Goal: Contribute content: Contribute content

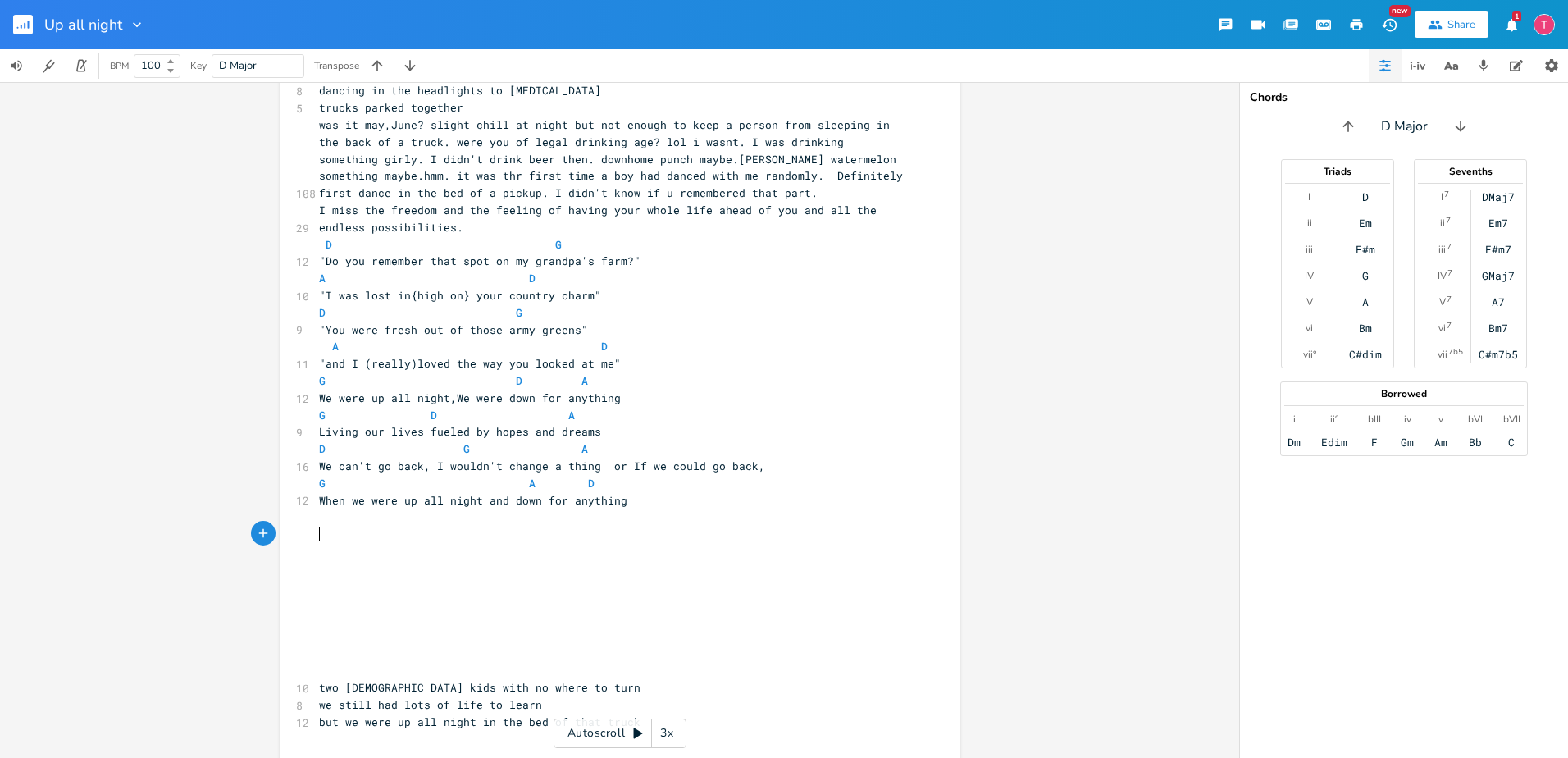
type textarea "O"
type textarea "I rememeber"
type textarea "ber that night likt it w"
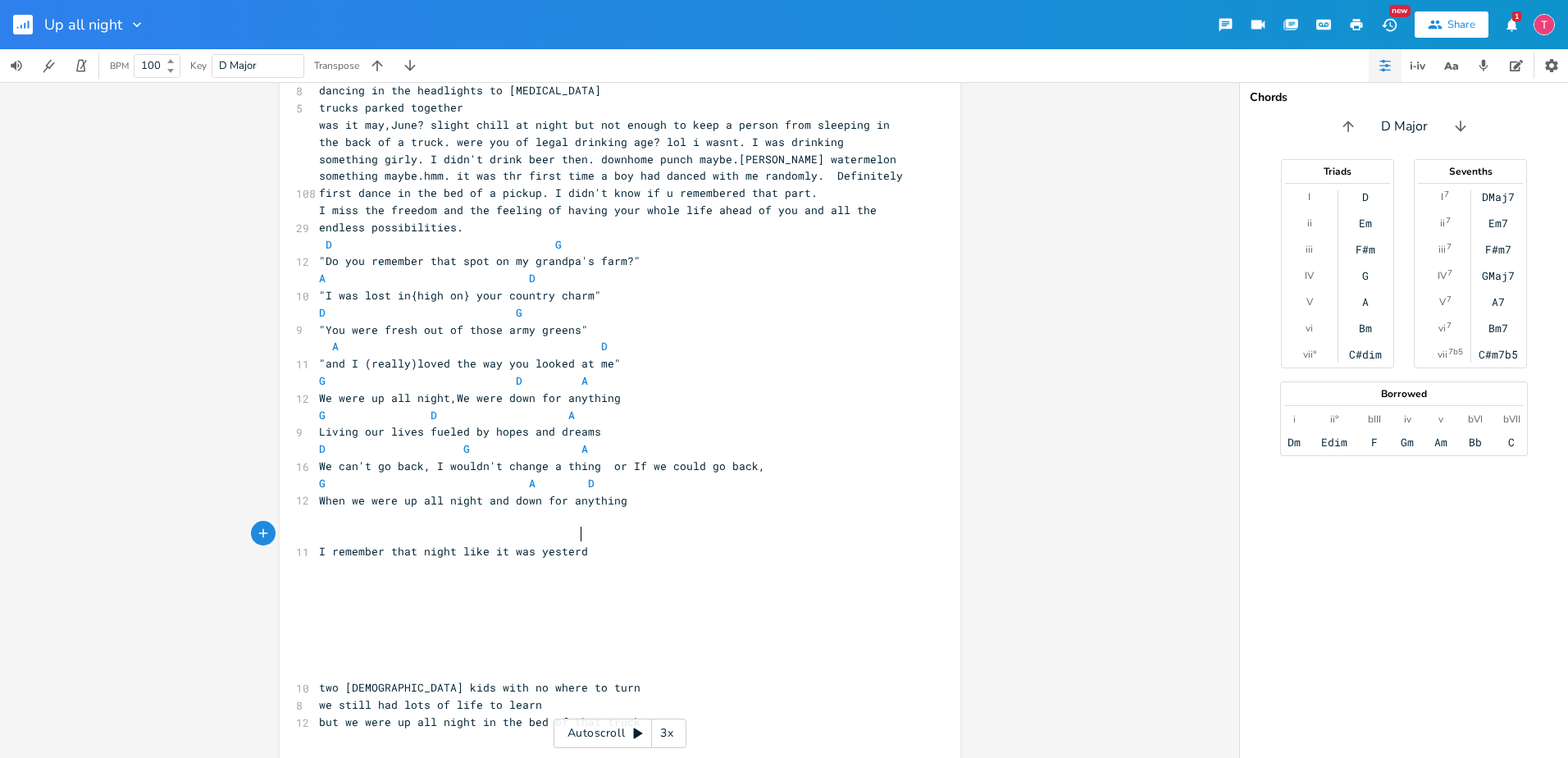
type textarea "e it was [DATE]"
type textarea "I didnt"
type textarea "'t hae"
type textarea "ve may"
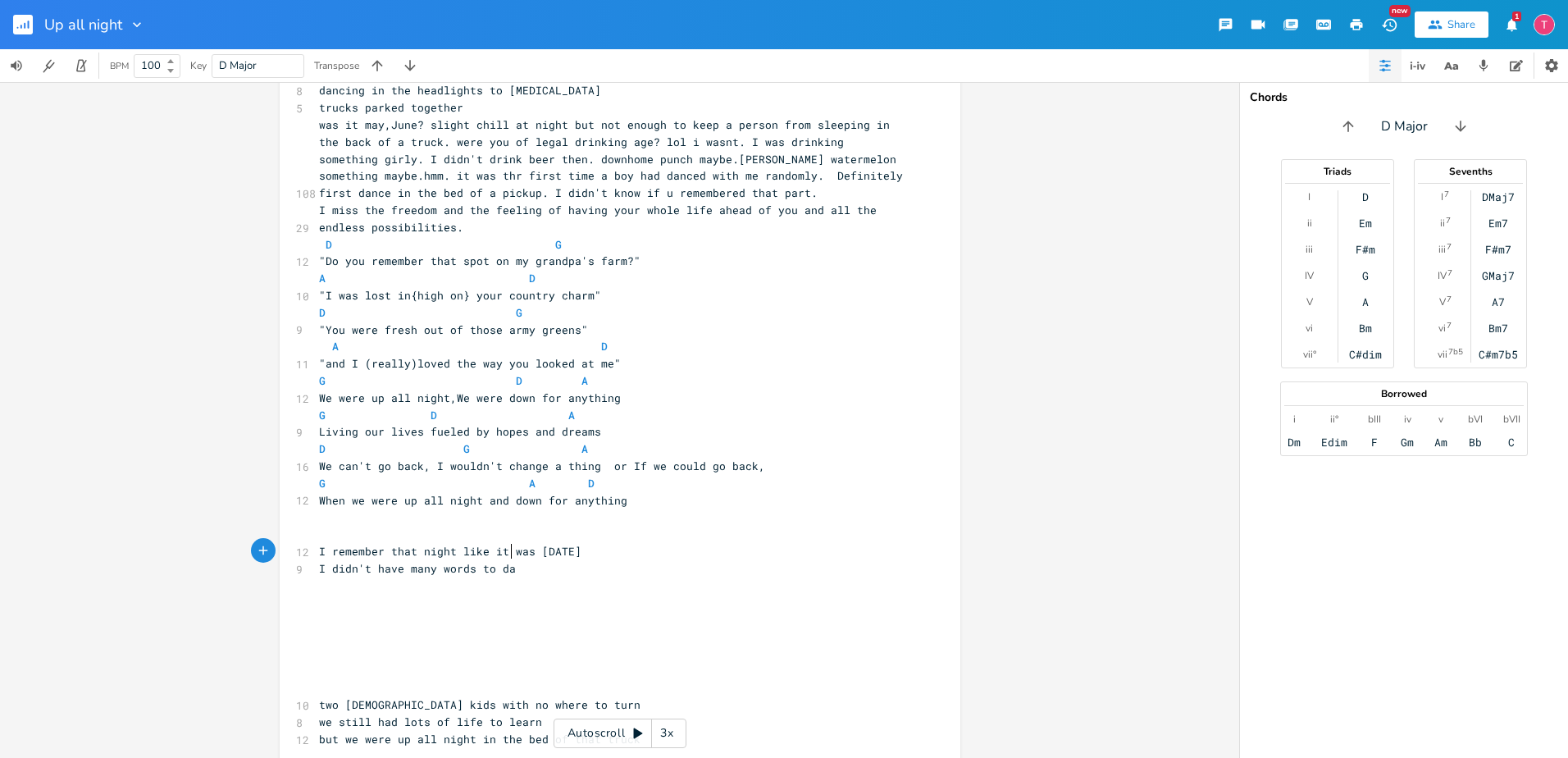
type textarea "ny words to day"
type textarea "say"
type textarea "many words the dsay"
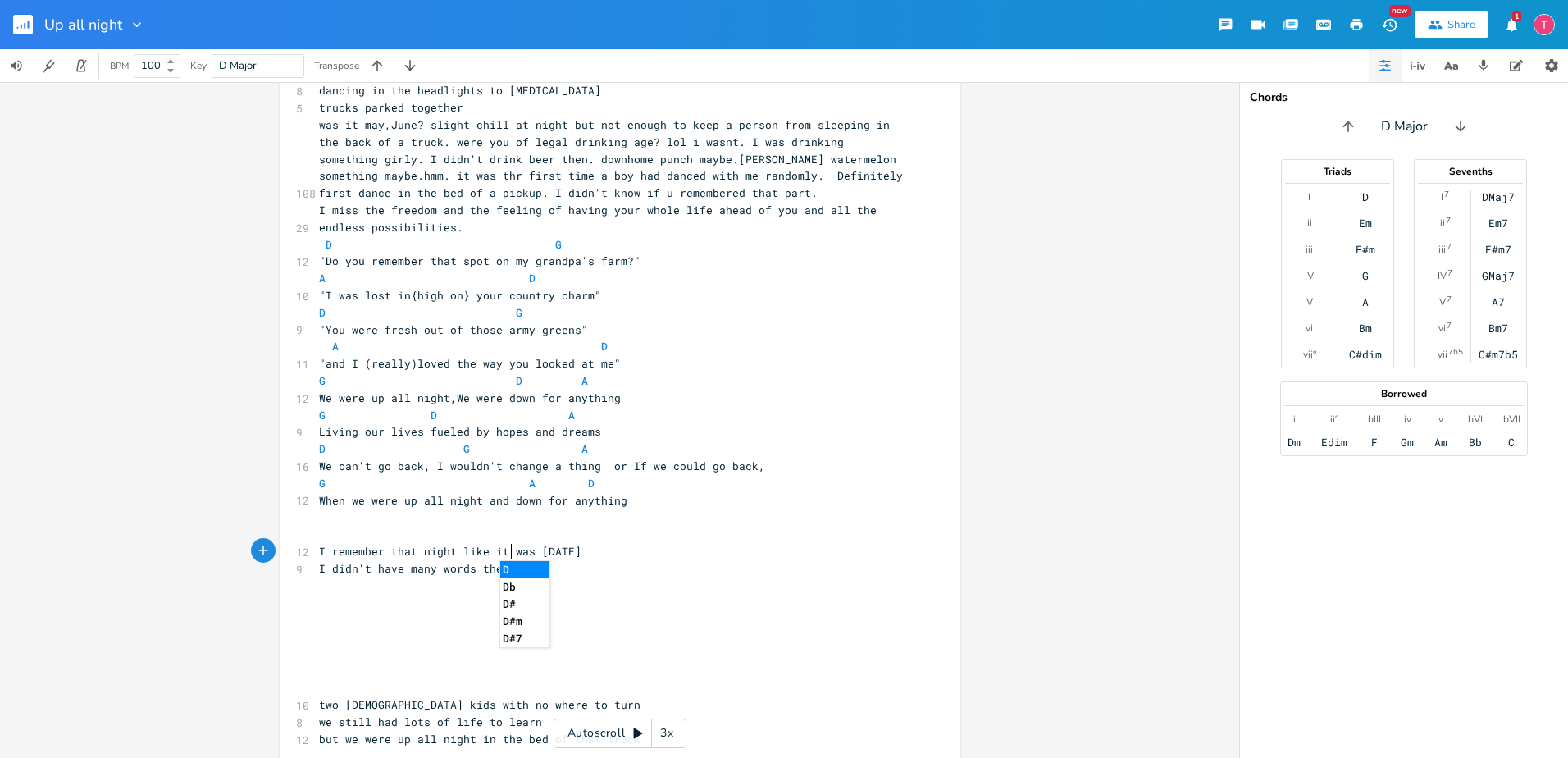
type textarea "s"
type textarea "say"
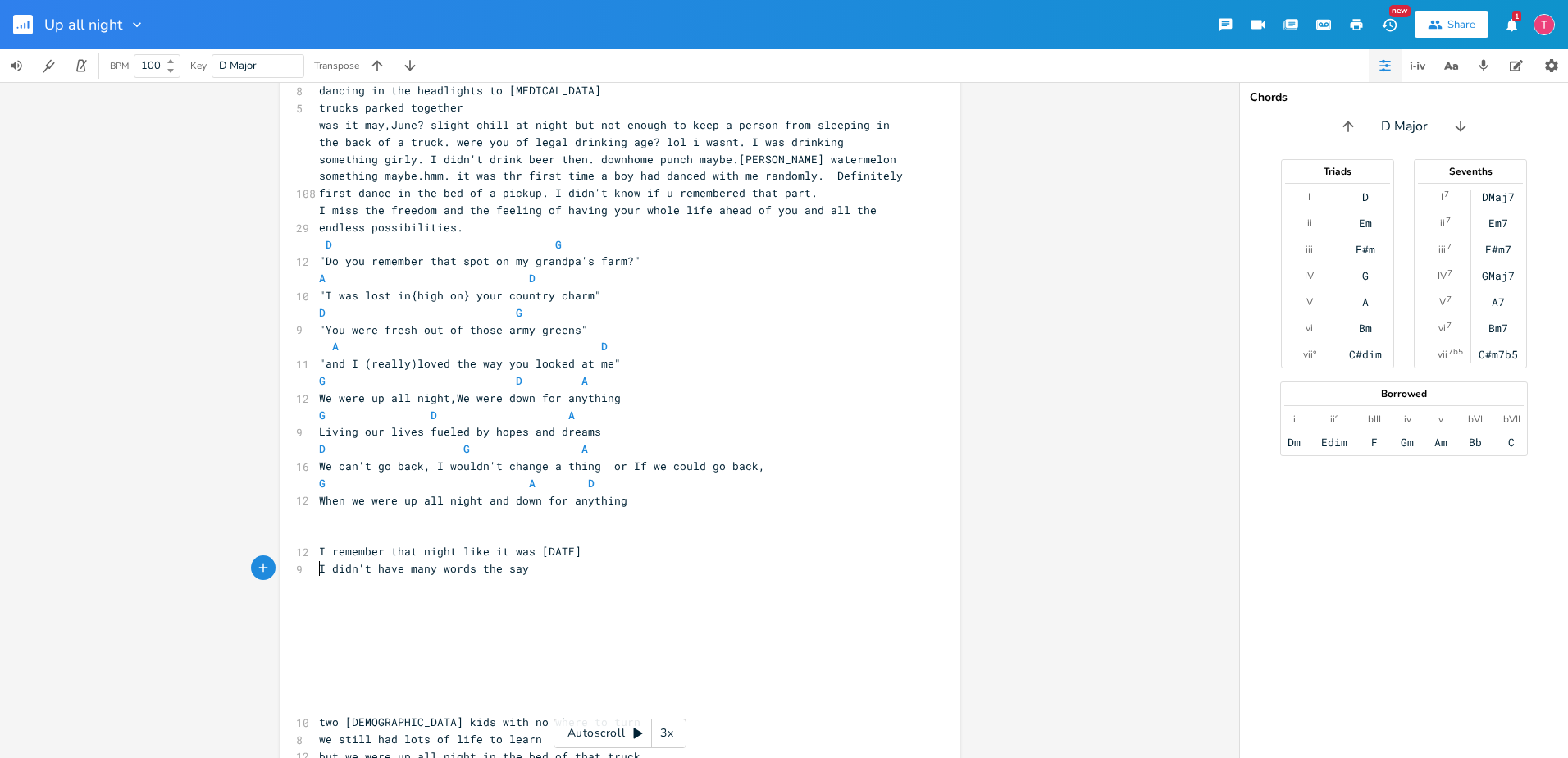
click at [576, 526] on pre "​" at bounding box center [611, 535] width 592 height 17
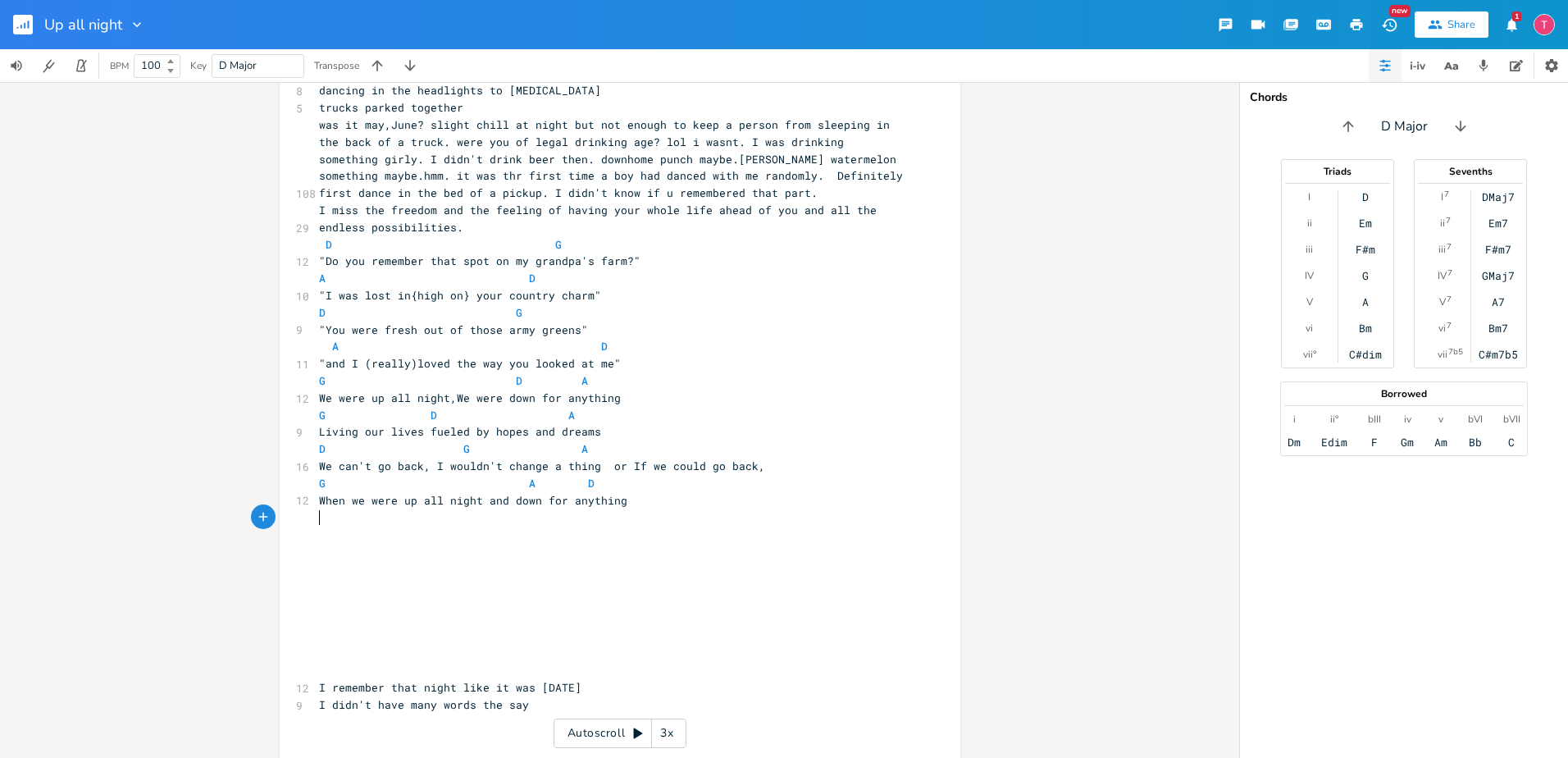
click at [576, 526] on pre "​" at bounding box center [611, 535] width 592 height 17
click at [585, 577] on pre "​" at bounding box center [611, 586] width 592 height 17
click at [561, 696] on pre "I didn't have many words the say" at bounding box center [611, 705] width 592 height 17
click at [603, 679] on pre "I remember that night like it was [DATE]" at bounding box center [611, 688] width 592 height 17
type textarea "Frog fi"
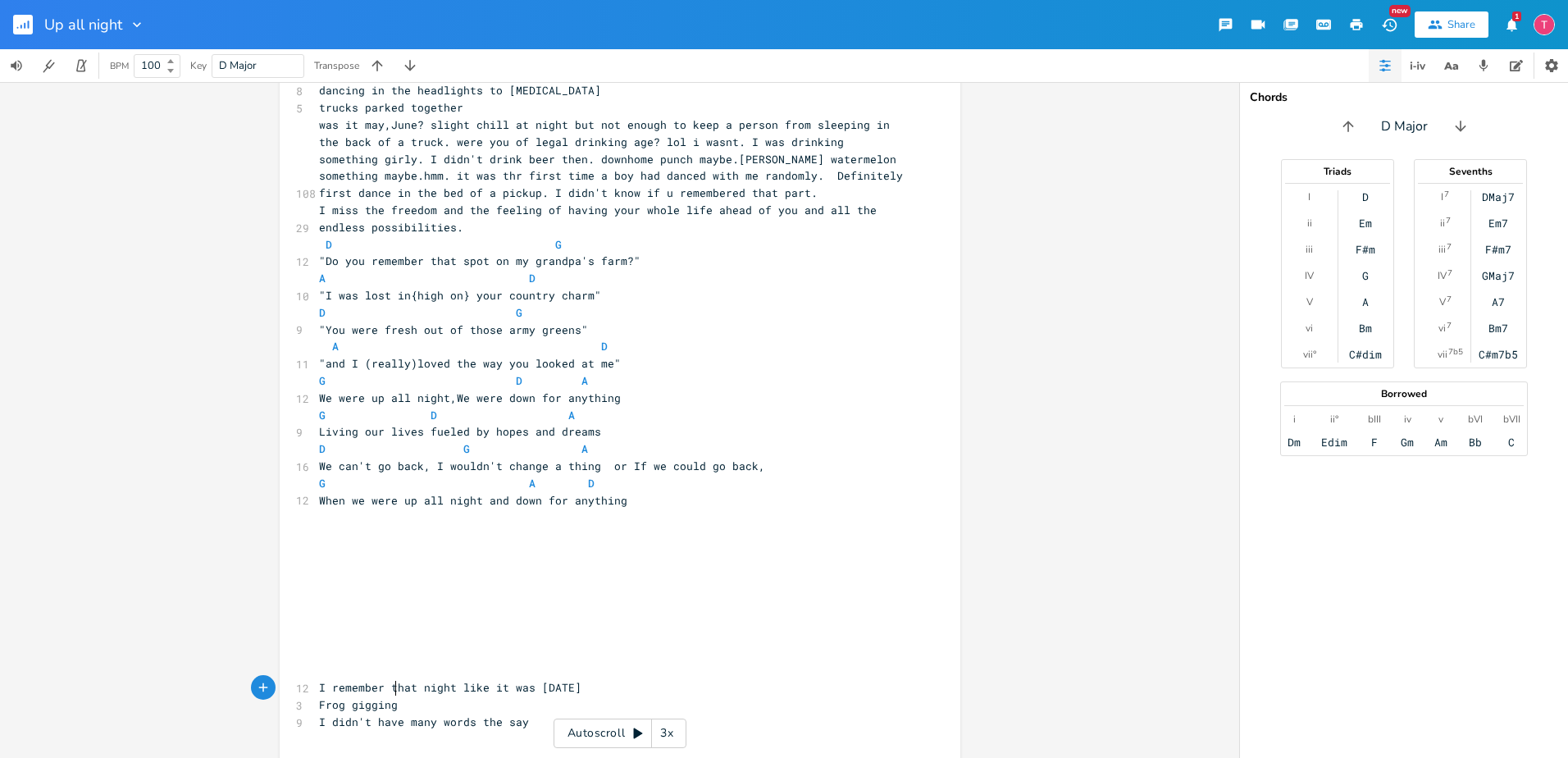
scroll to position [0, 39]
type textarea "gigging,bare foot danicn go"
type textarea "ng to [PERSON_NAME] sing"
click at [534, 713] on pre "I didn't have many words the say" at bounding box center [611, 722] width 592 height 17
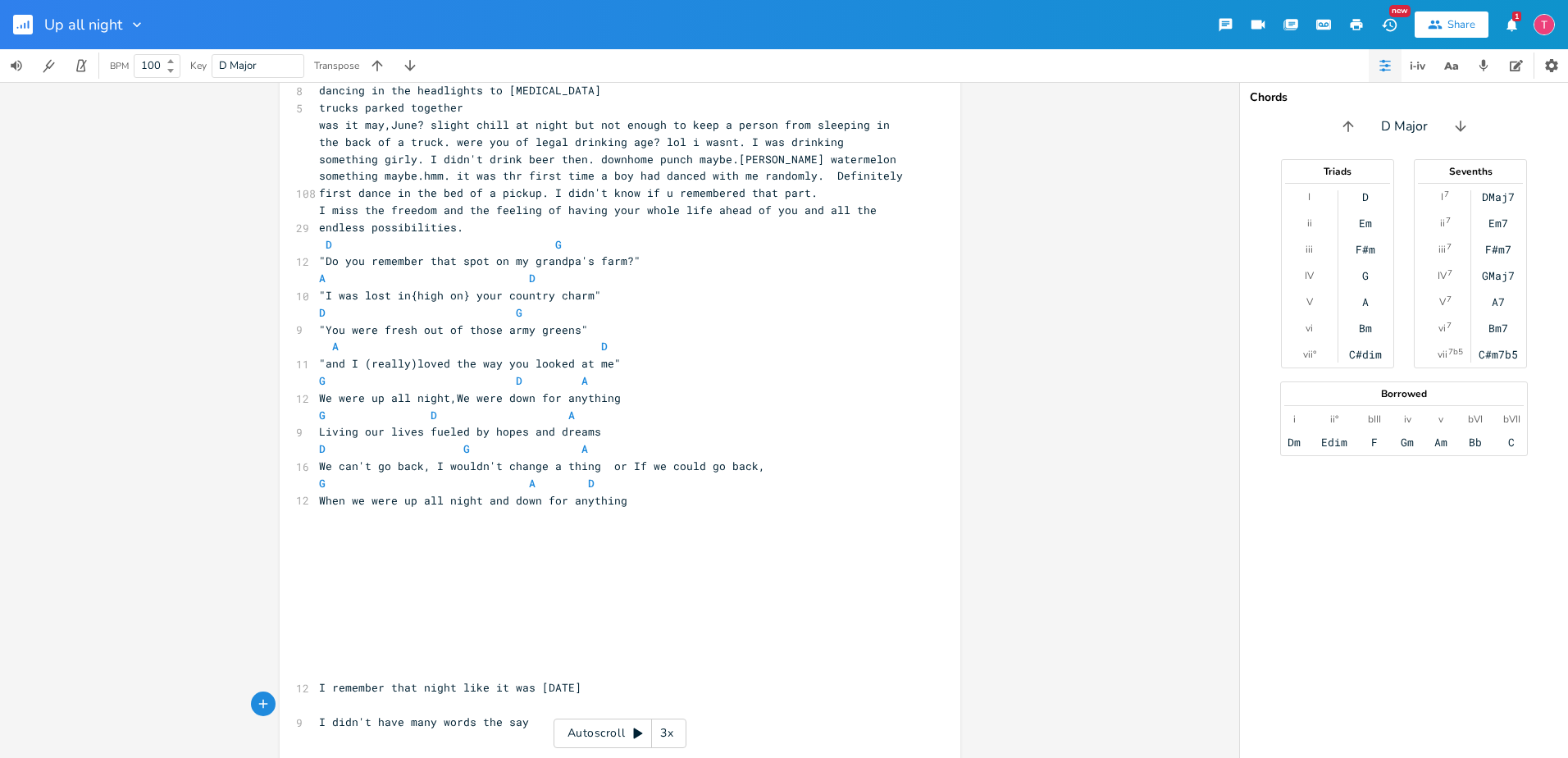
click at [483, 696] on pre "​" at bounding box center [611, 705] width 592 height 17
click at [481, 731] on pre "​" at bounding box center [611, 740] width 592 height 17
click at [521, 713] on pre "I didn't have many words the say" at bounding box center [611, 722] width 592 height 17
type textarea "We"
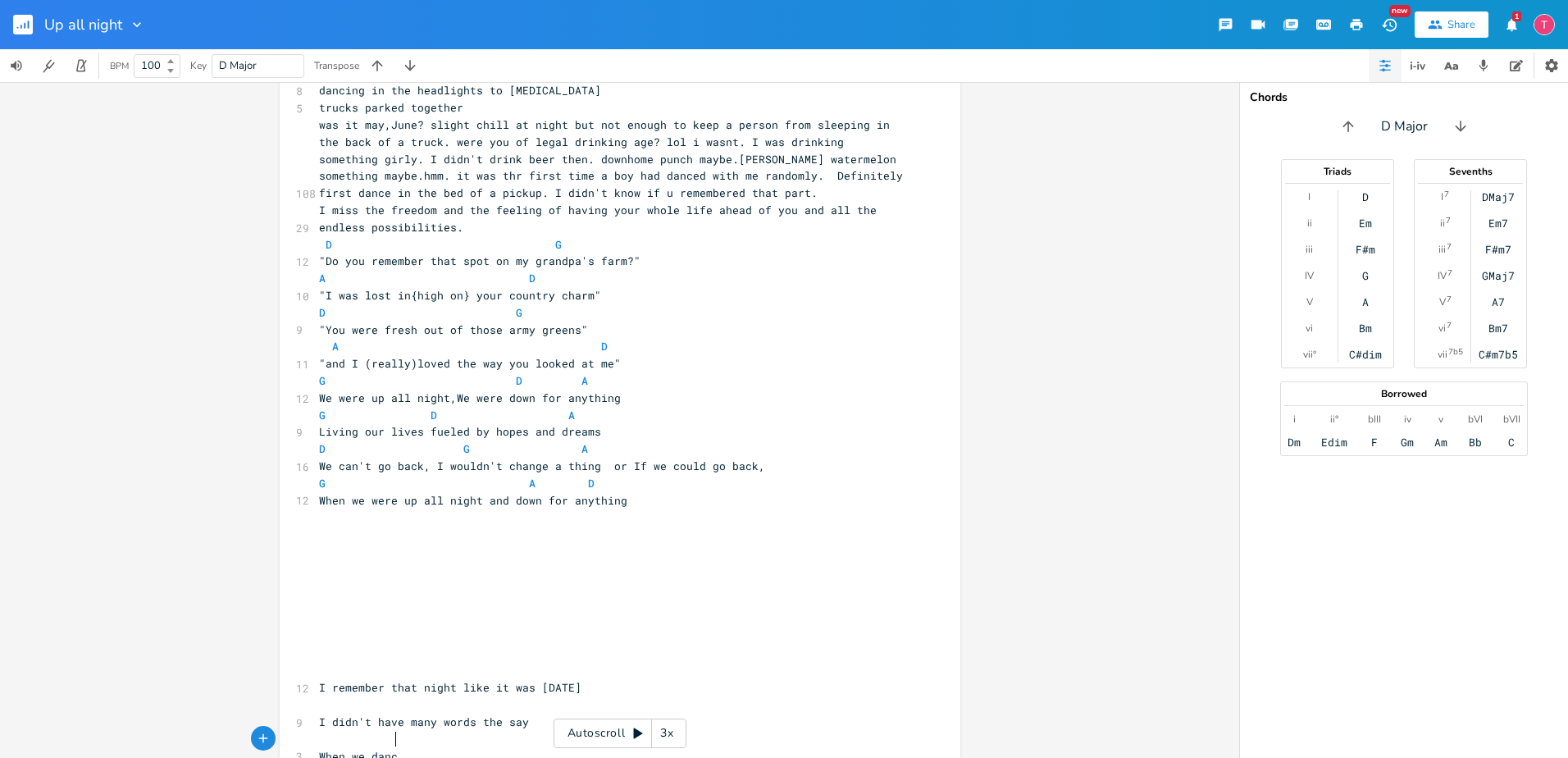
type textarea "hen we danci"
type textarea "ed in the bank of the pai"
type textarea "ickup truck"
type textarea "We went from"
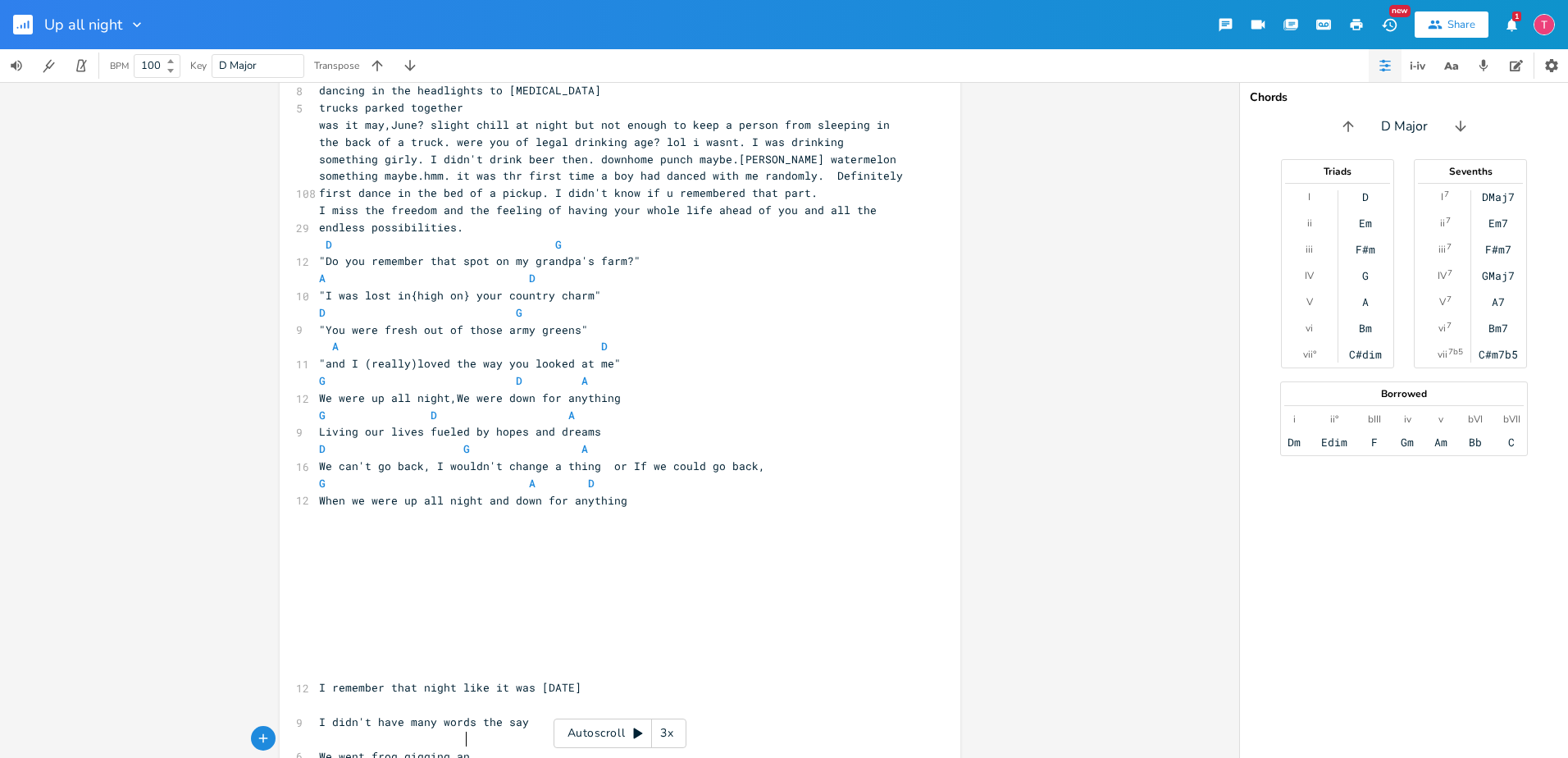
scroll to position [0, 66]
type textarea "g gigging and danced along"
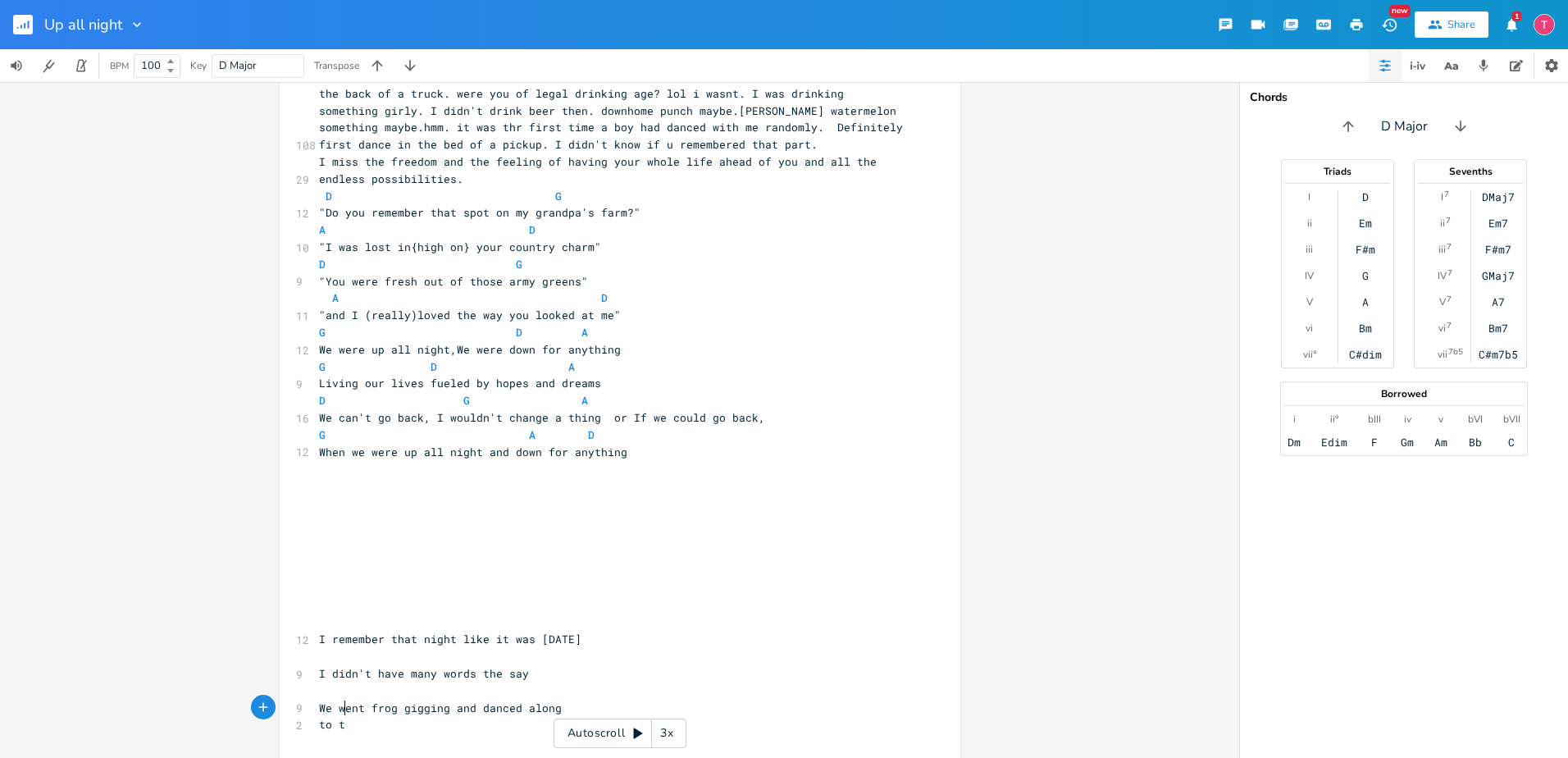
type textarea "to the"
type textarea "to the music till he"
type textarea "the battery light came on"
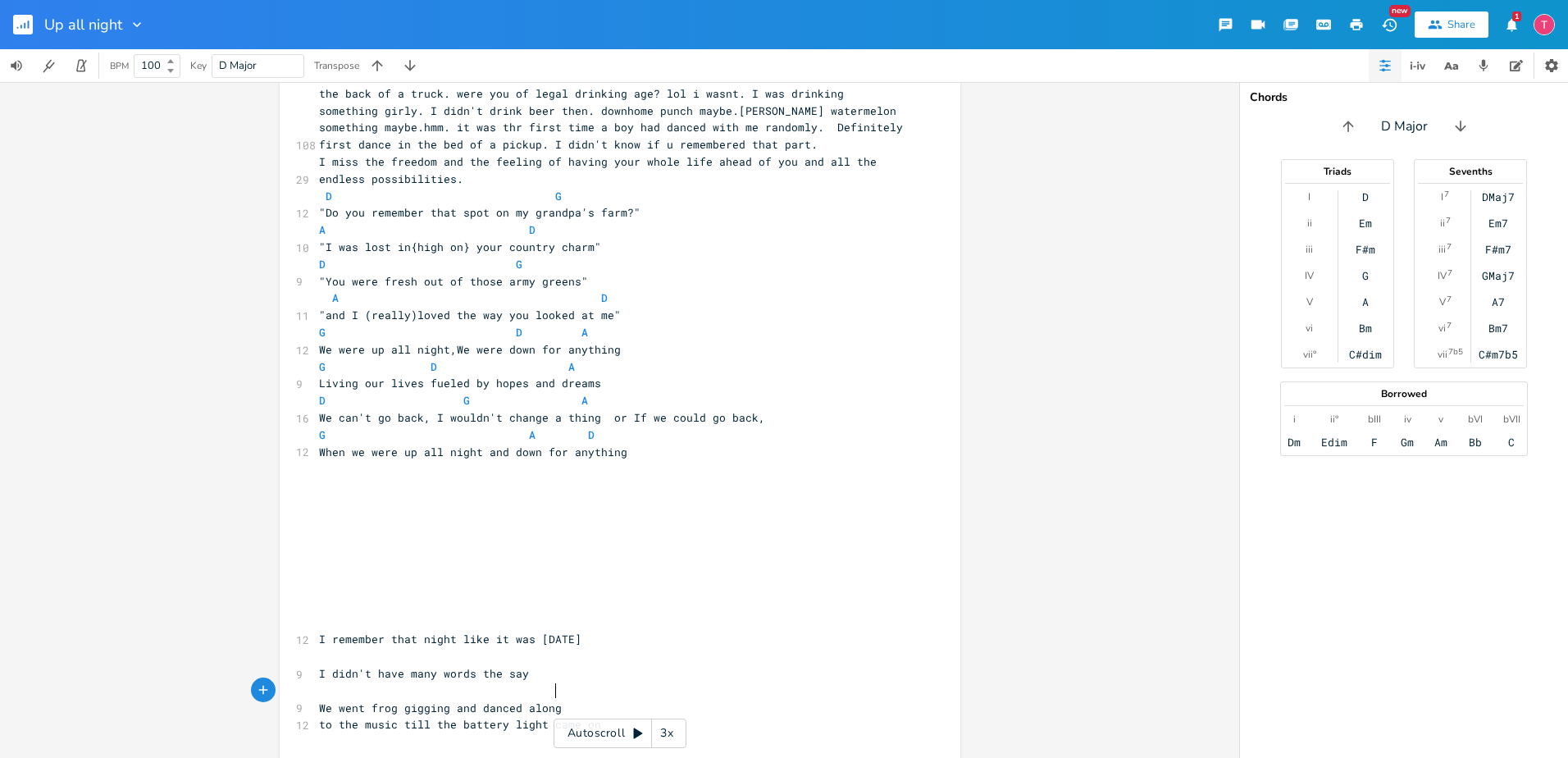
click at [614, 716] on pre "to the music till the battery light came on" at bounding box center [611, 725] width 592 height 17
type textarea "(too many words)"
click at [506, 597] on pre "​" at bounding box center [611, 606] width 592 height 17
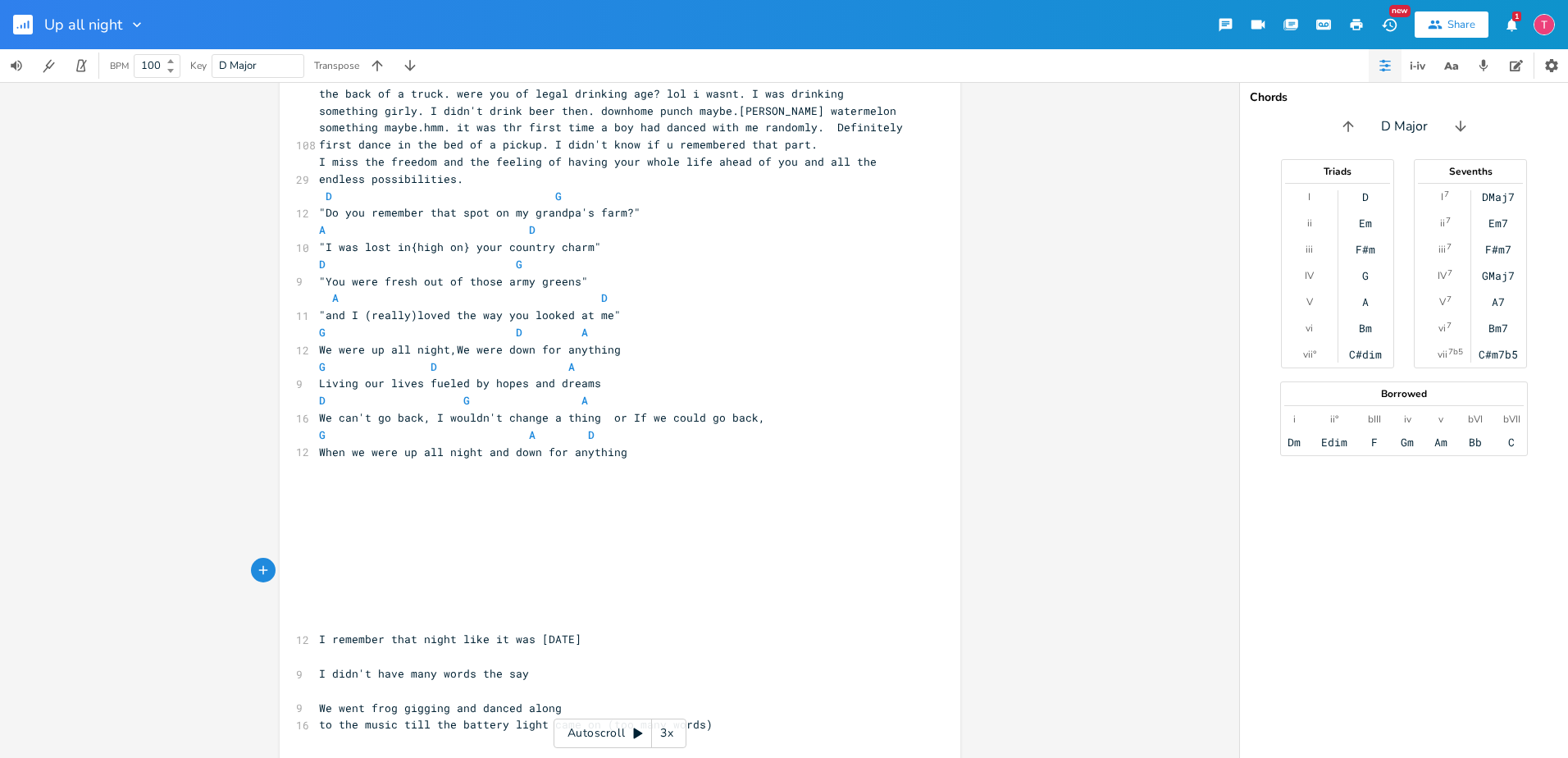
click at [639, 579] on pre "​" at bounding box center [611, 588] width 592 height 17
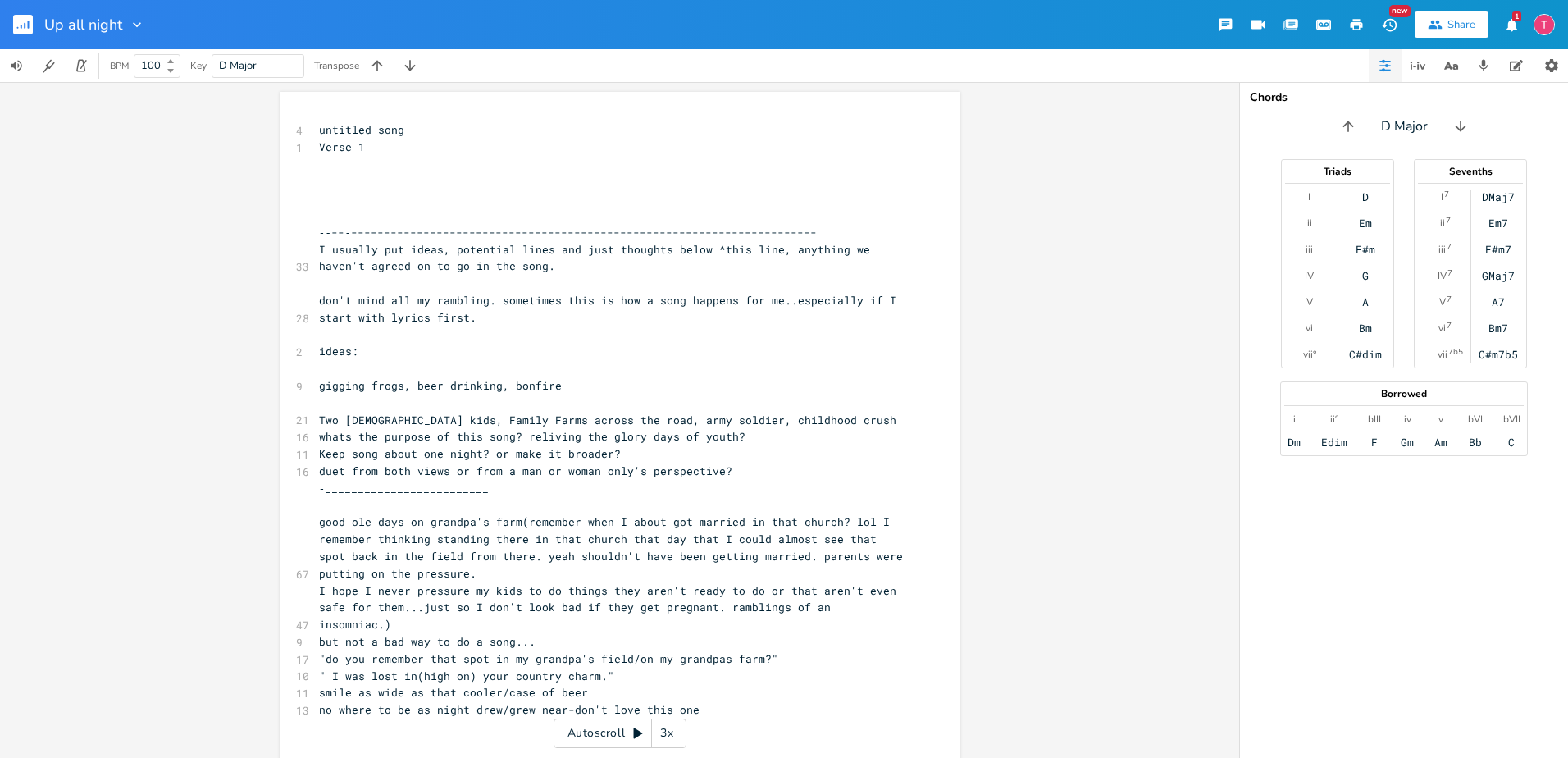
scroll to position [667, 0]
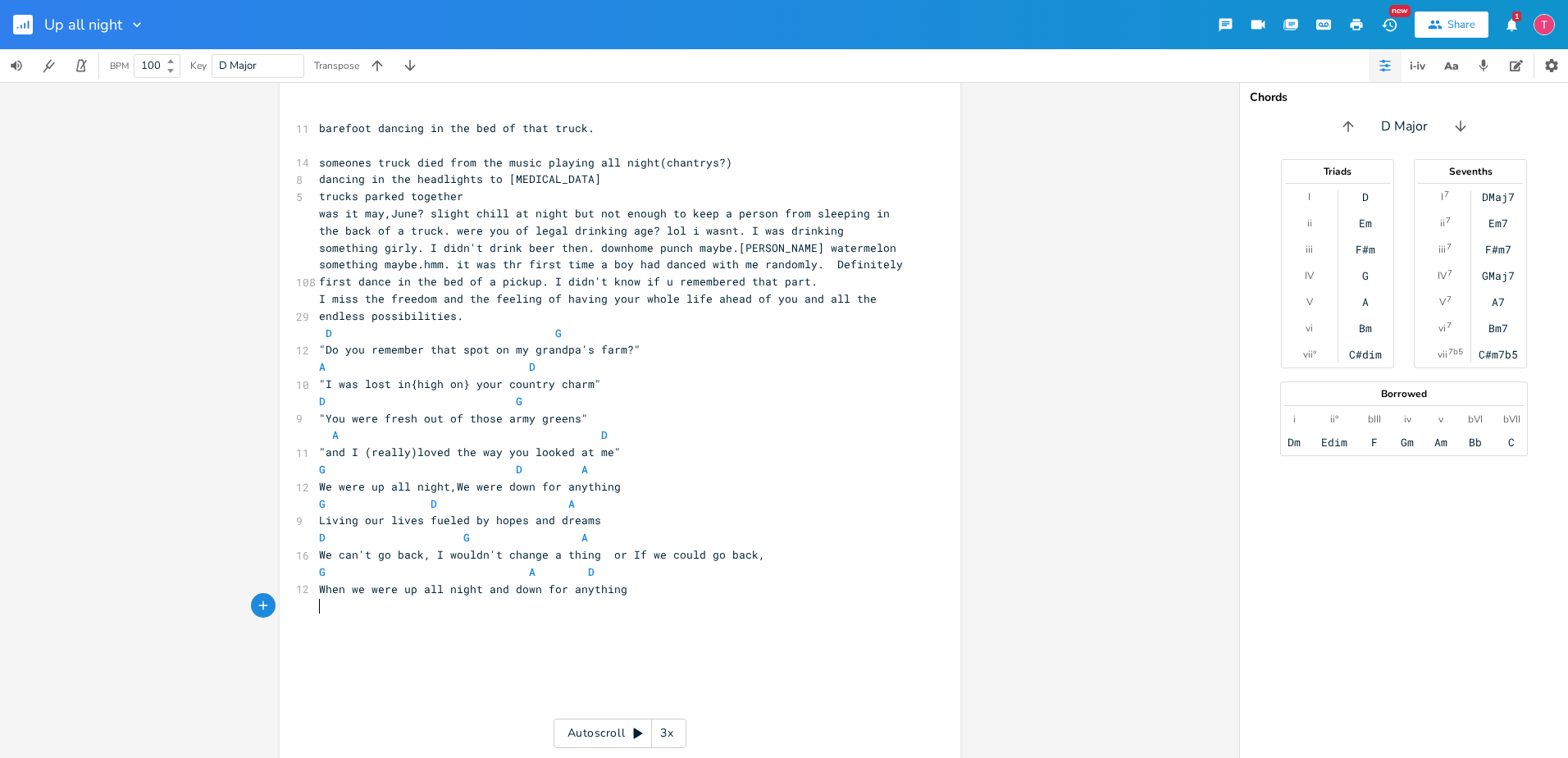
click at [666, 614] on pre "​" at bounding box center [611, 623] width 592 height 17
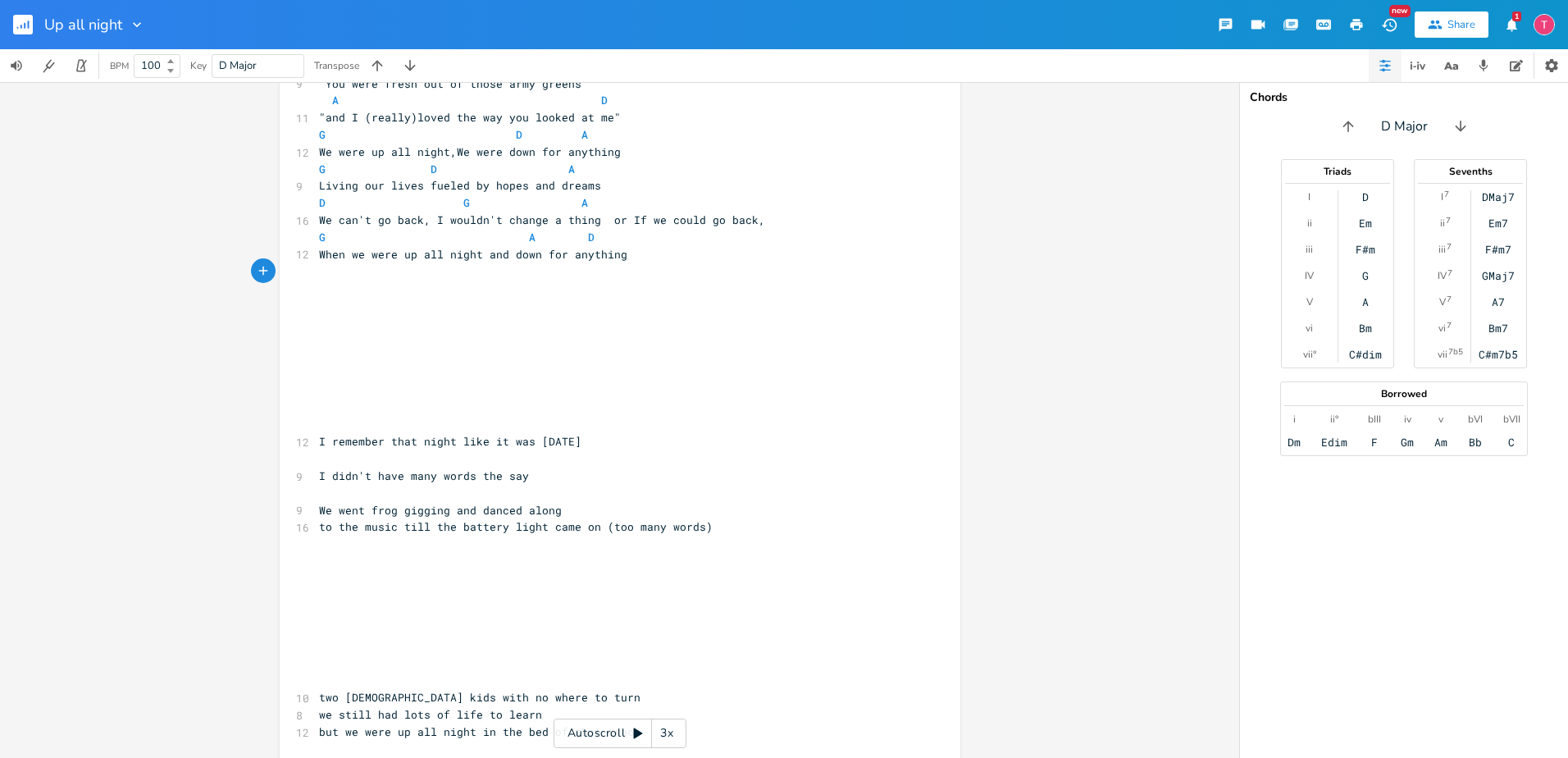
scroll to position [1050, 0]
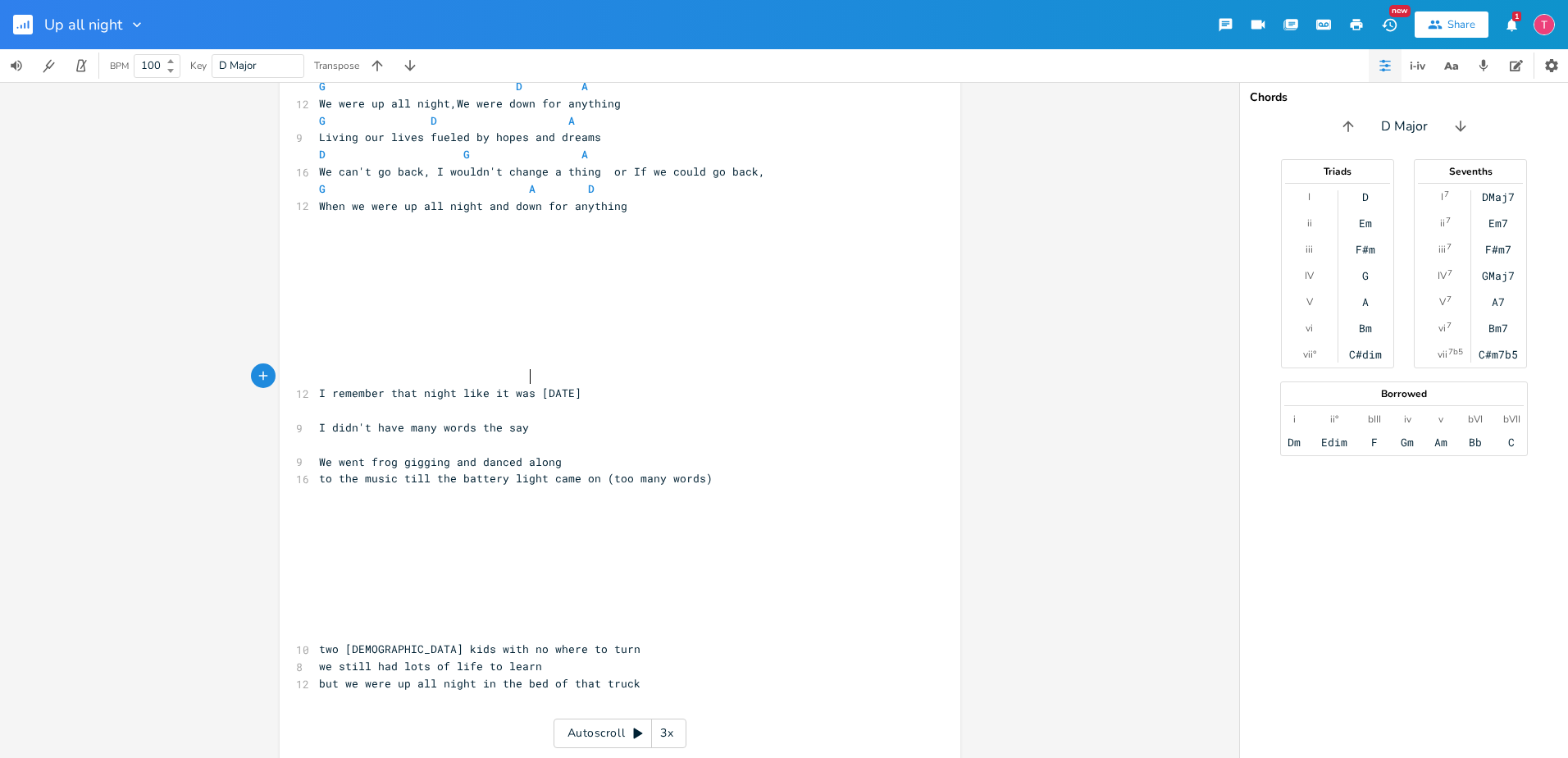
click at [526, 385] on span "I remember that night like it was [DATE]" at bounding box center [450, 392] width 262 height 15
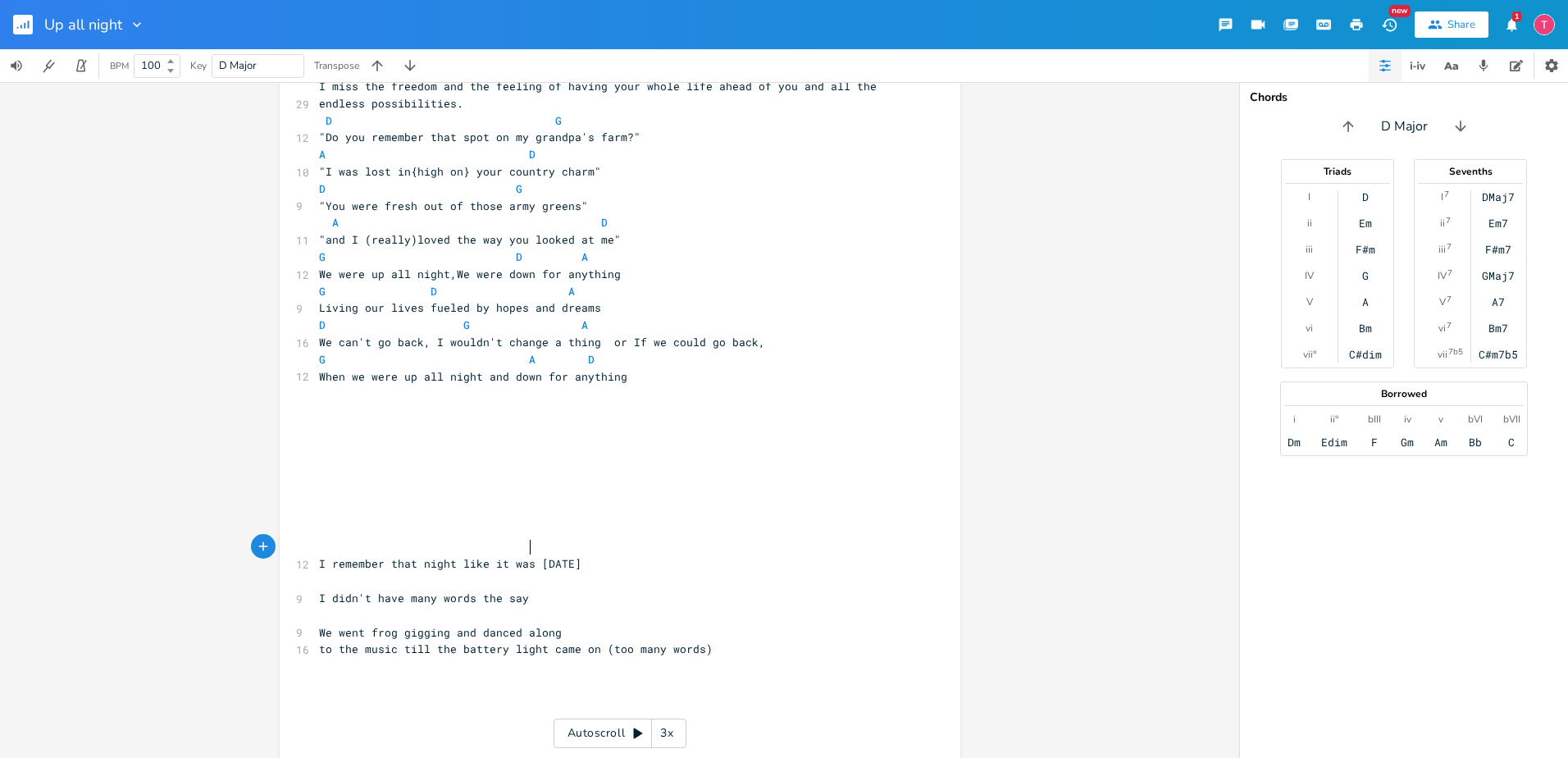
scroll to position [858, 0]
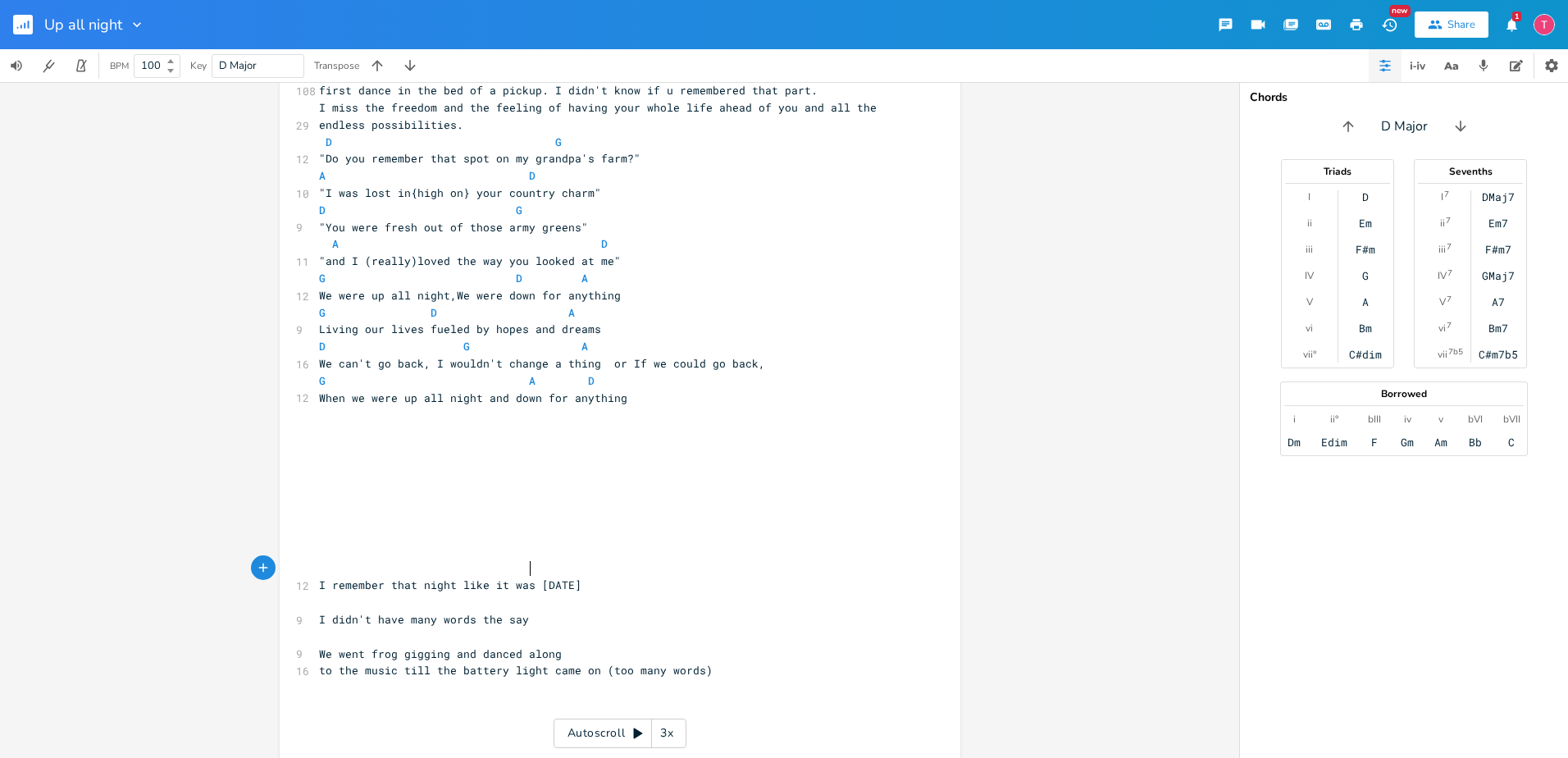
type textarea ")"
type textarea "("
click at [262, 569] on icon "button" at bounding box center [263, 567] width 15 height 15
click at [500, 577] on span "I remember that night like (t was)[DATE]" at bounding box center [450, 584] width 262 height 15
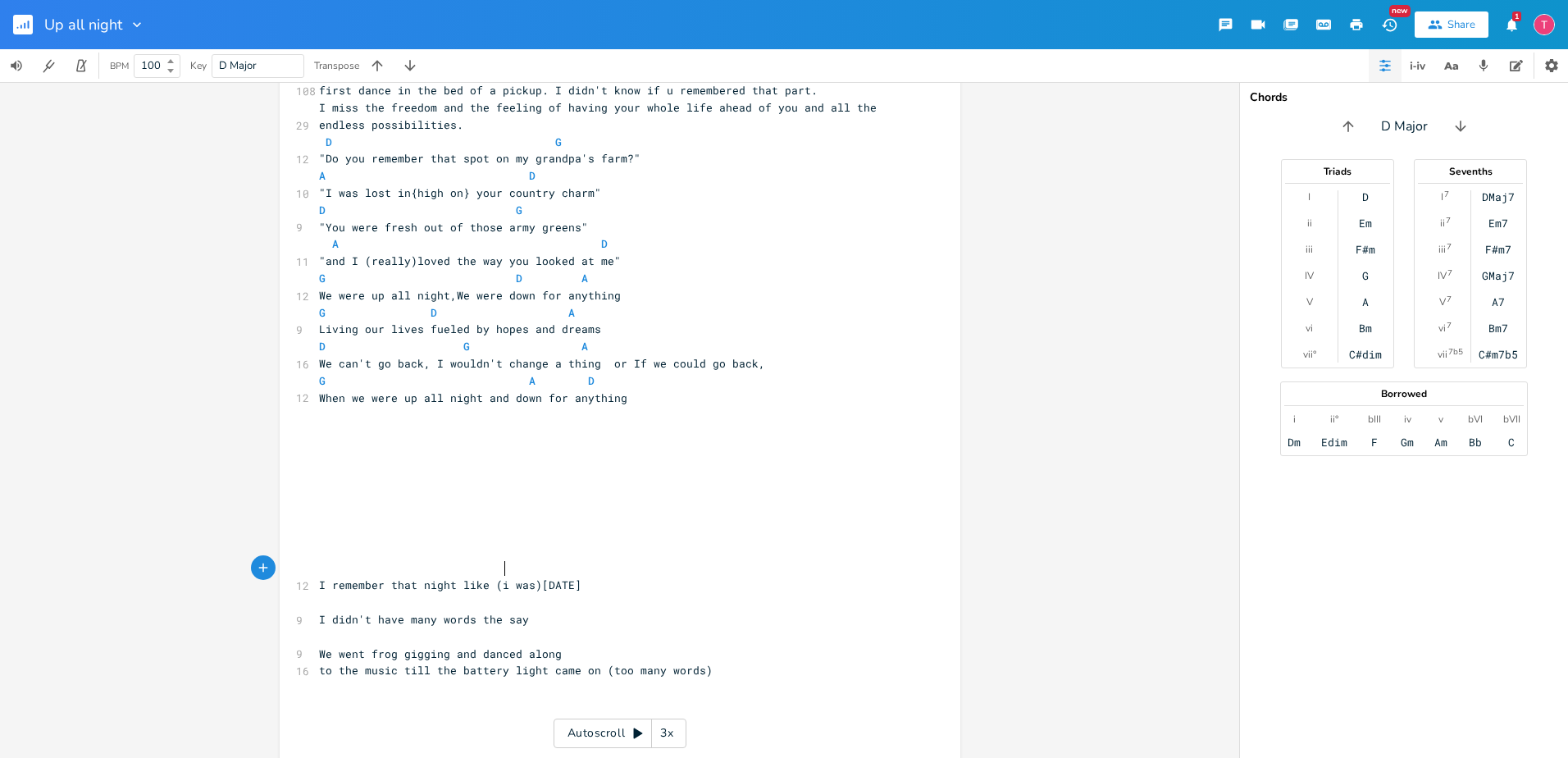
scroll to position [0, 5]
type textarea "it"
click at [265, 557] on div "button" at bounding box center [263, 567] width 24 height 24
click at [291, 566] on icon "button" at bounding box center [293, 568] width 12 height 12
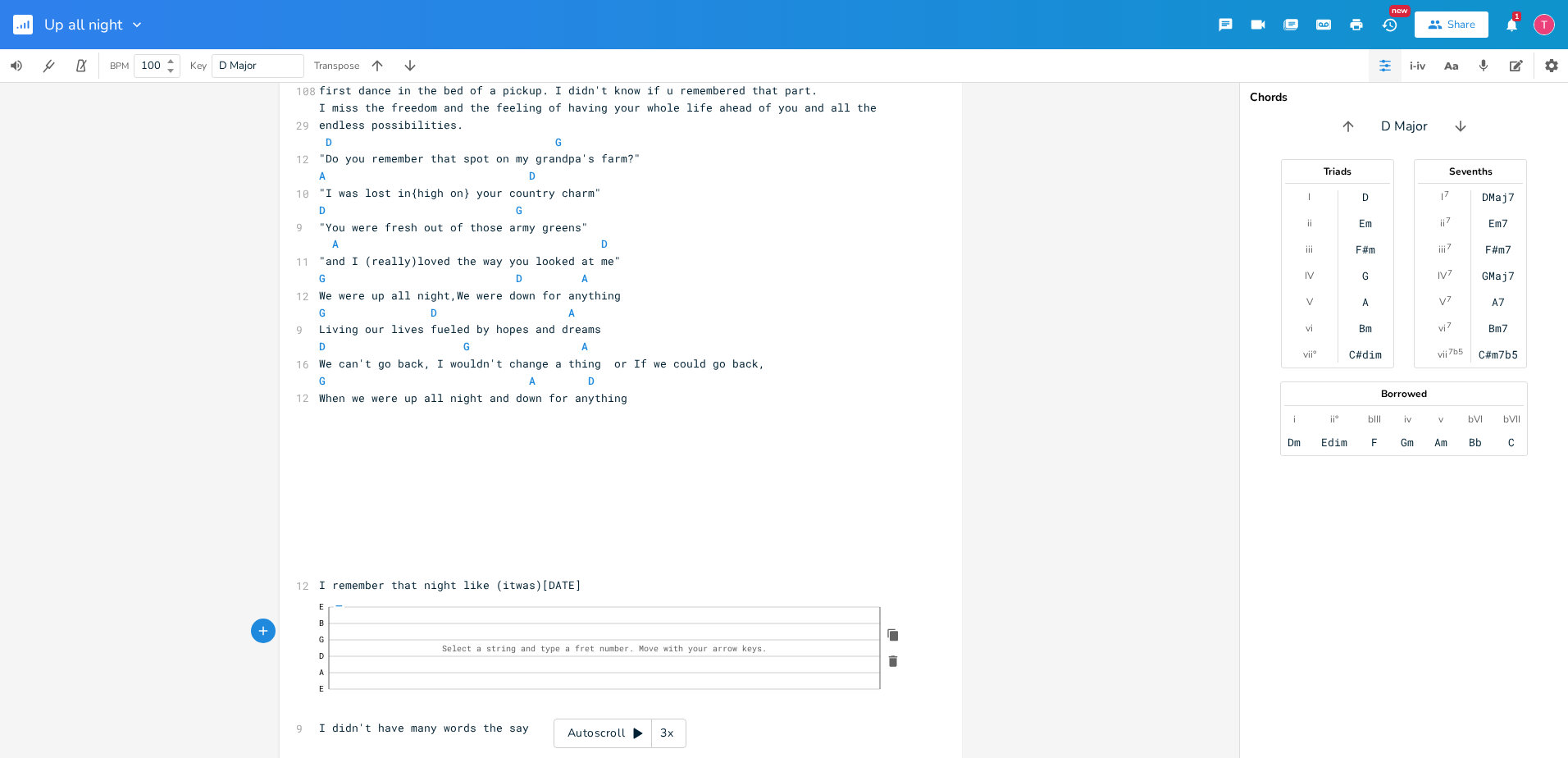
click at [894, 653] on icon "button" at bounding box center [893, 660] width 15 height 15
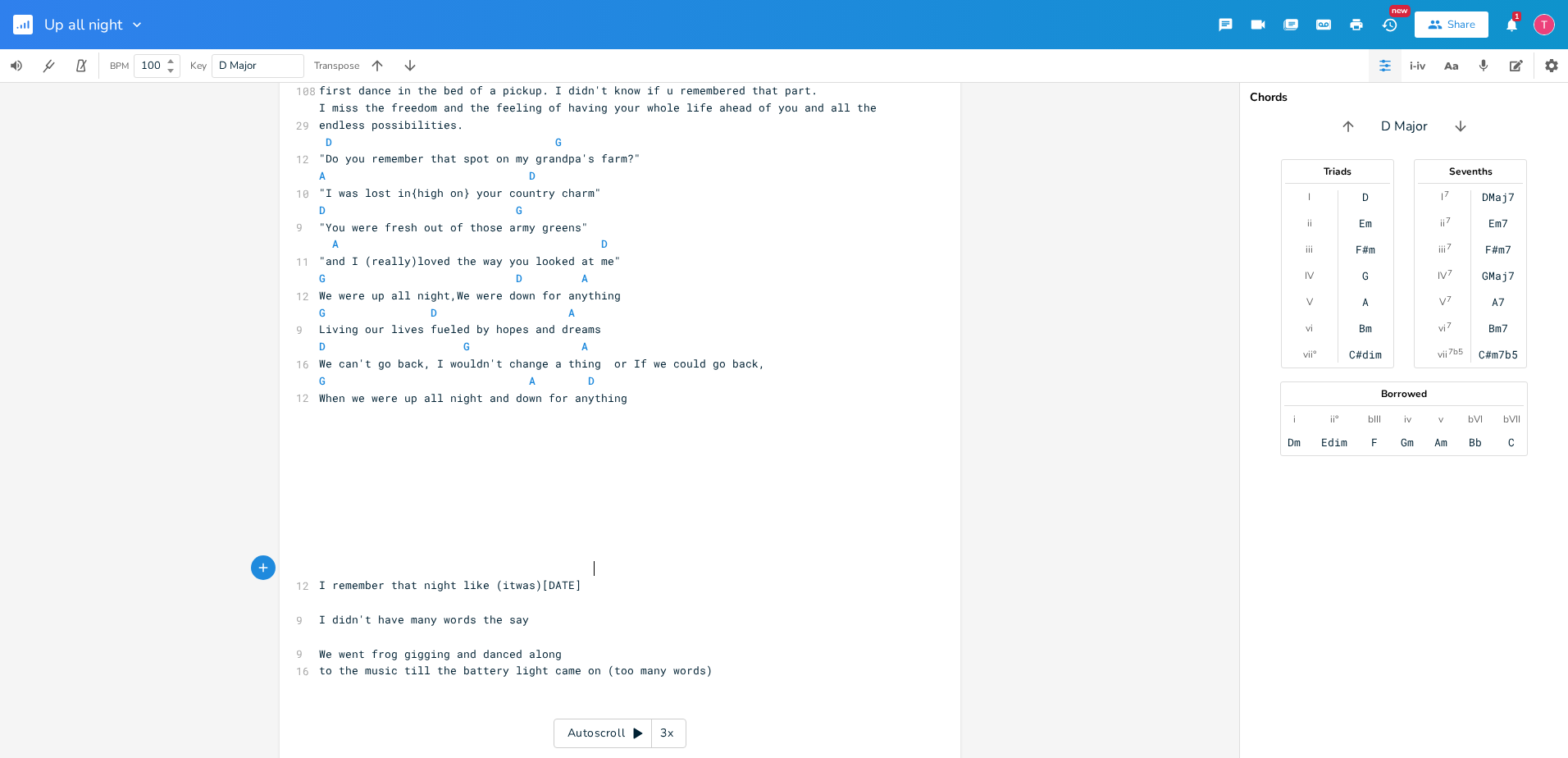
click at [618, 577] on pre "I remember that night like (itwas)[DATE]" at bounding box center [611, 585] width 592 height 17
type textarea "ay"
type textarea "(itwas)[DATE]"
drag, startPoint x: 618, startPoint y: 567, endPoint x: 486, endPoint y: 569, distance: 132.0
click at [486, 577] on pre "I remember that night like (itwas)[DATE]" at bounding box center [611, 585] width 592 height 17
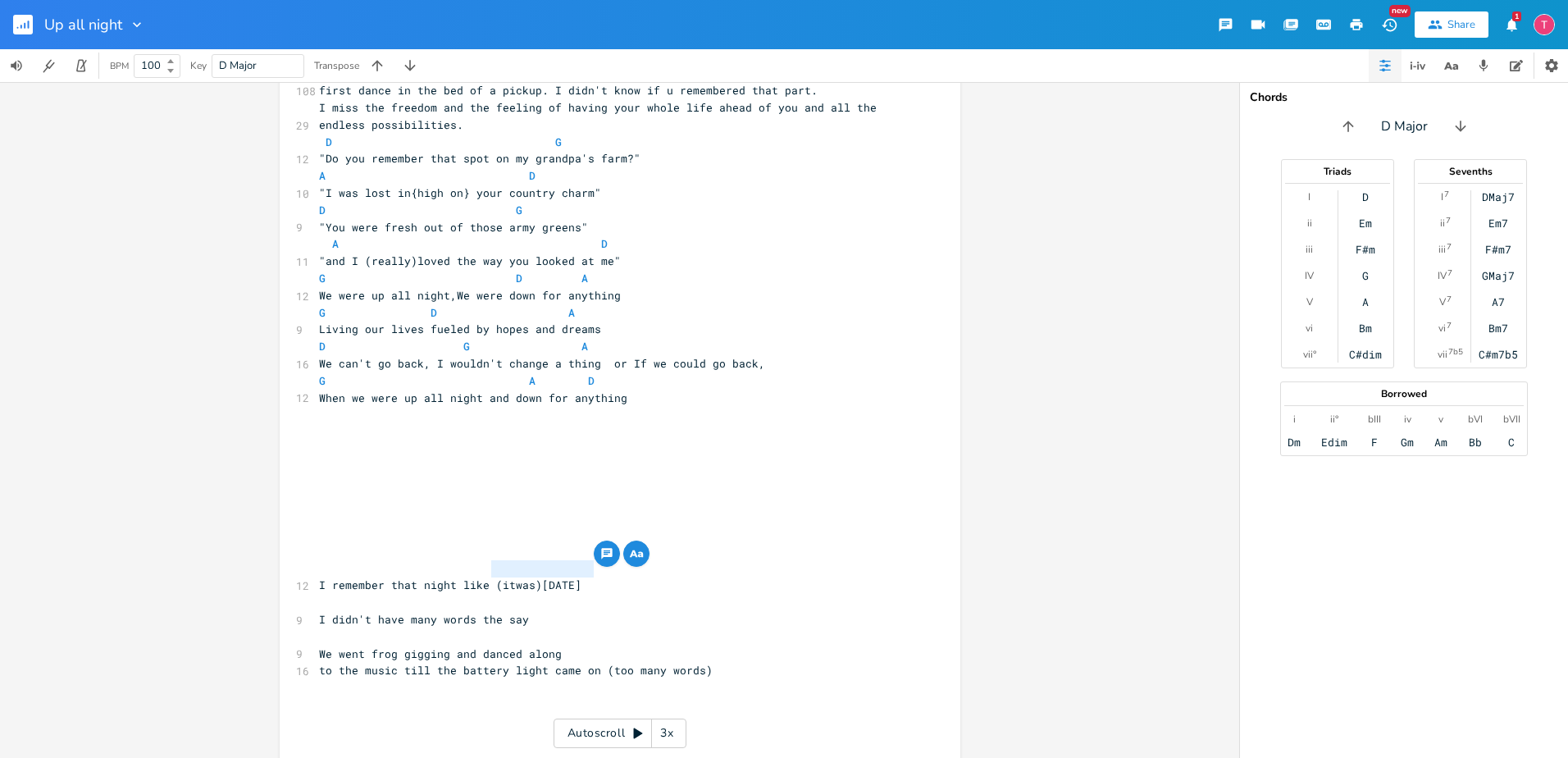
click at [632, 558] on icon "button" at bounding box center [637, 553] width 19 height 19
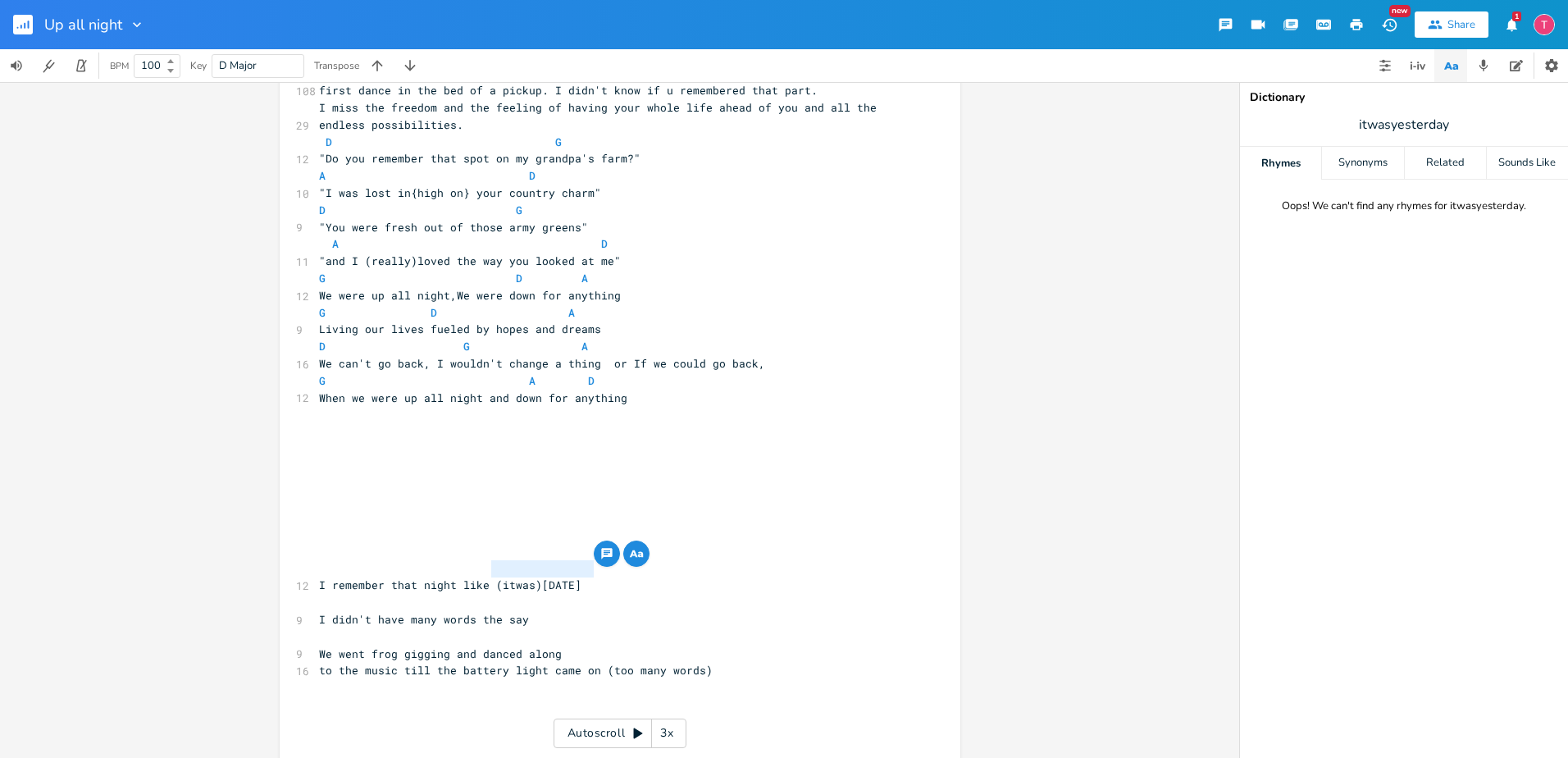
click at [660, 491] on pre "​" at bounding box center [611, 500] width 592 height 17
click at [595, 594] on pre "​" at bounding box center [611, 603] width 592 height 17
click at [604, 577] on pre "I remember that night like (itwas)[DATE]" at bounding box center [611, 585] width 592 height 17
type textarea "(it was) Y"
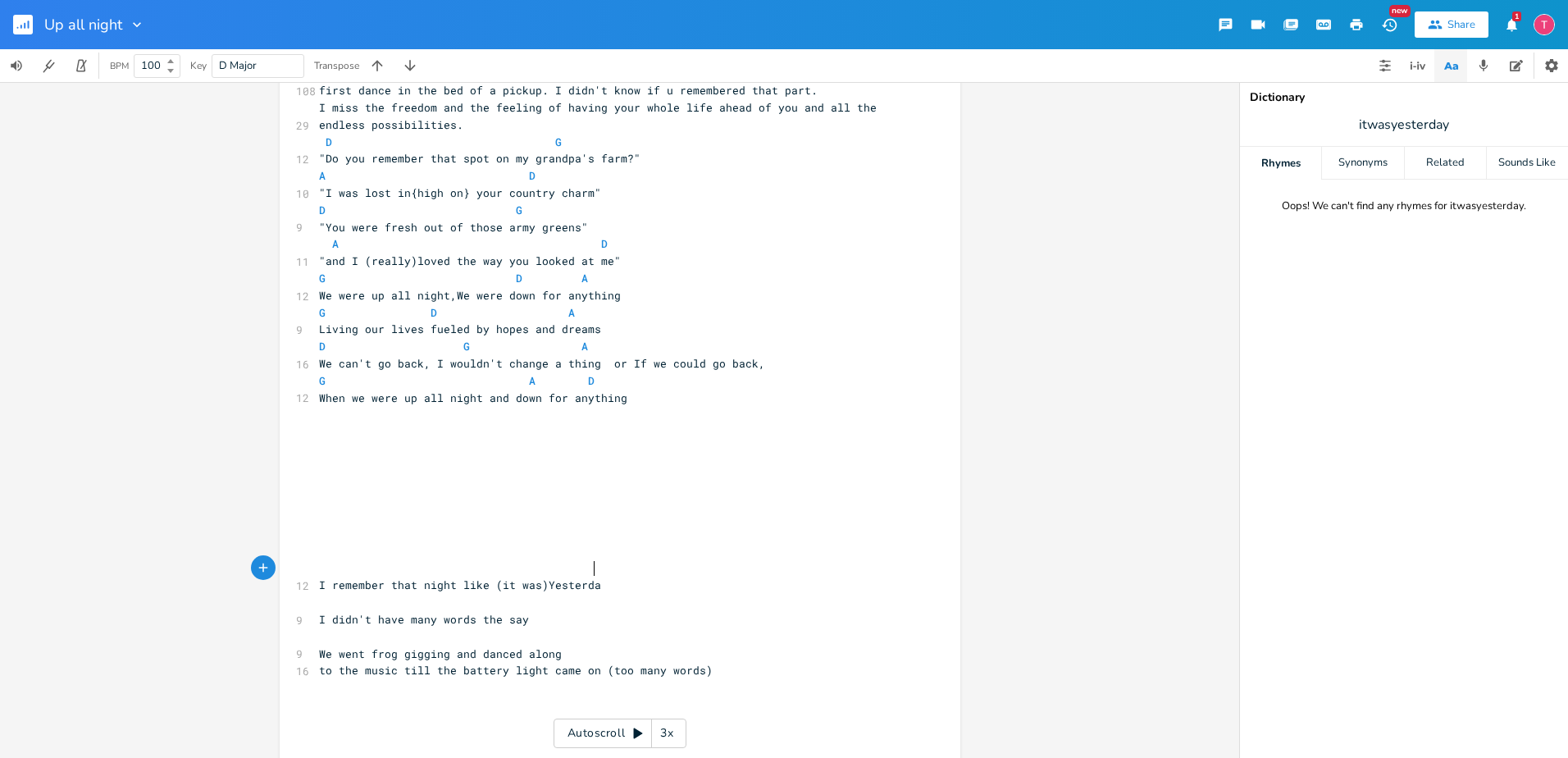
type textarea "[DATE]"
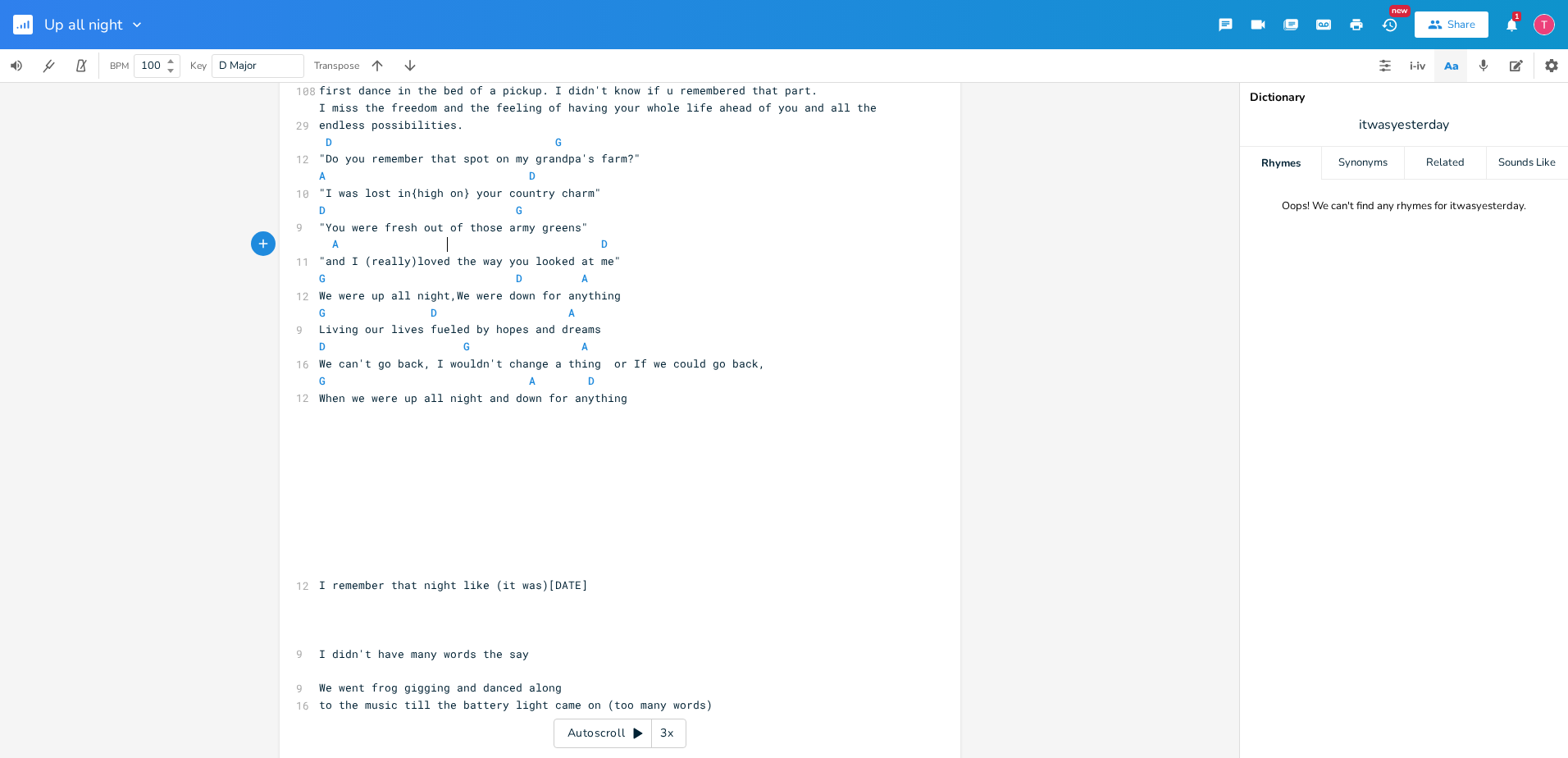
click at [440, 253] on span ""and I (really)loved the way you looked at me"" at bounding box center [470, 260] width 302 height 15
click at [417, 253] on span ""and I (really)loved the way you looked at me"" at bounding box center [470, 260] width 302 height 15
type textarea "iked"
click at [743, 457] on pre "​" at bounding box center [611, 466] width 592 height 17
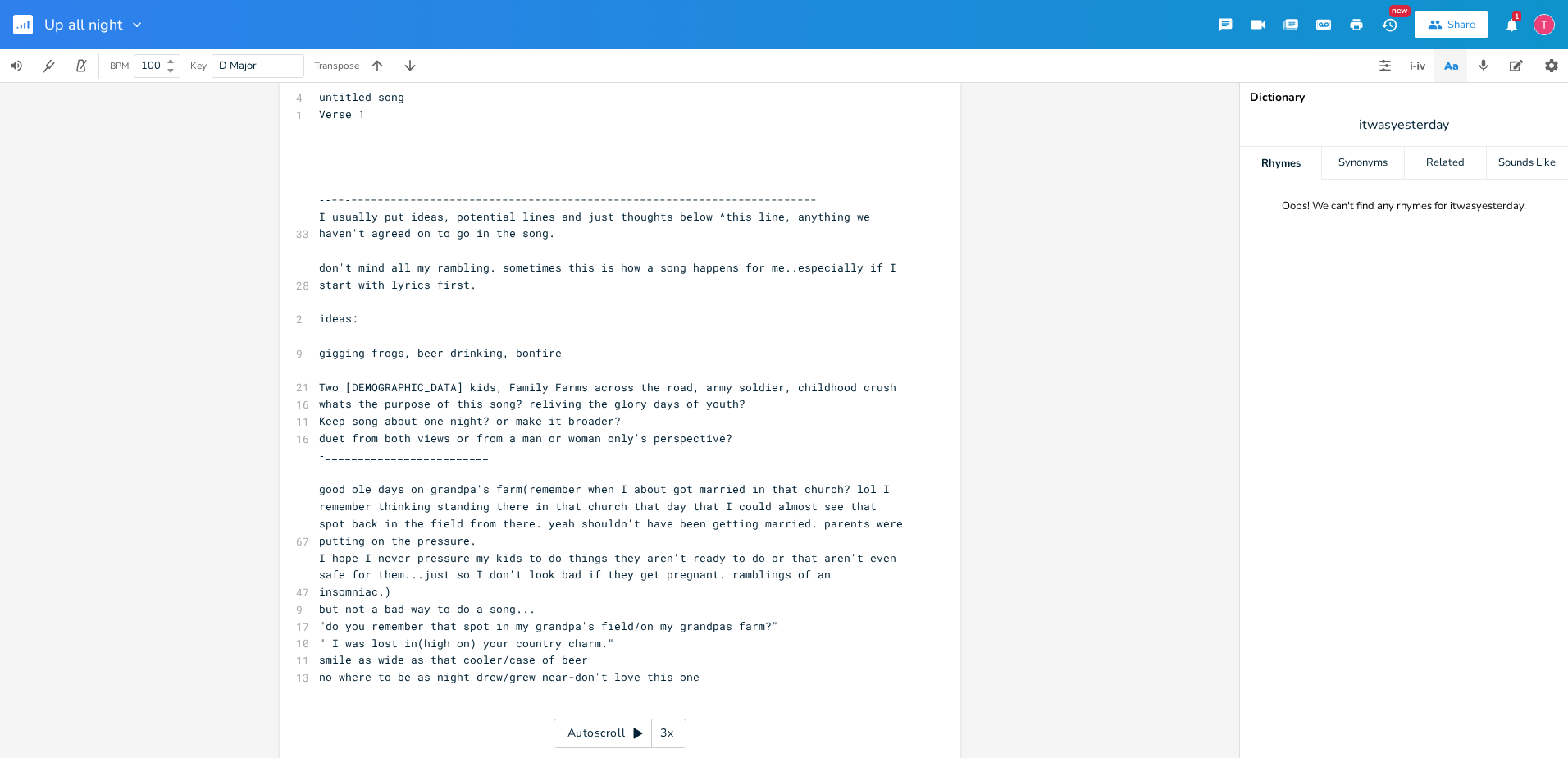
scroll to position [0, 0]
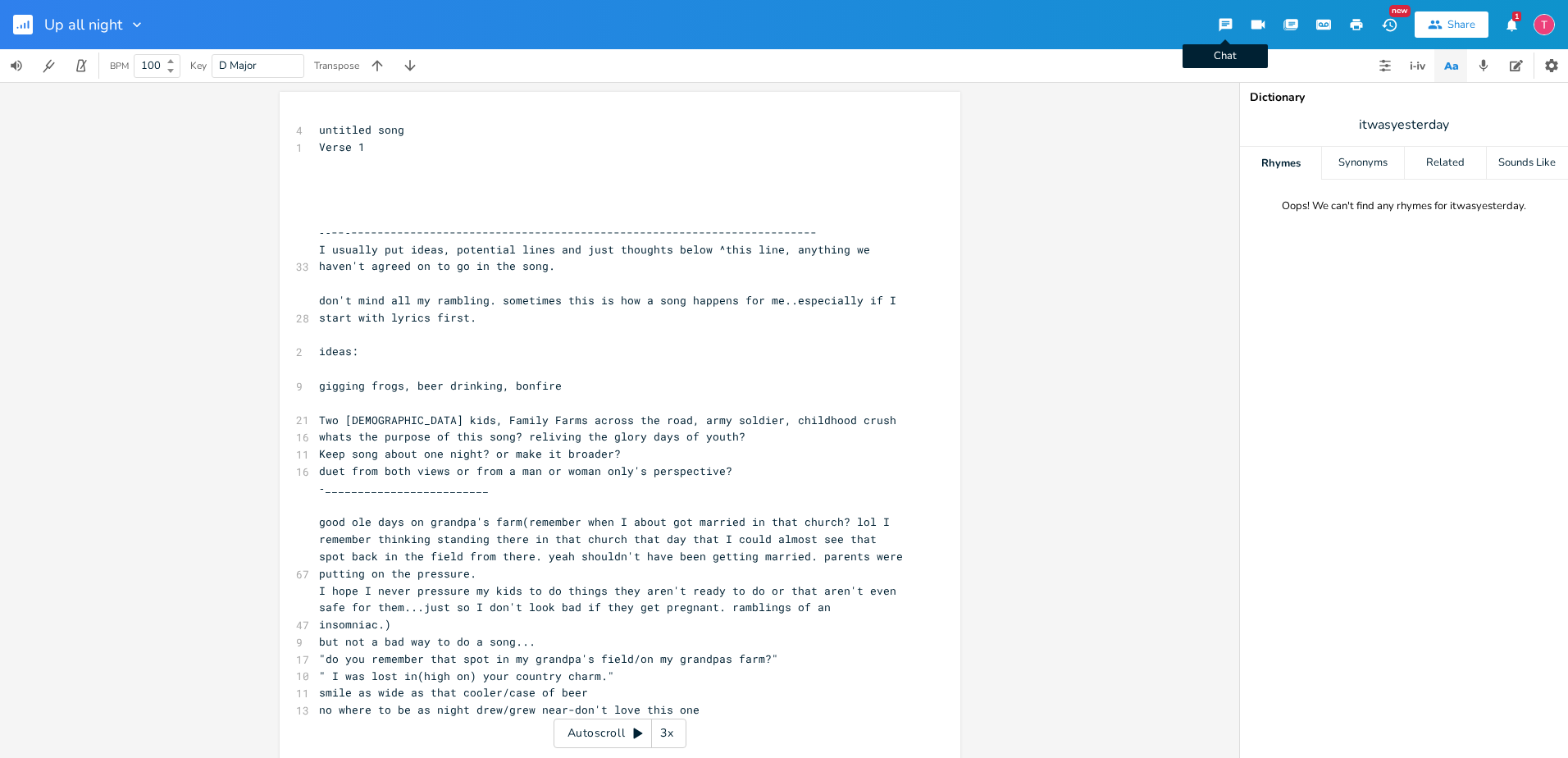
click at [1224, 15] on button "Chat" at bounding box center [1225, 24] width 33 height 29
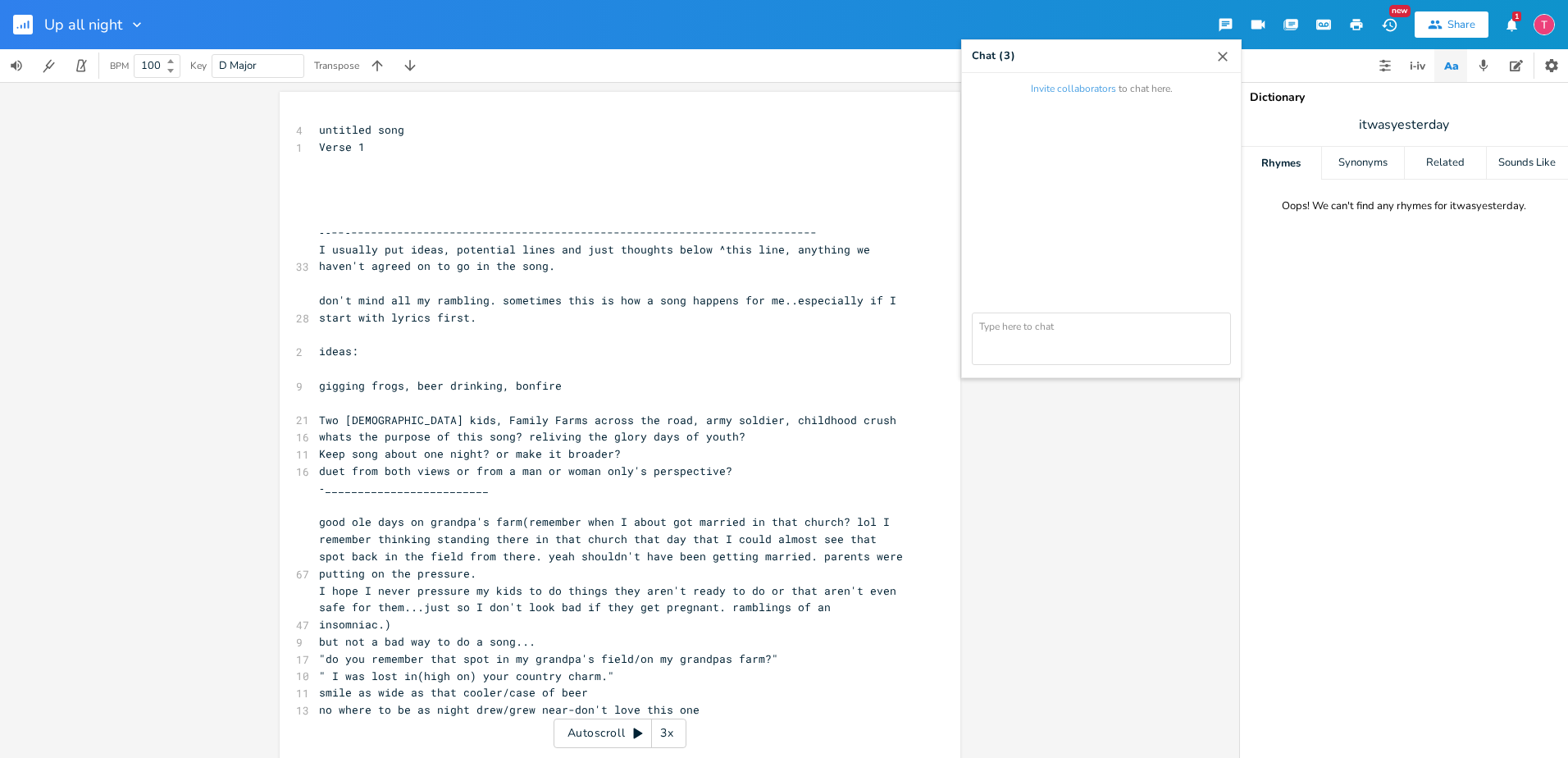
click at [909, 34] on div "Up all night Chat ( 3 ) Invite collaborators to chat here. New Share 1" at bounding box center [784, 24] width 1568 height 49
click at [1387, 21] on icon "button" at bounding box center [1389, 25] width 17 height 17
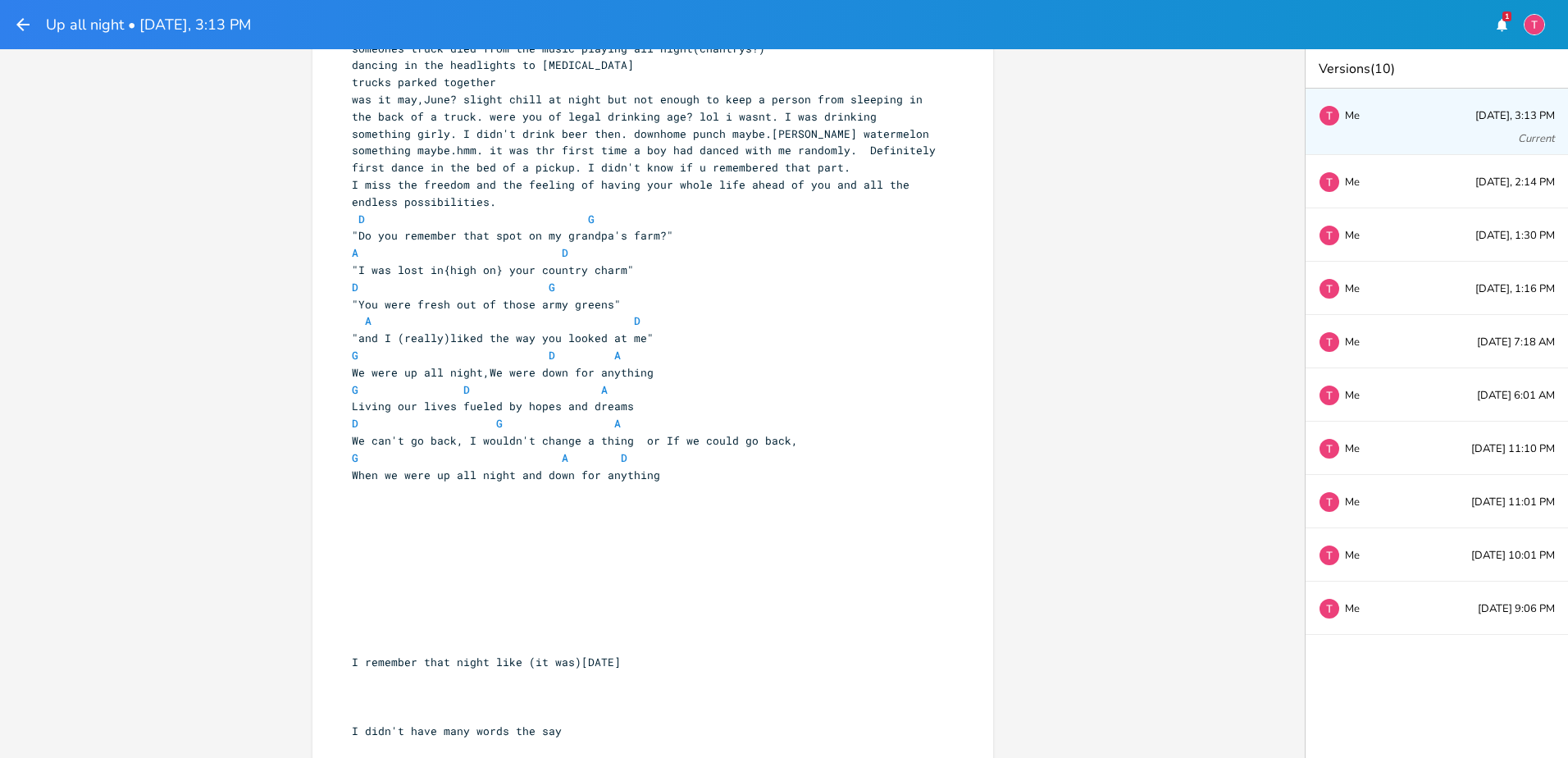
scroll to position [765, 0]
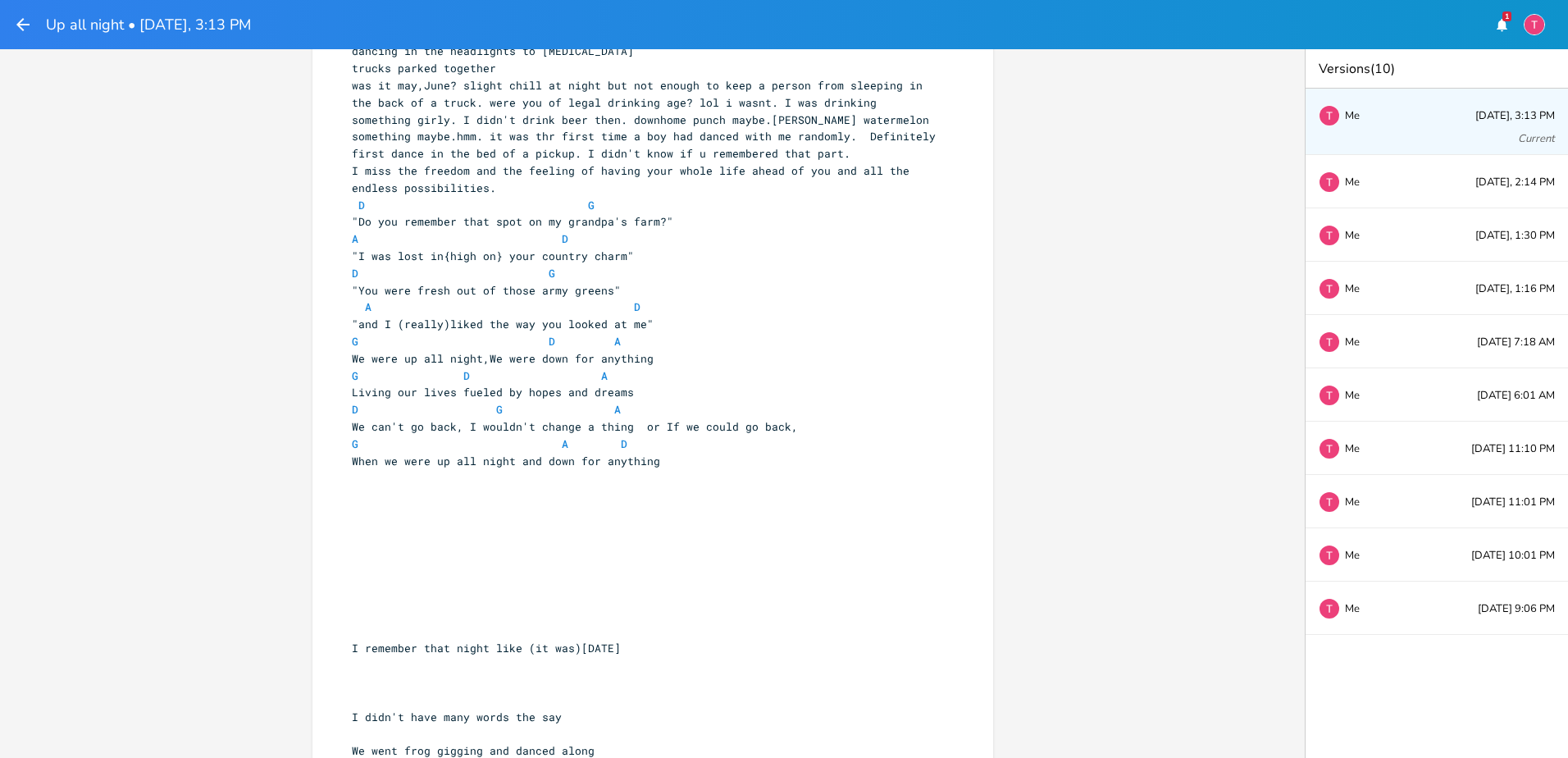
click at [717, 486] on pre "​" at bounding box center [644, 495] width 592 height 17
click at [558, 504] on pre "​" at bounding box center [644, 512] width 592 height 17
click at [736, 469] on pre "​" at bounding box center [644, 478] width 592 height 17
click at [753, 434] on div "untitled song Verse 1 ​ ​ ​ ​ ‐‐--‐--------------------------------------------…" at bounding box center [644, 196] width 592 height 1739
click at [689, 452] on pre "When we were up all night and down for anything" at bounding box center [644, 461] width 592 height 17
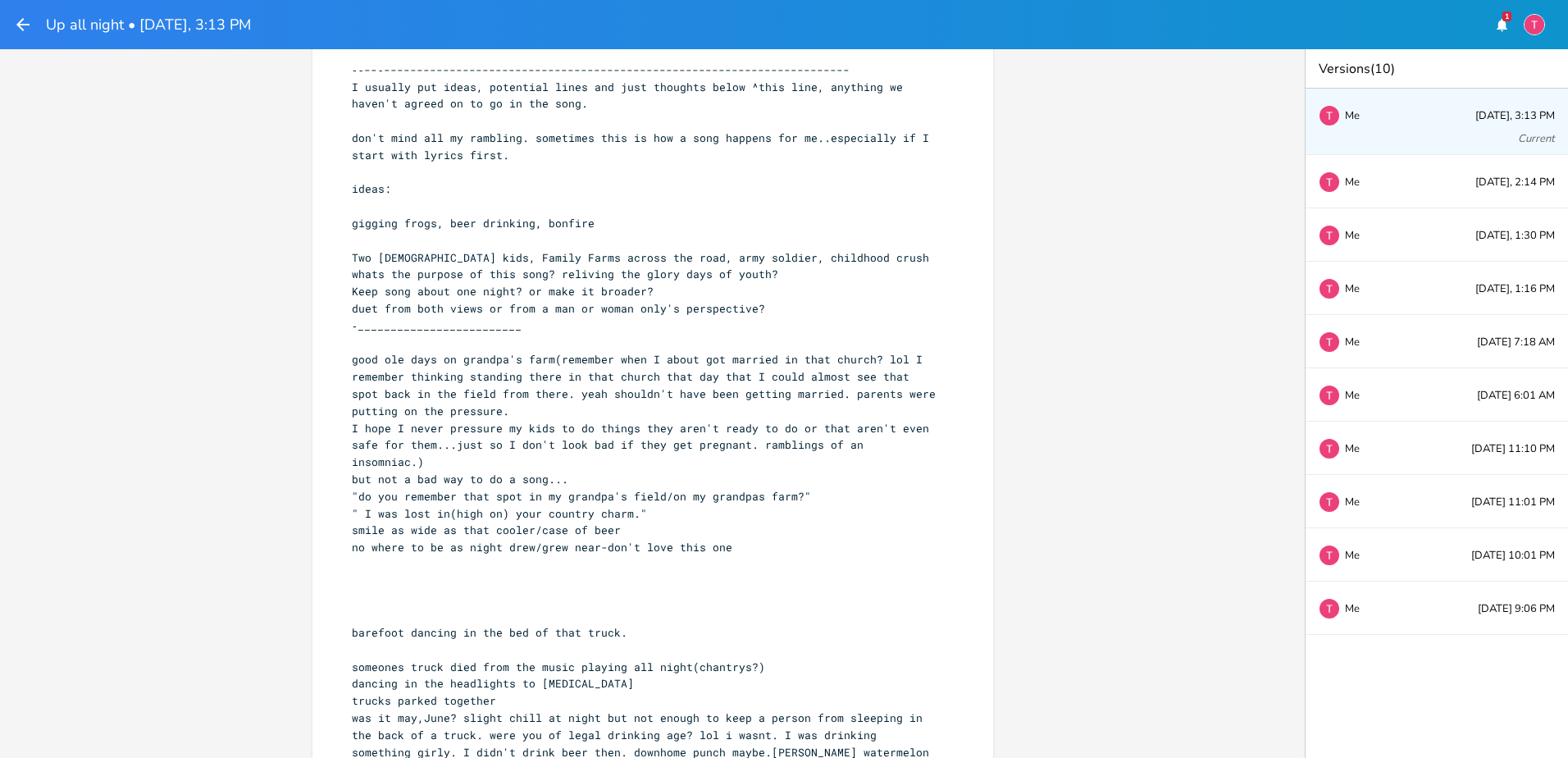
scroll to position [0, 0]
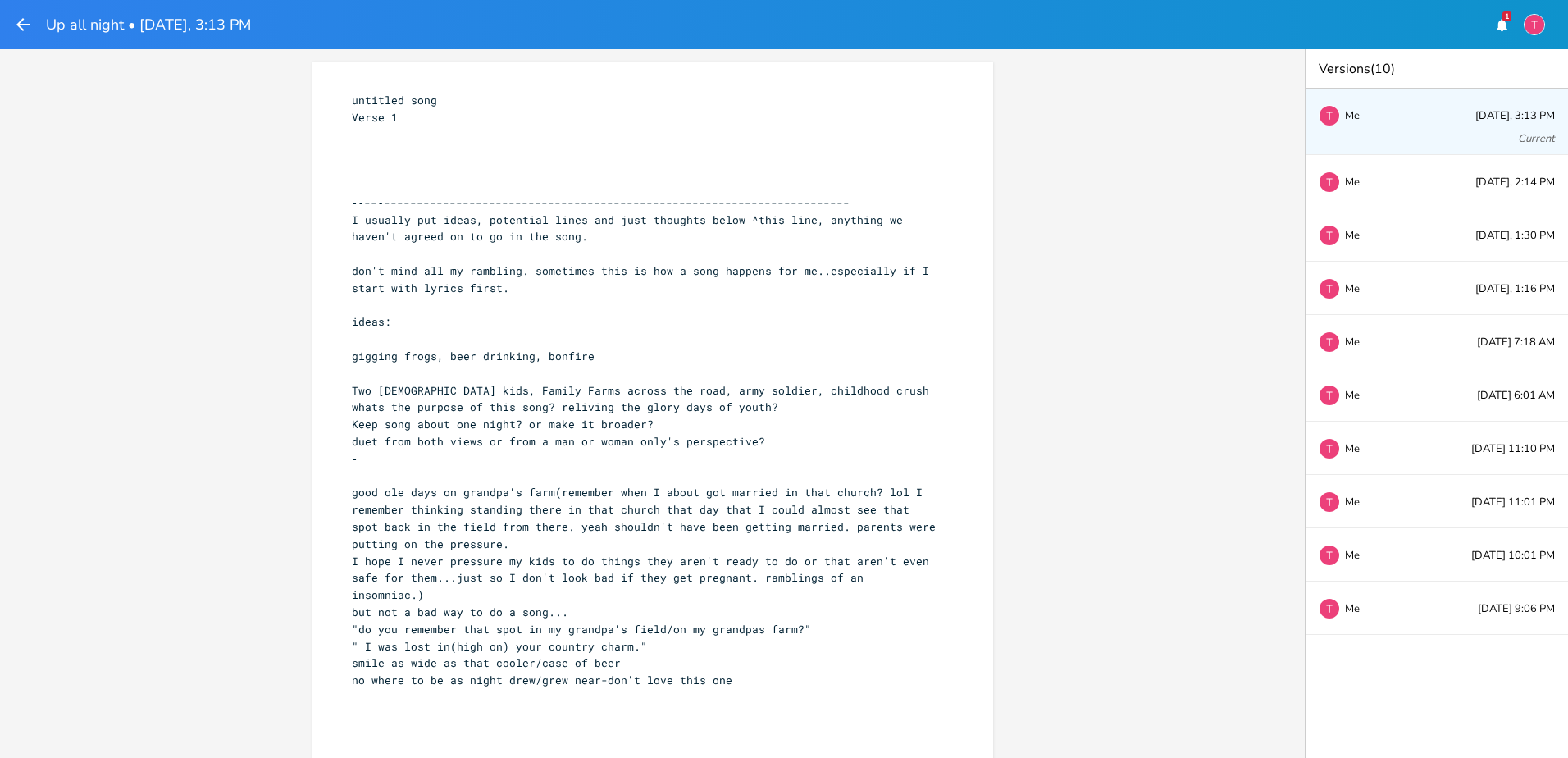
click at [19, 27] on icon "button" at bounding box center [23, 25] width 14 height 14
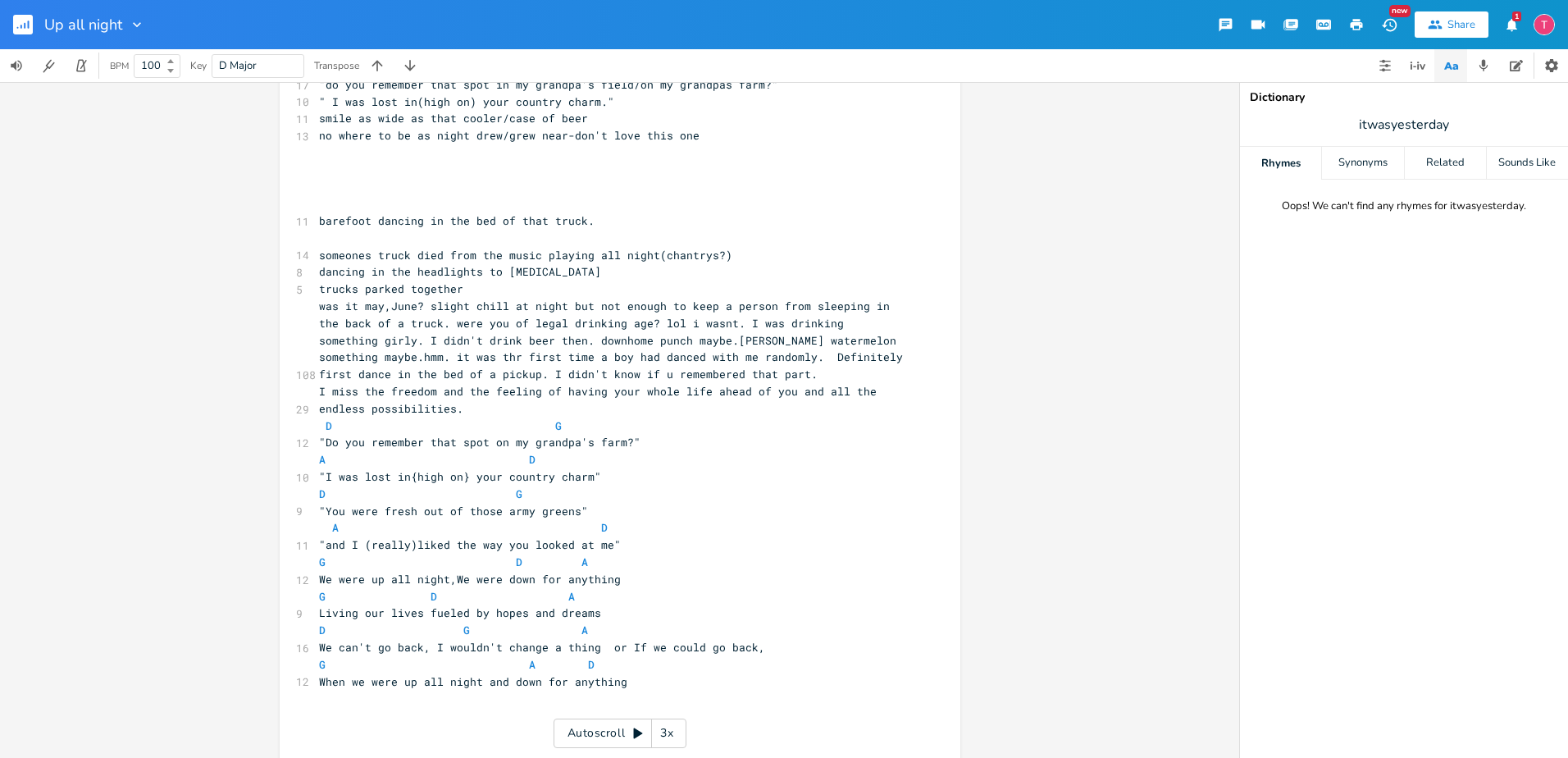
scroll to position [765, 0]
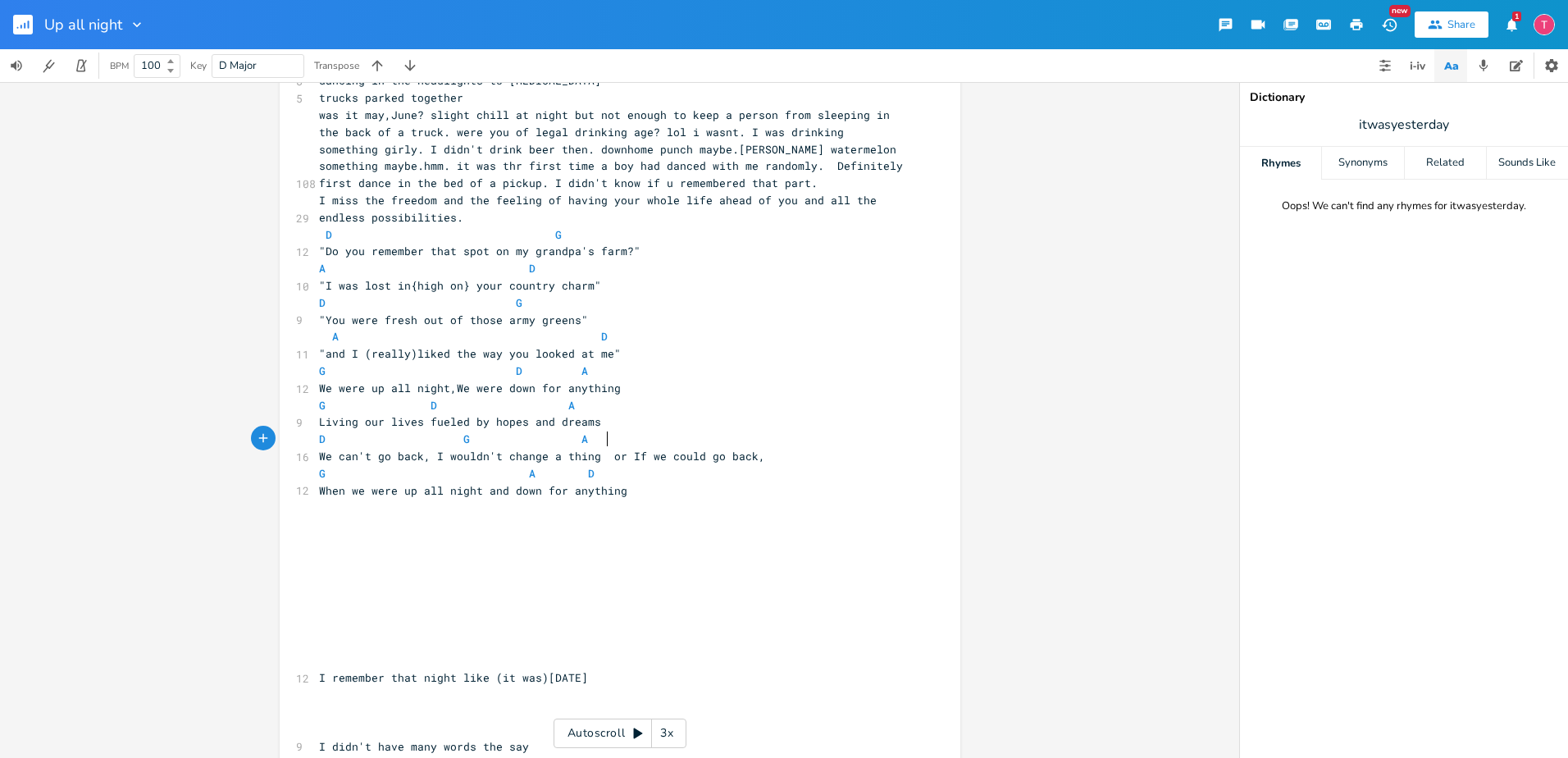
click at [602, 448] on span "We can't go back, I wouldn't change a thing or If we could go back," at bounding box center [542, 455] width 446 height 15
type textarea "/"
click at [670, 533] on pre "​" at bounding box center [611, 542] width 592 height 17
click at [681, 686] on pre "​" at bounding box center [611, 695] width 592 height 17
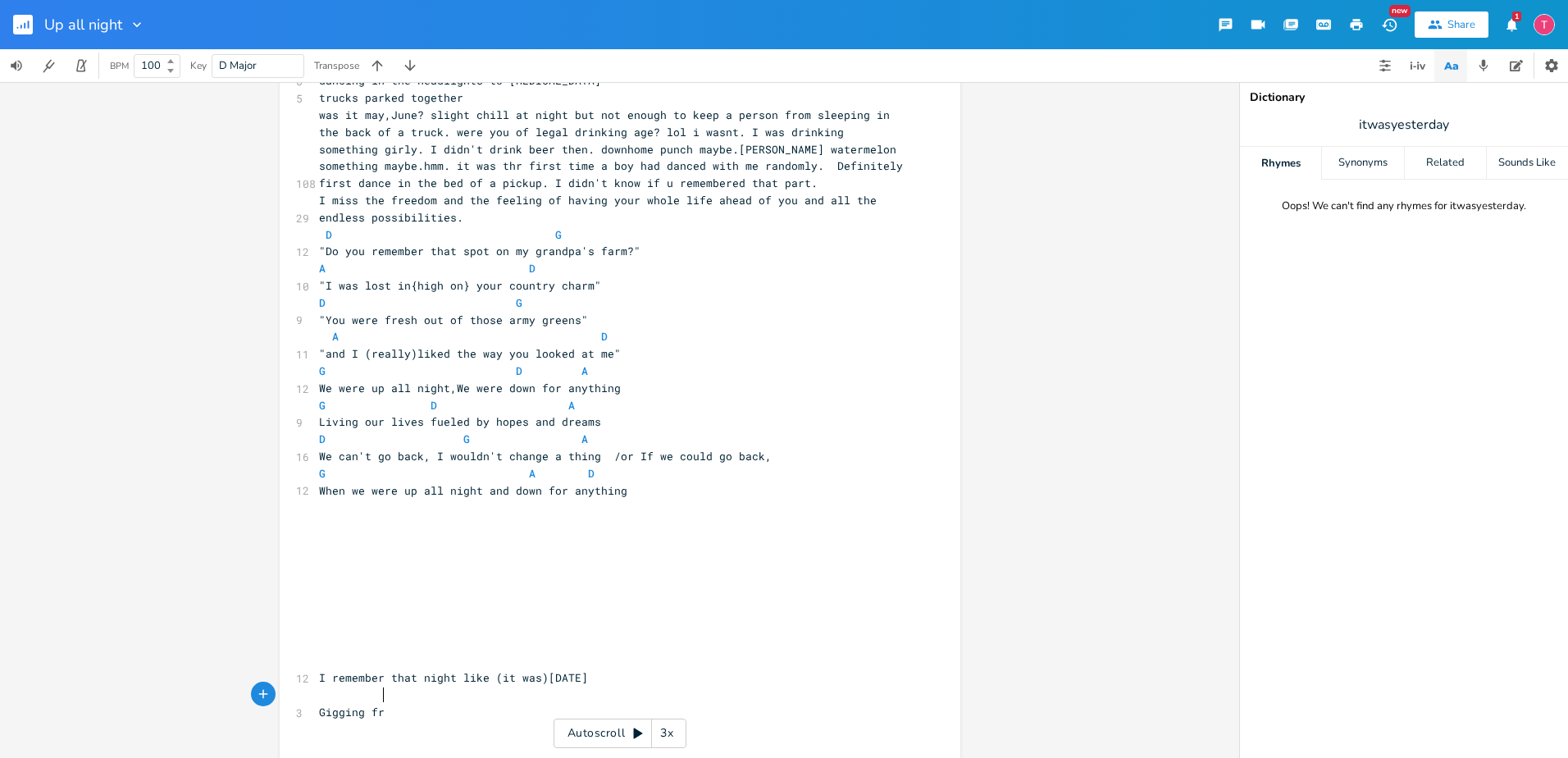
type textarea "Gigging frm"
type textarea "om"
type textarea "gs"
type textarea "Bonfire"
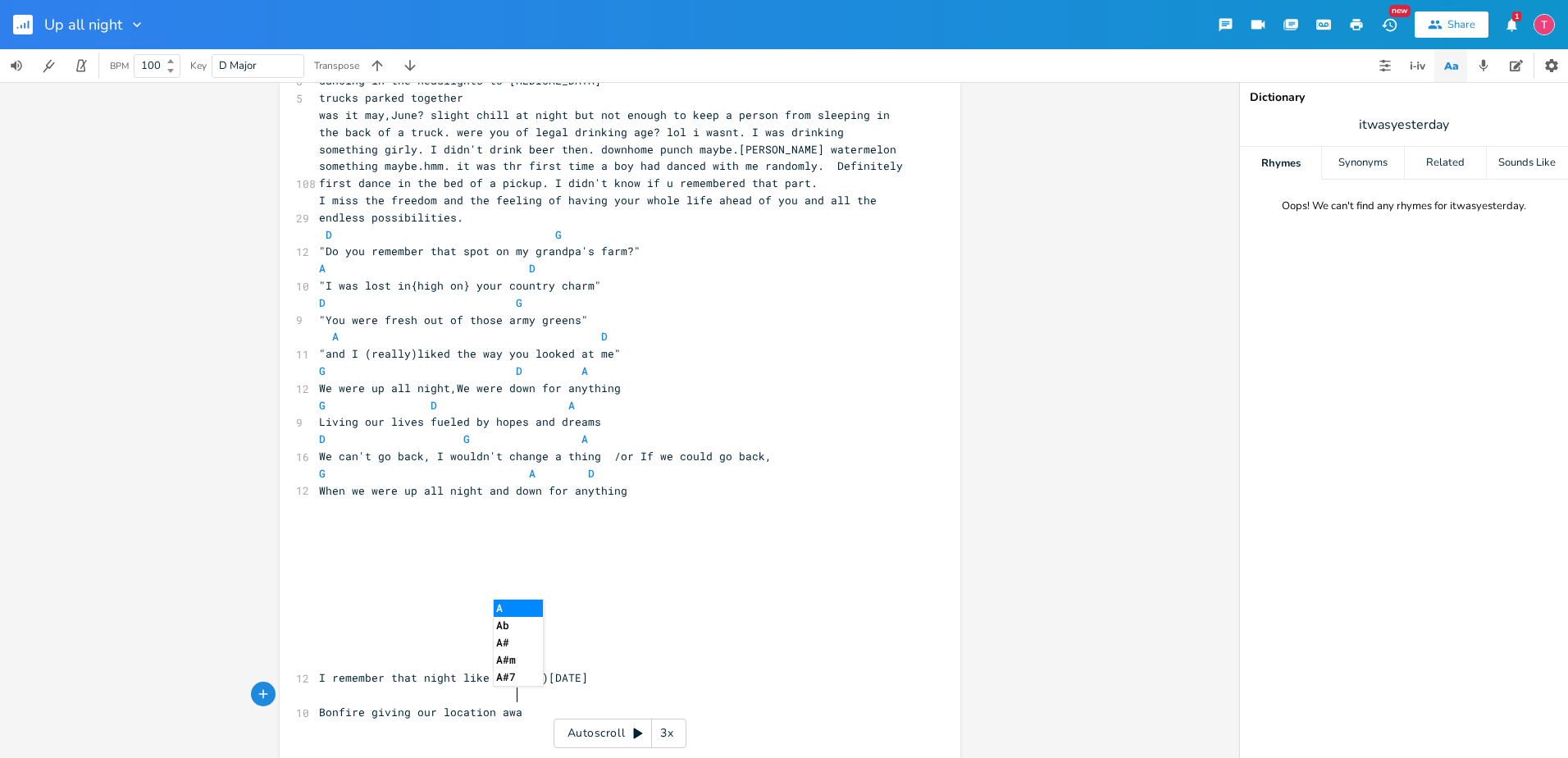
scroll to position [0, 116]
type textarea "giving our location awaay"
type textarea "y"
type textarea "SOme"
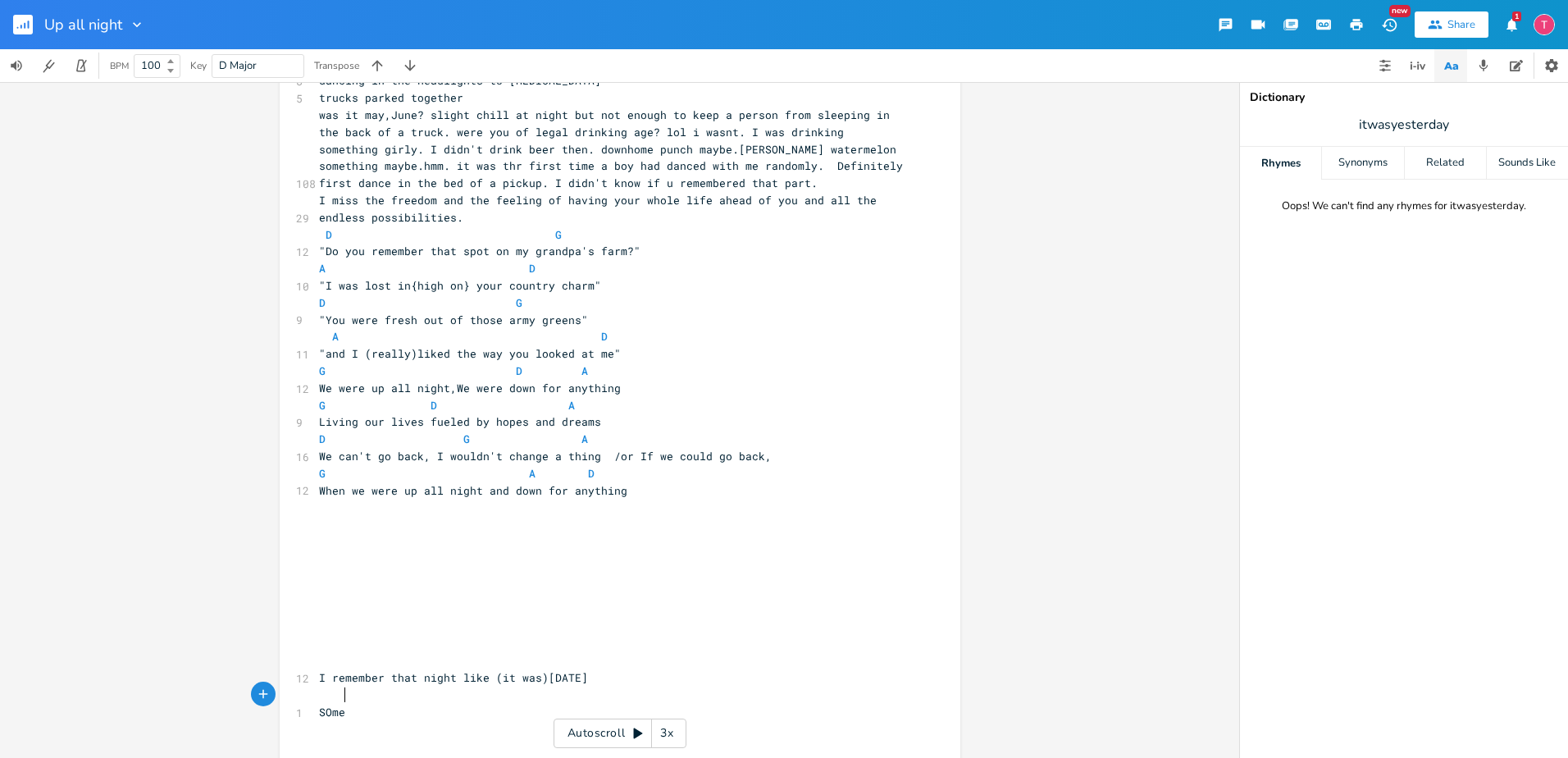
scroll to position [0, 32]
type textarea "ome things done seem to fa"
type textarea "fase"
type textarea "de"
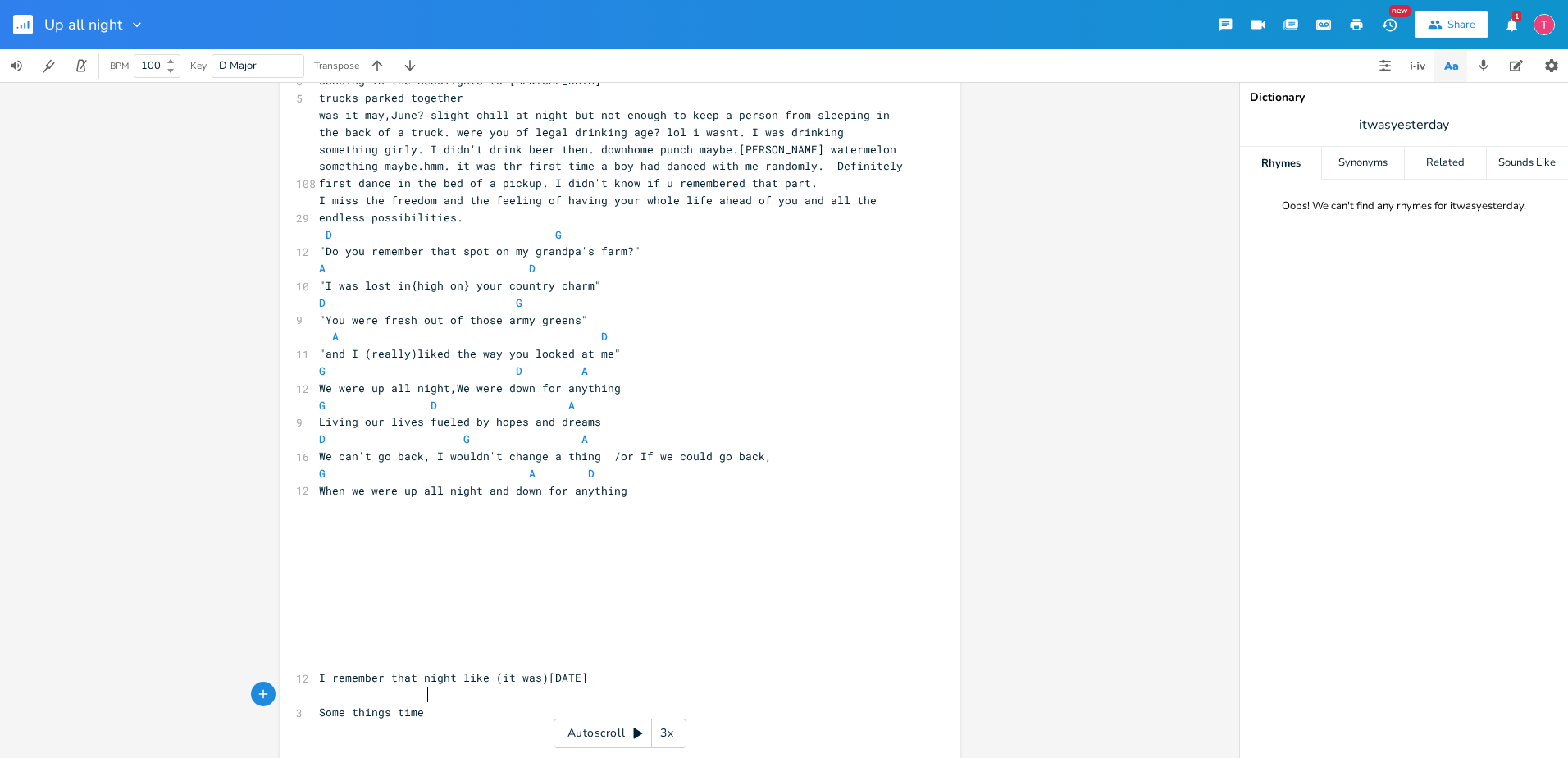
scroll to position [0, 63]
type textarea "things time don't fade away"
type textarea "Trying o"
type textarea "to walk the line andnot go to far"
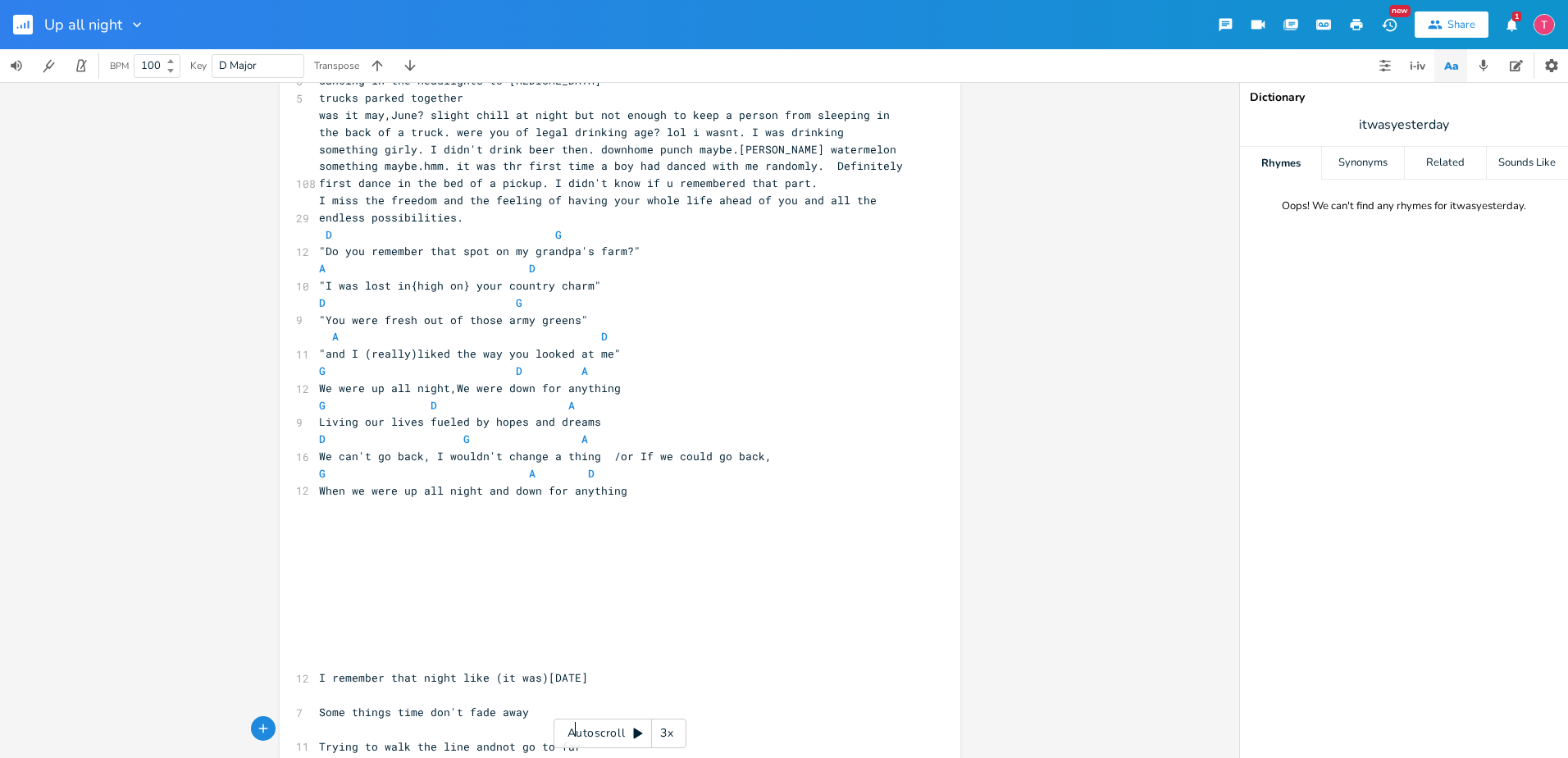
scroll to position [0, 156]
click at [489, 739] on span "Trying to walk the line andnot go to far" at bounding box center [450, 745] width 262 height 15
click at [536, 754] on pre "​" at bounding box center [611, 763] width 592 height 17
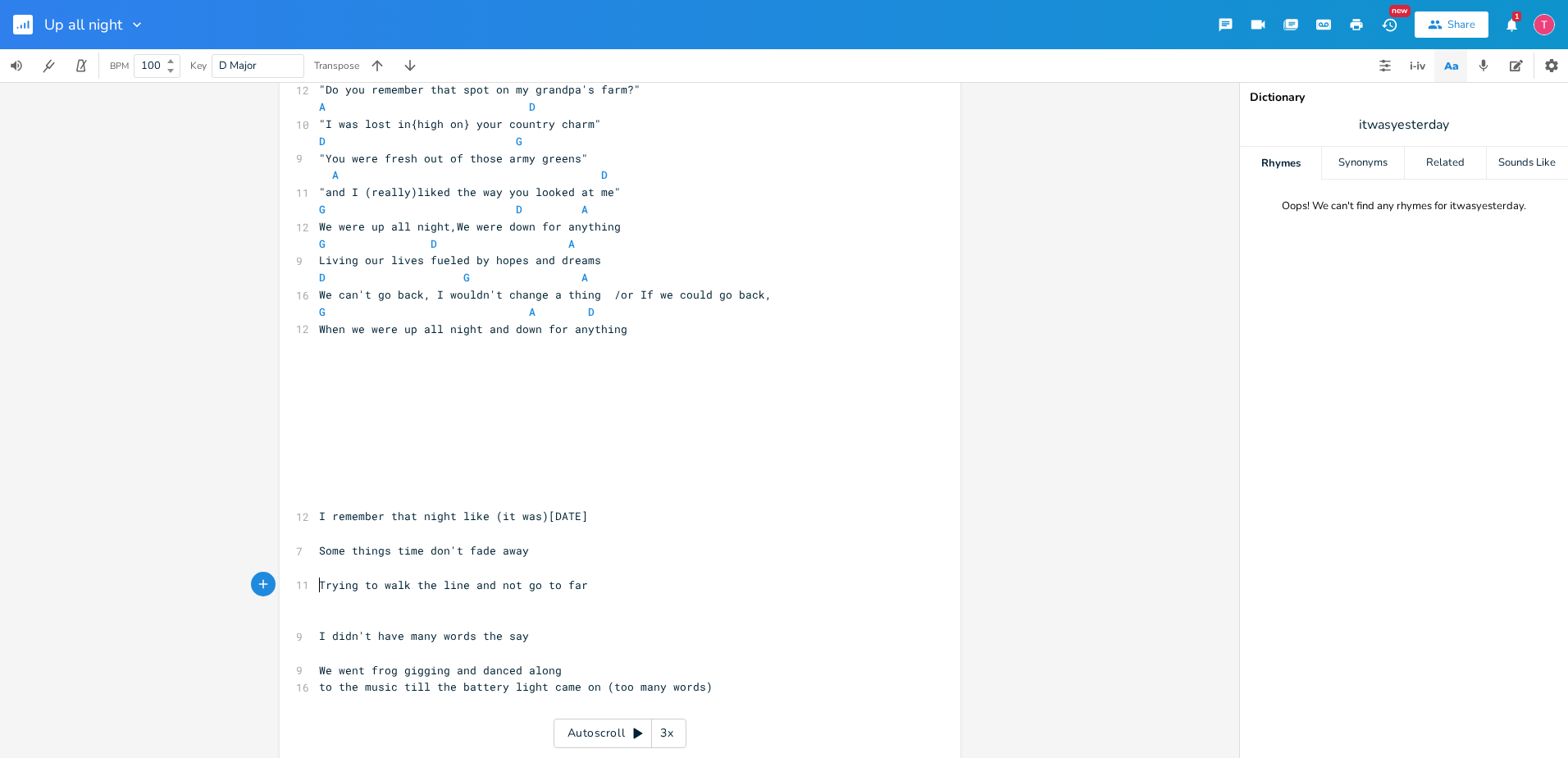
scroll to position [957, 0]
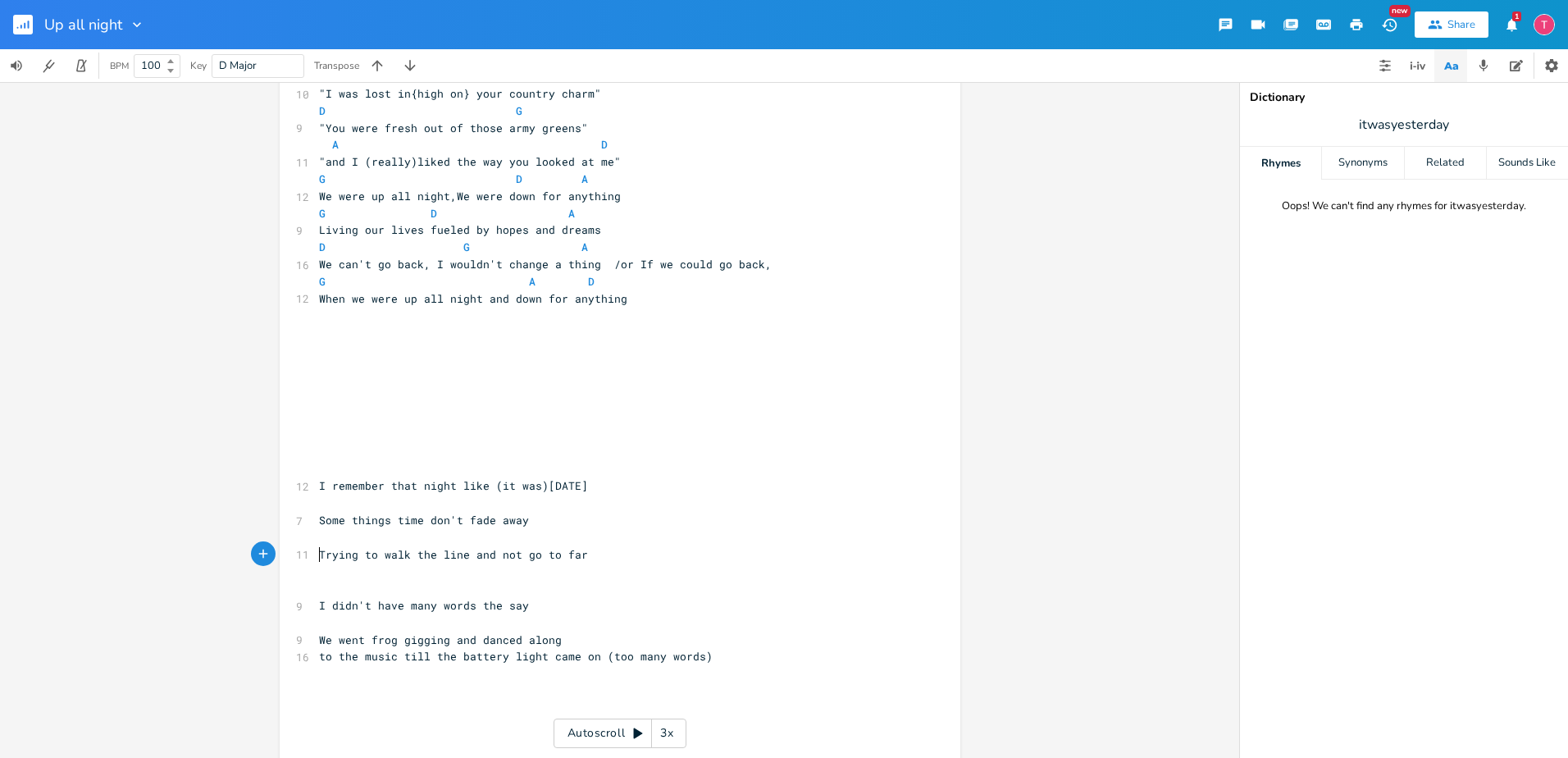
click at [603, 546] on pre "Trying to walk the line and not go to far" at bounding box center [611, 555] width 592 height 17
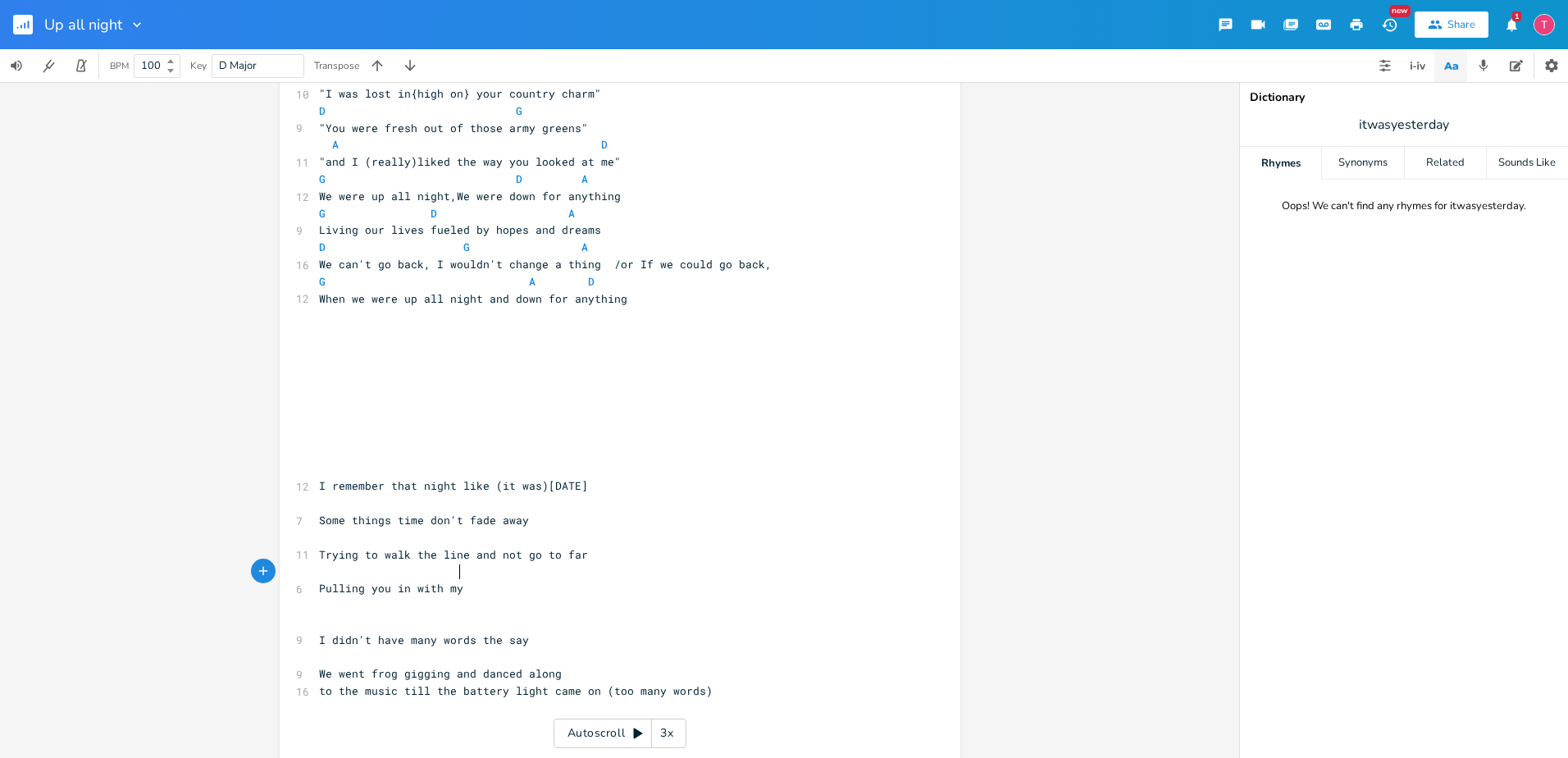
type textarea "Pulling you in with my a"
type textarea "old guitar"
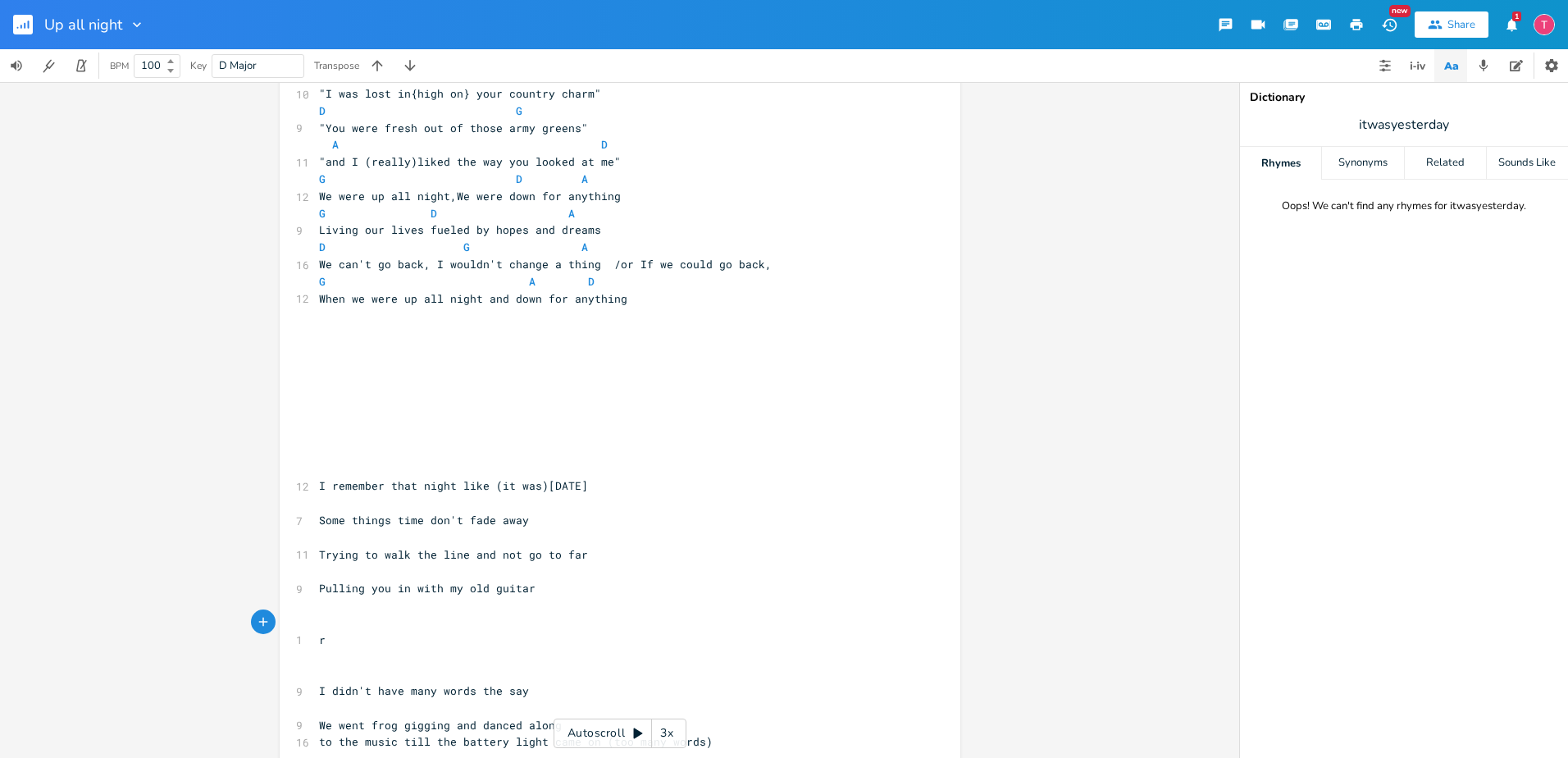
type textarea "ry"
type textarea "hyes"
type textarea "mes."
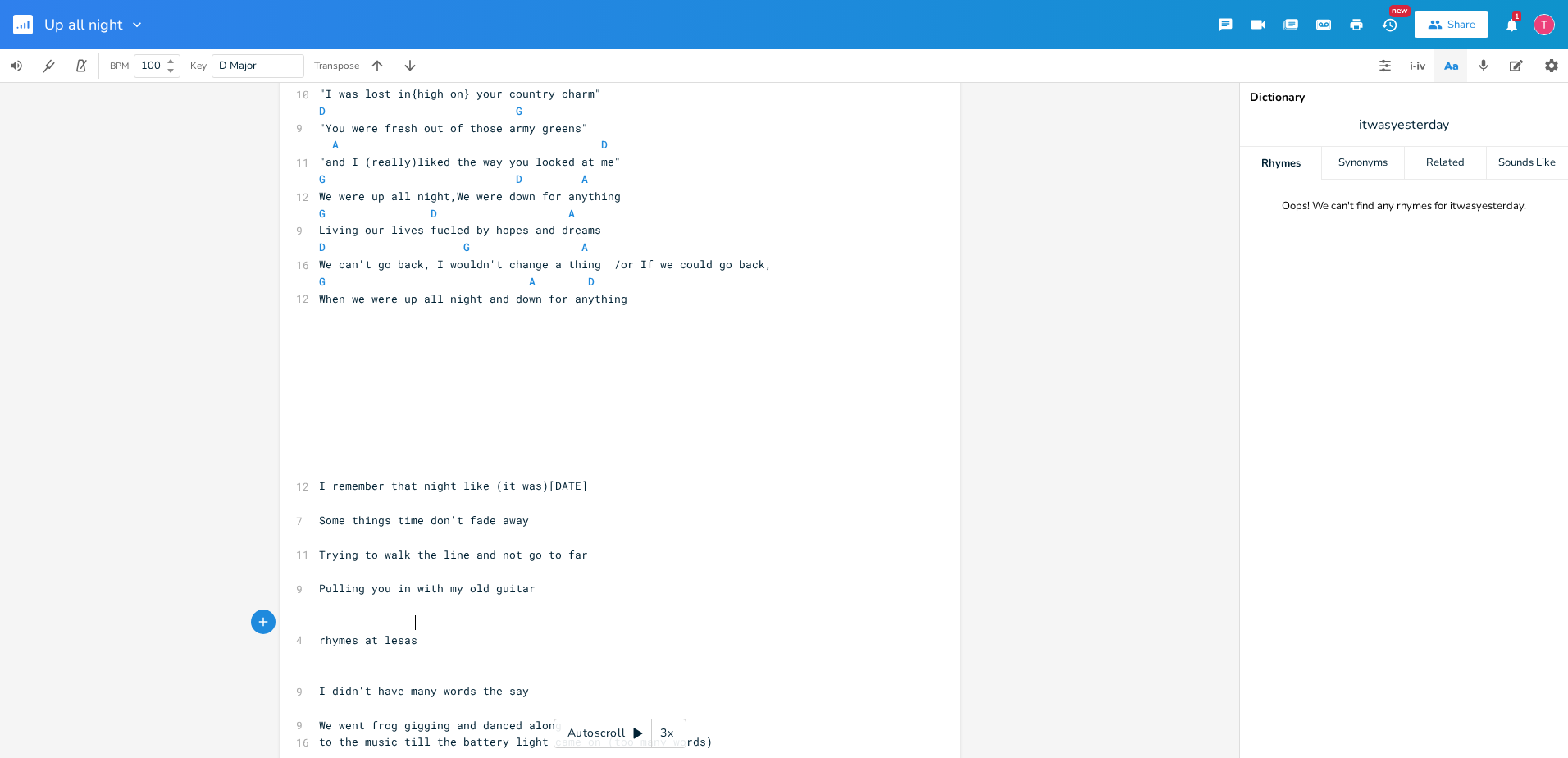
type textarea "at lesast"
type textarea "ast"
click at [512, 597] on pre "​" at bounding box center [611, 606] width 592 height 17
click at [405, 547] on span "Trying to walk the line and not go to far" at bounding box center [453, 554] width 269 height 15
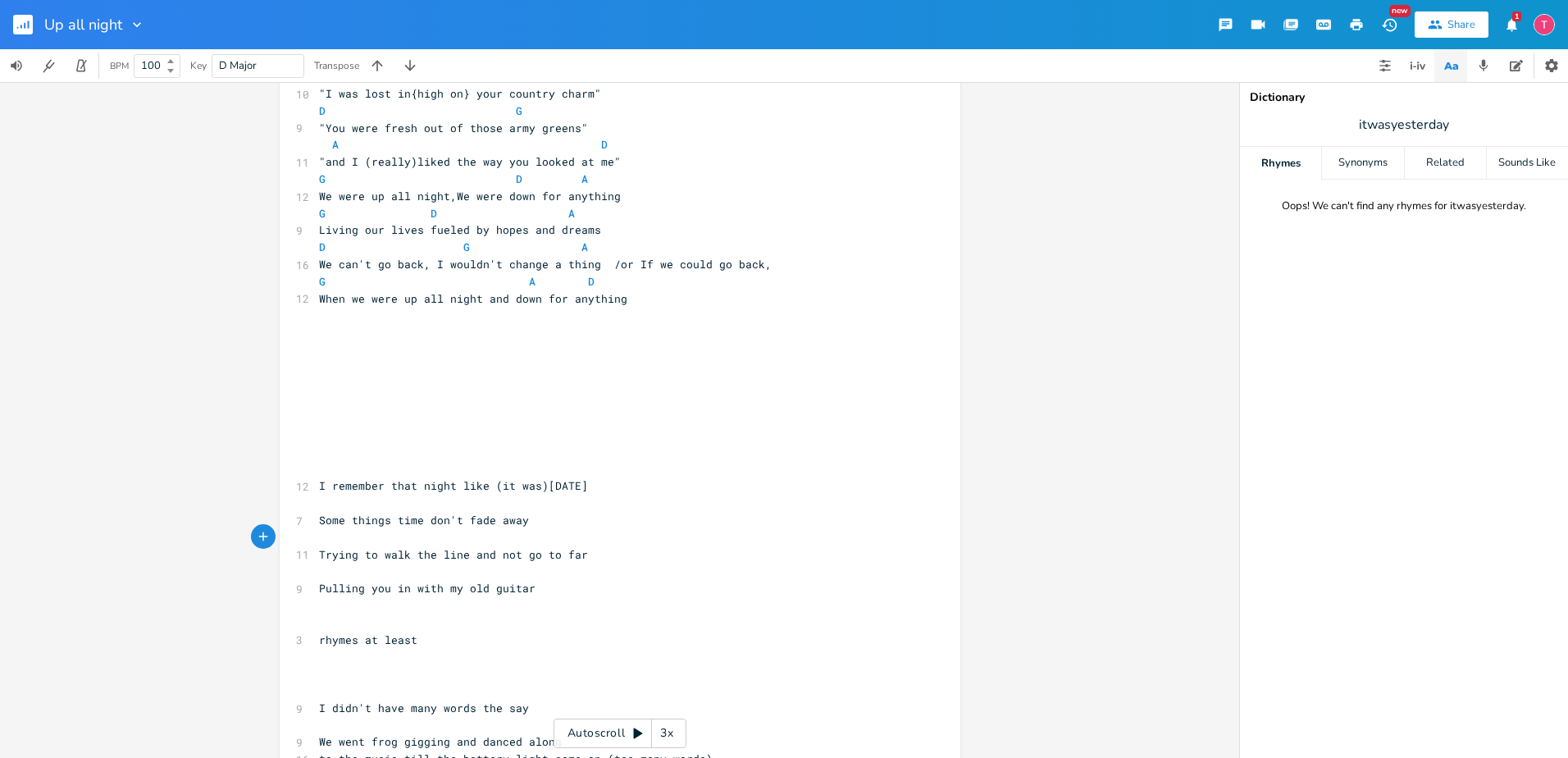
click at [411, 547] on span "Trying to walk the line and not go to far" at bounding box center [453, 554] width 269 height 15
click at [535, 579] on pre "Pulling you in with my old guitar" at bounding box center [611, 588] width 592 height 17
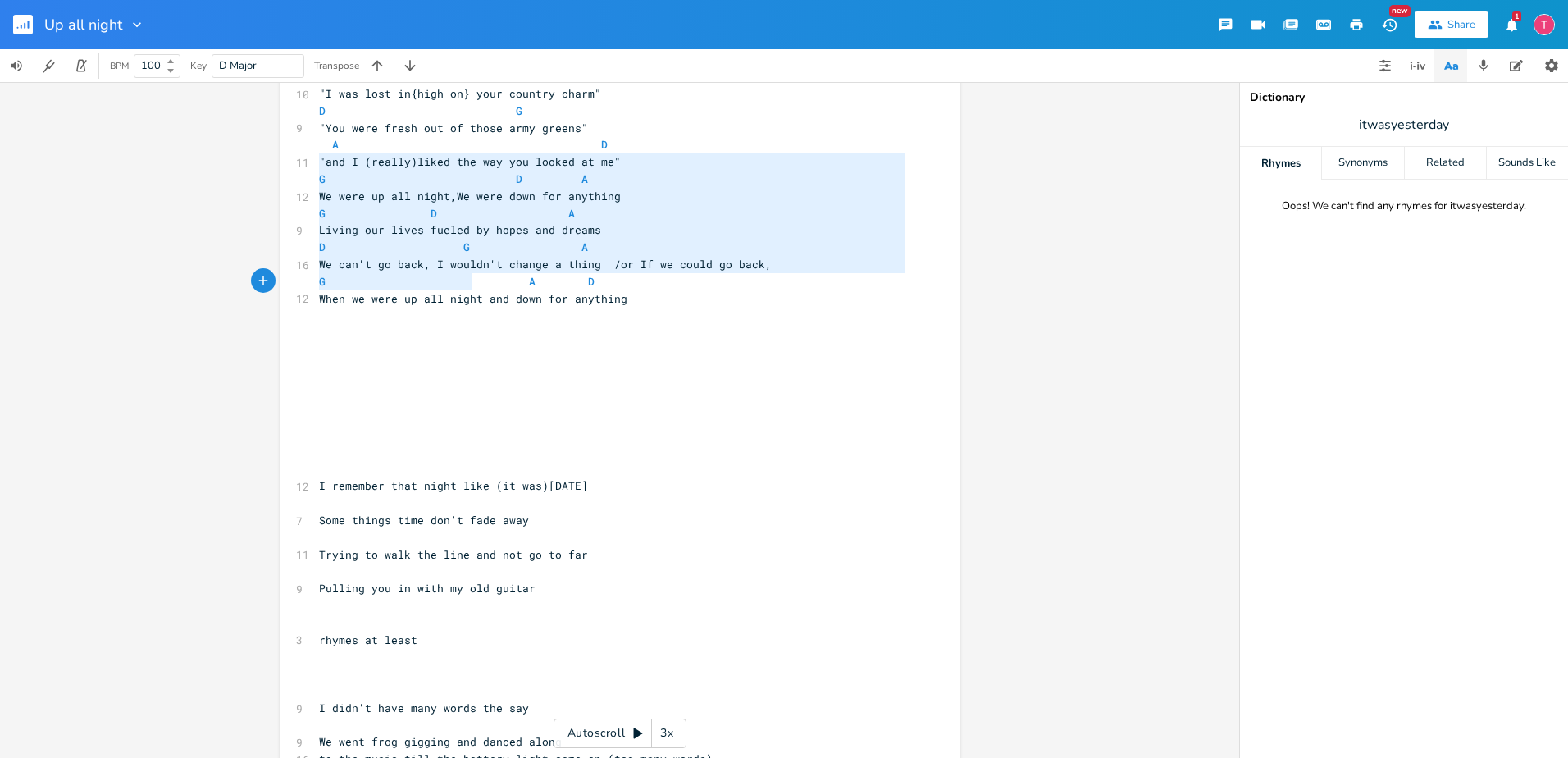
type textarea "G D A We were up all night,We were down for anything G D A Living our lives fue…"
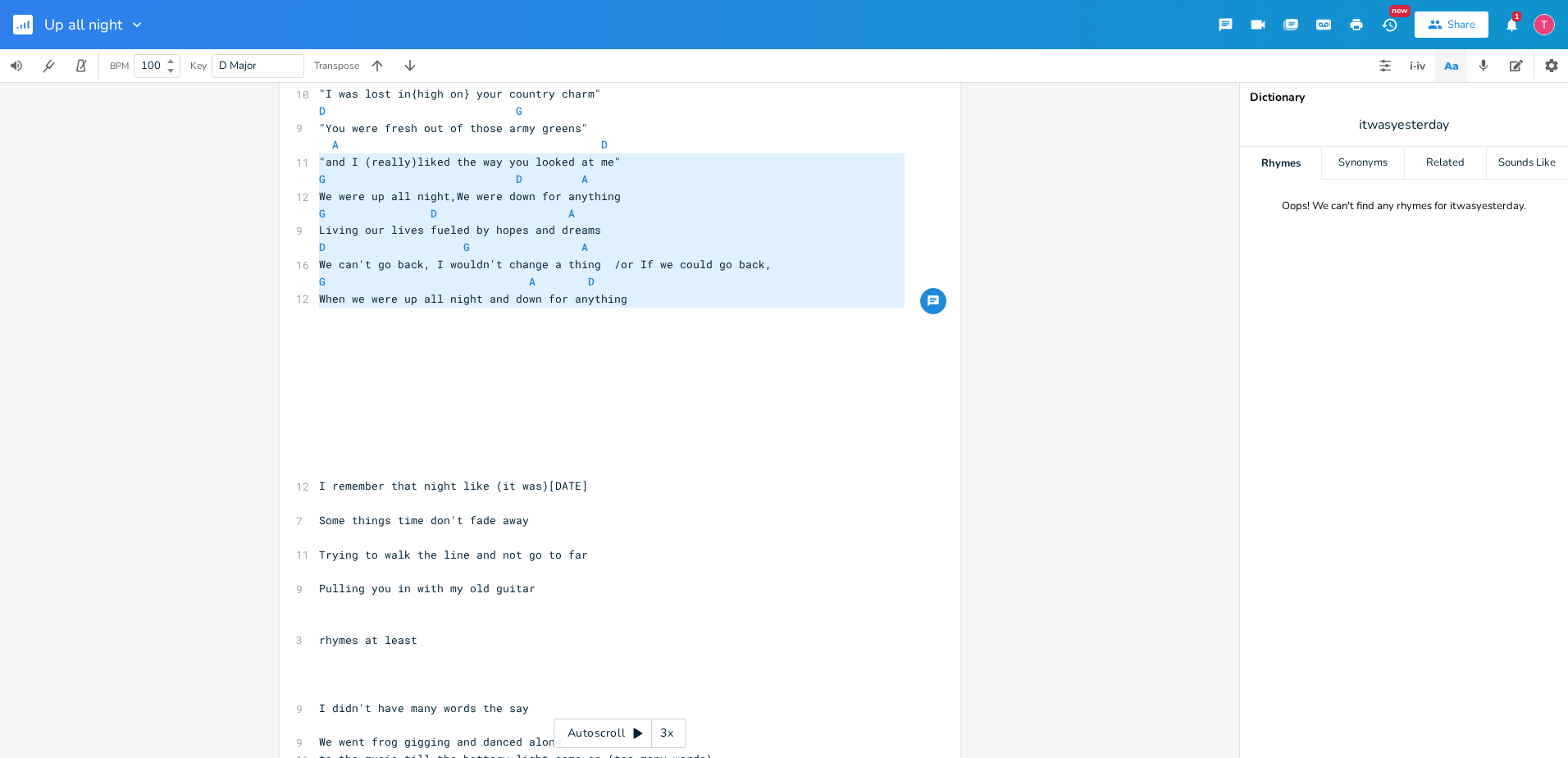
drag, startPoint x: 312, startPoint y: 159, endPoint x: 571, endPoint y: 324, distance: 307.1
click at [571, 324] on div "4 untitled song 1 Verse 1 ​ ​ ​ ​ ‐‐--‐----------------------------------------…" at bounding box center [611, 111] width 592 height 1893
click at [561, 579] on pre "Pulling you in with my old guitar" at bounding box center [611, 588] width 592 height 17
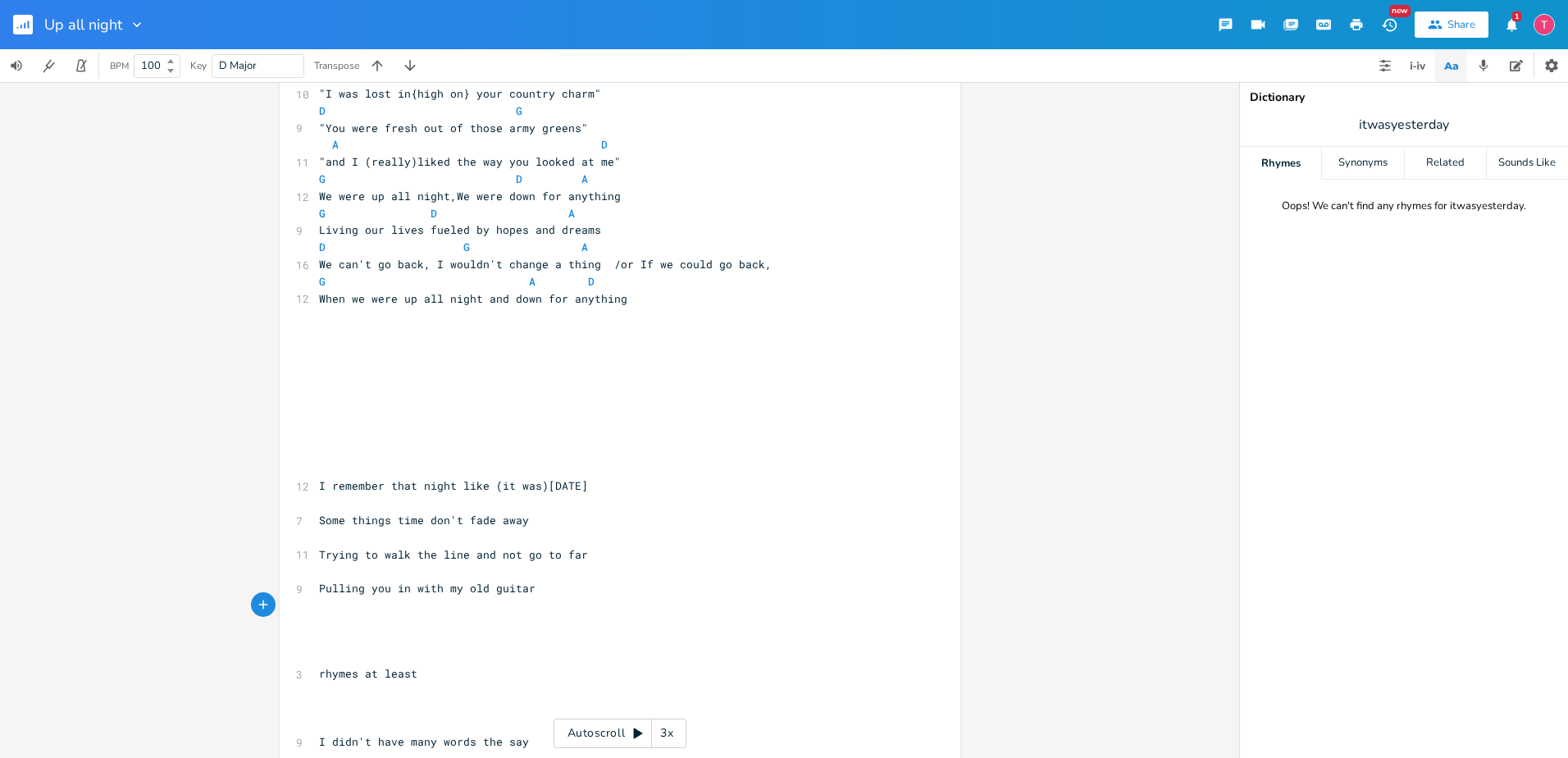
scroll to position [1007, 0]
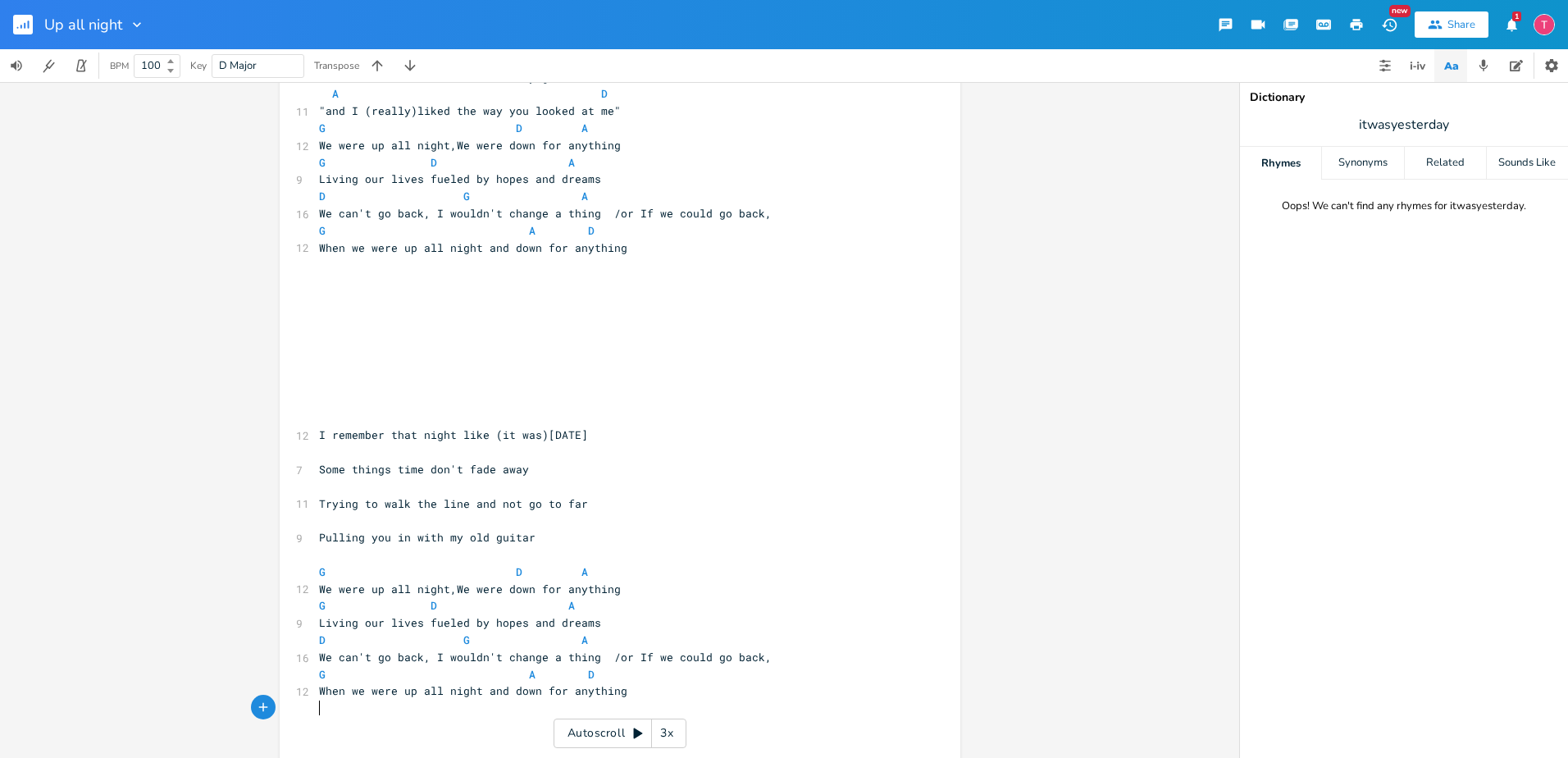
click at [468, 734] on pre "​" at bounding box center [611, 742] width 592 height 17
click at [390, 410] on pre "​" at bounding box center [611, 418] width 592 height 17
type textarea "maybe an option or atl"
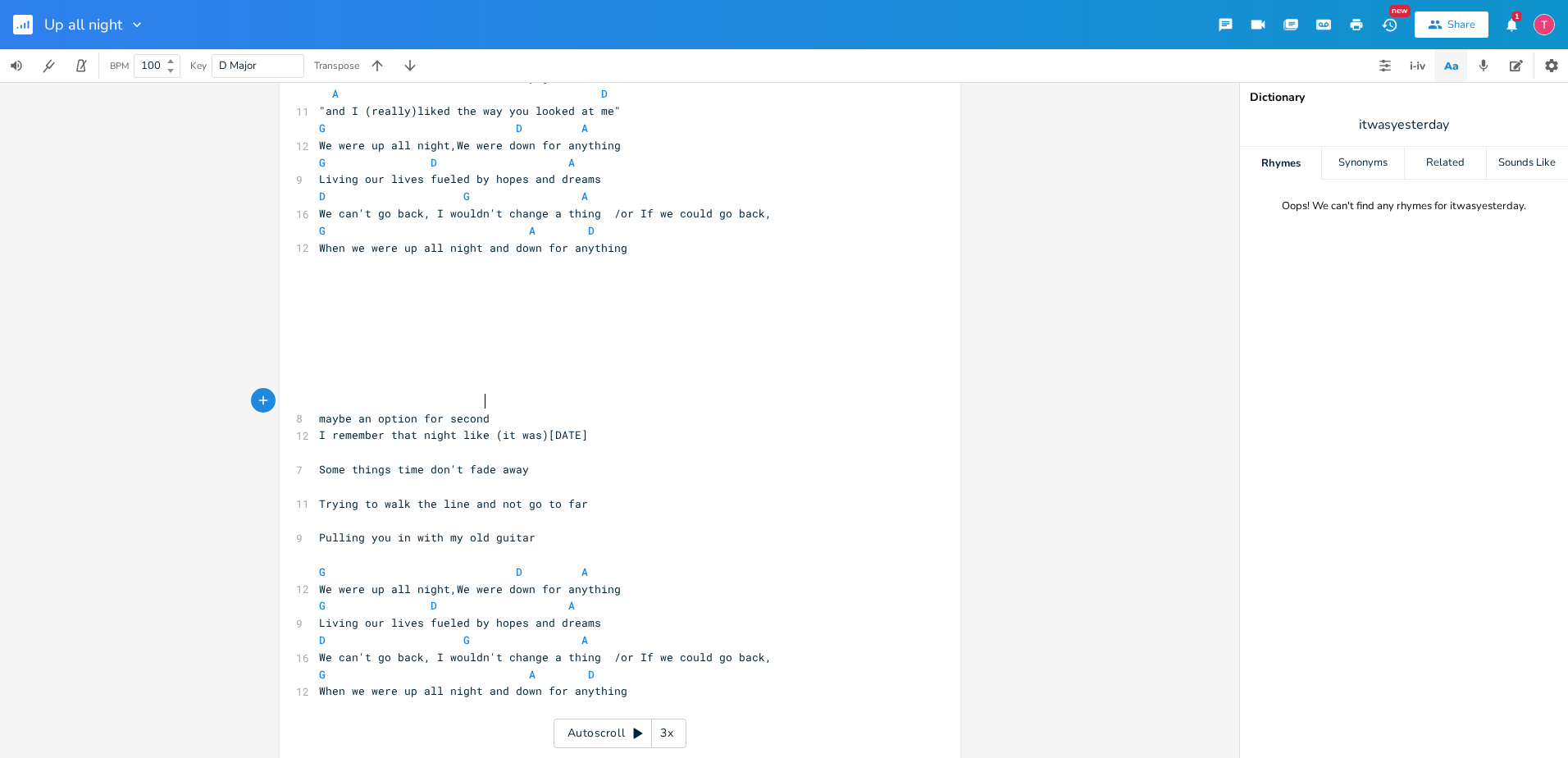
type textarea "for second c"
type textarea "verse. not super happy with it but idk"
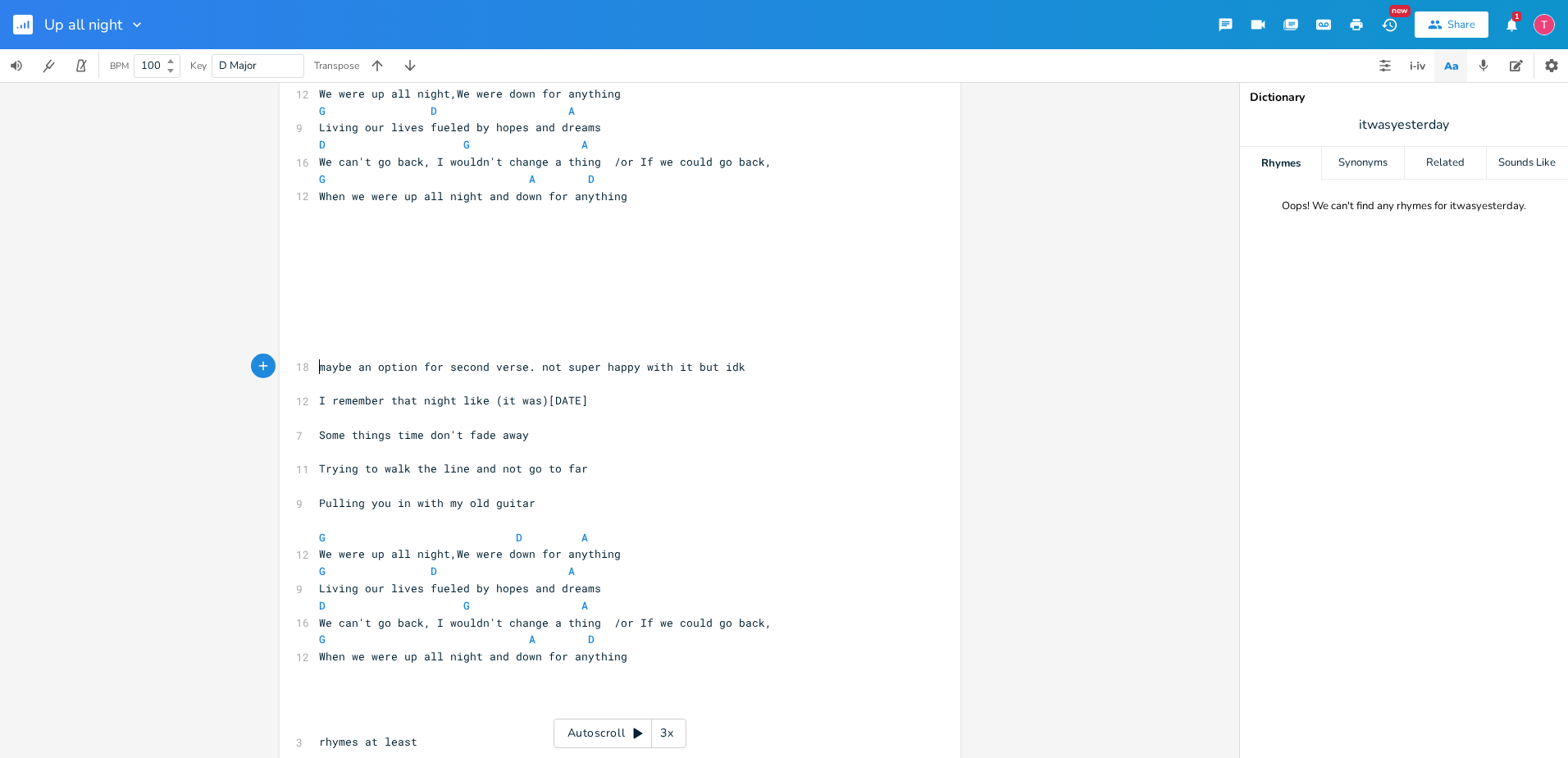
scroll to position [957, 0]
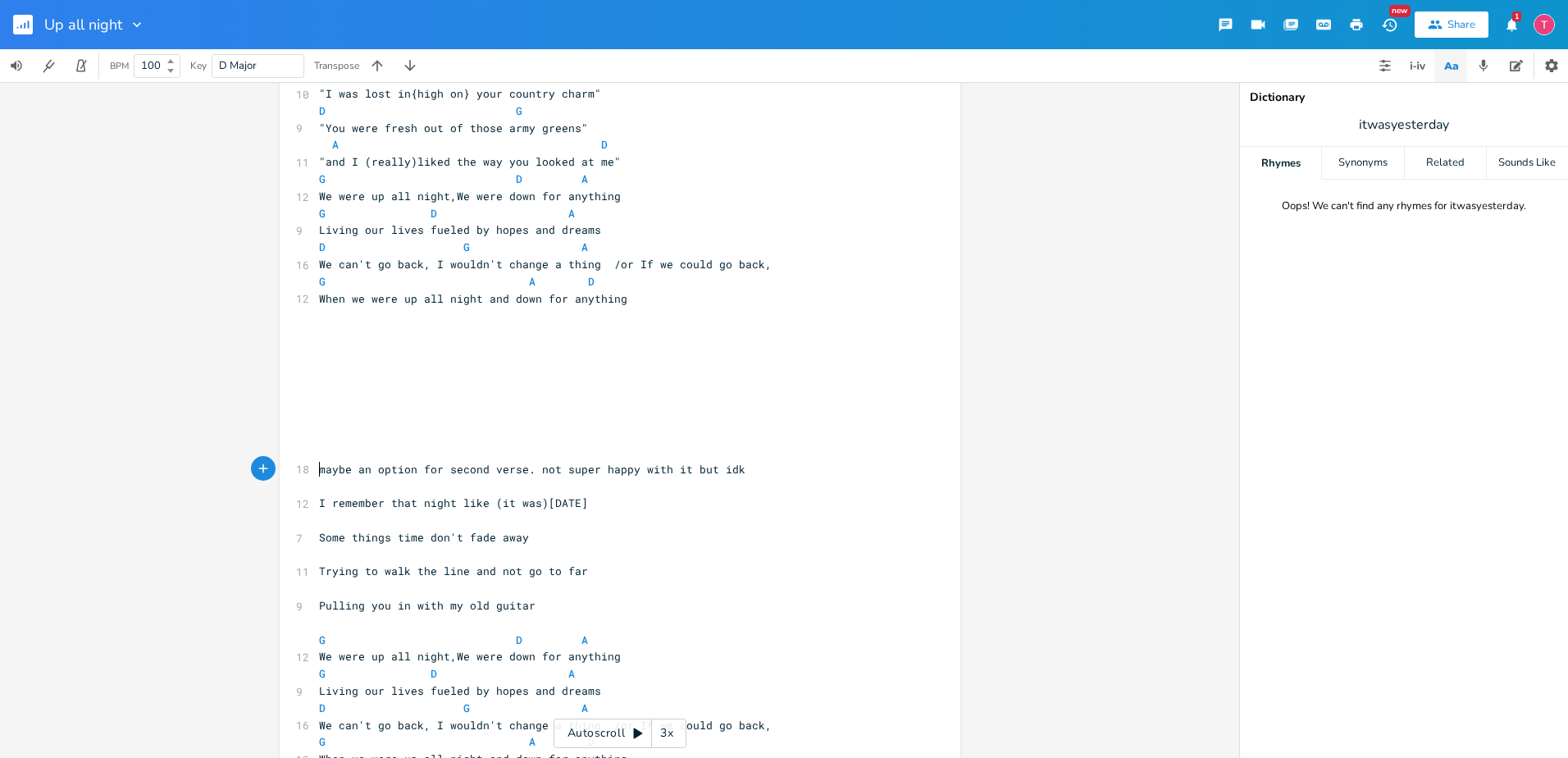
click at [415, 530] on span "Some things time don't fade away" at bounding box center [424, 537] width 210 height 15
type textarea "(just don't("
type textarea ")"
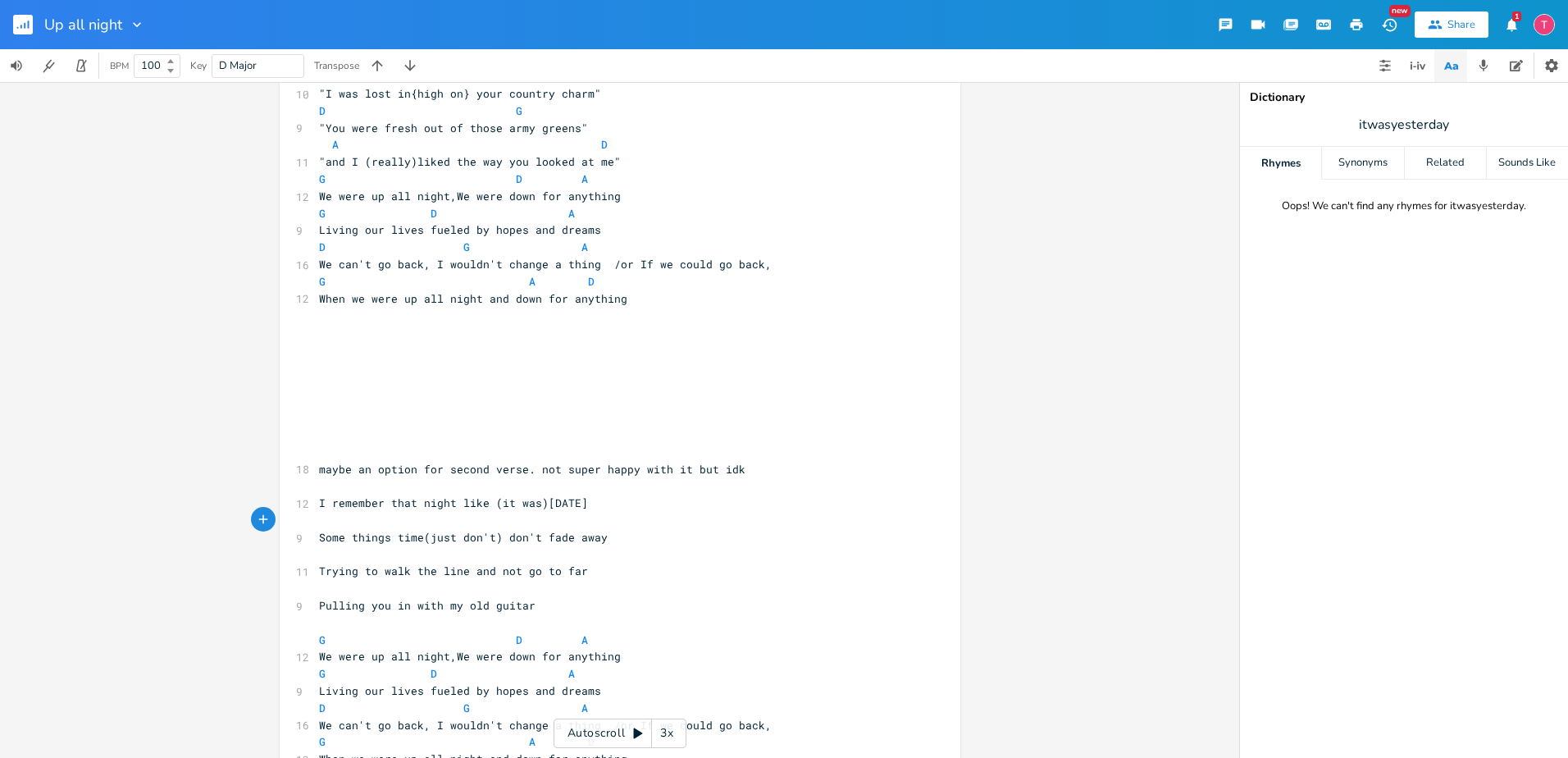
click at [481, 530] on span "Some things time(just don't) don't fade away" at bounding box center [463, 537] width 288 height 15
click at [319, 563] on span "Trying to walk the line and not go to far" at bounding box center [453, 570] width 269 height 15
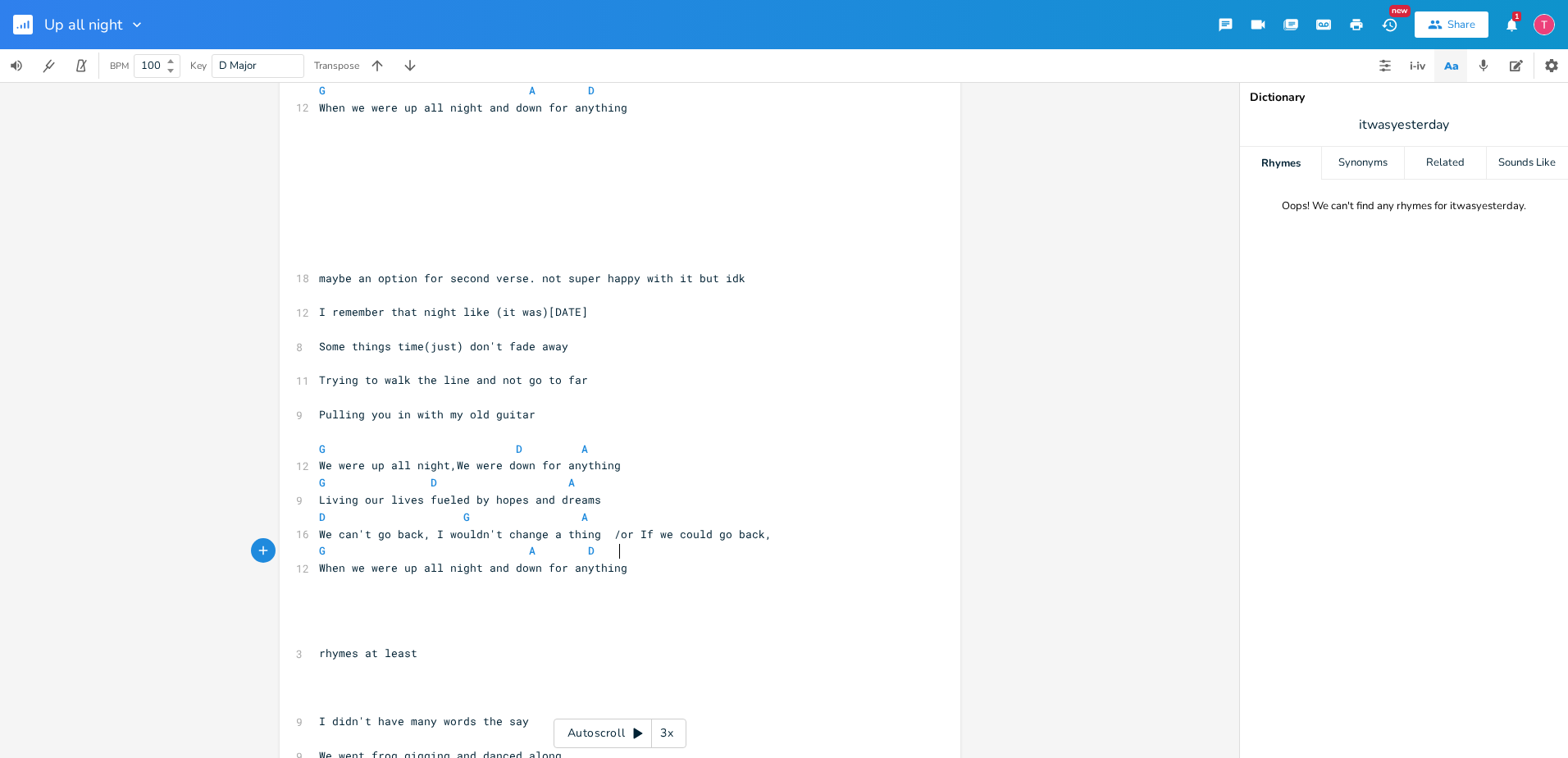
click at [679, 577] on pre "​" at bounding box center [611, 585] width 592 height 17
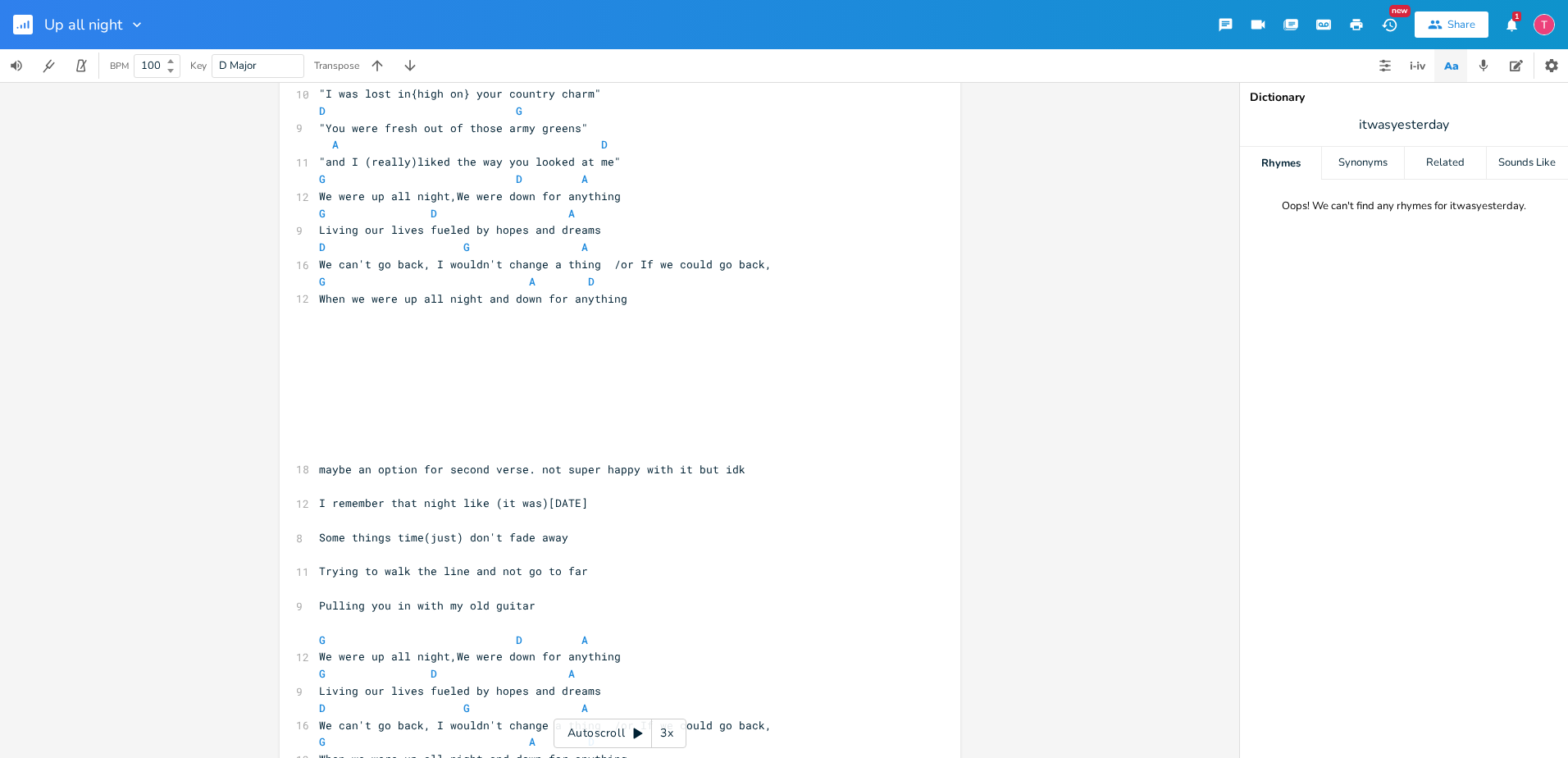
scroll to position [1025, 0]
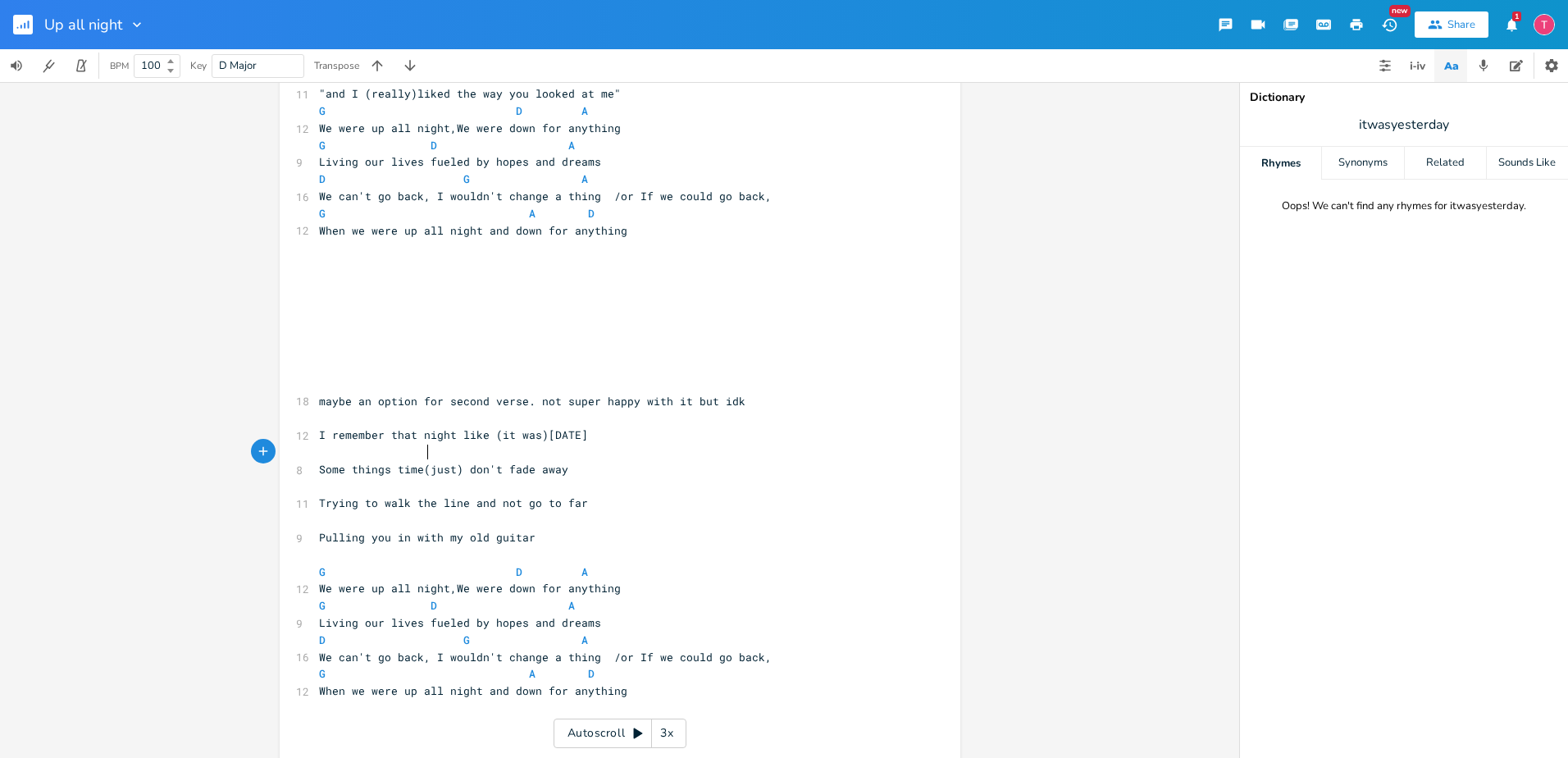
click at [423, 462] on span "Some things time(just) don't fade away" at bounding box center [443, 469] width 249 height 15
type textarea "/"
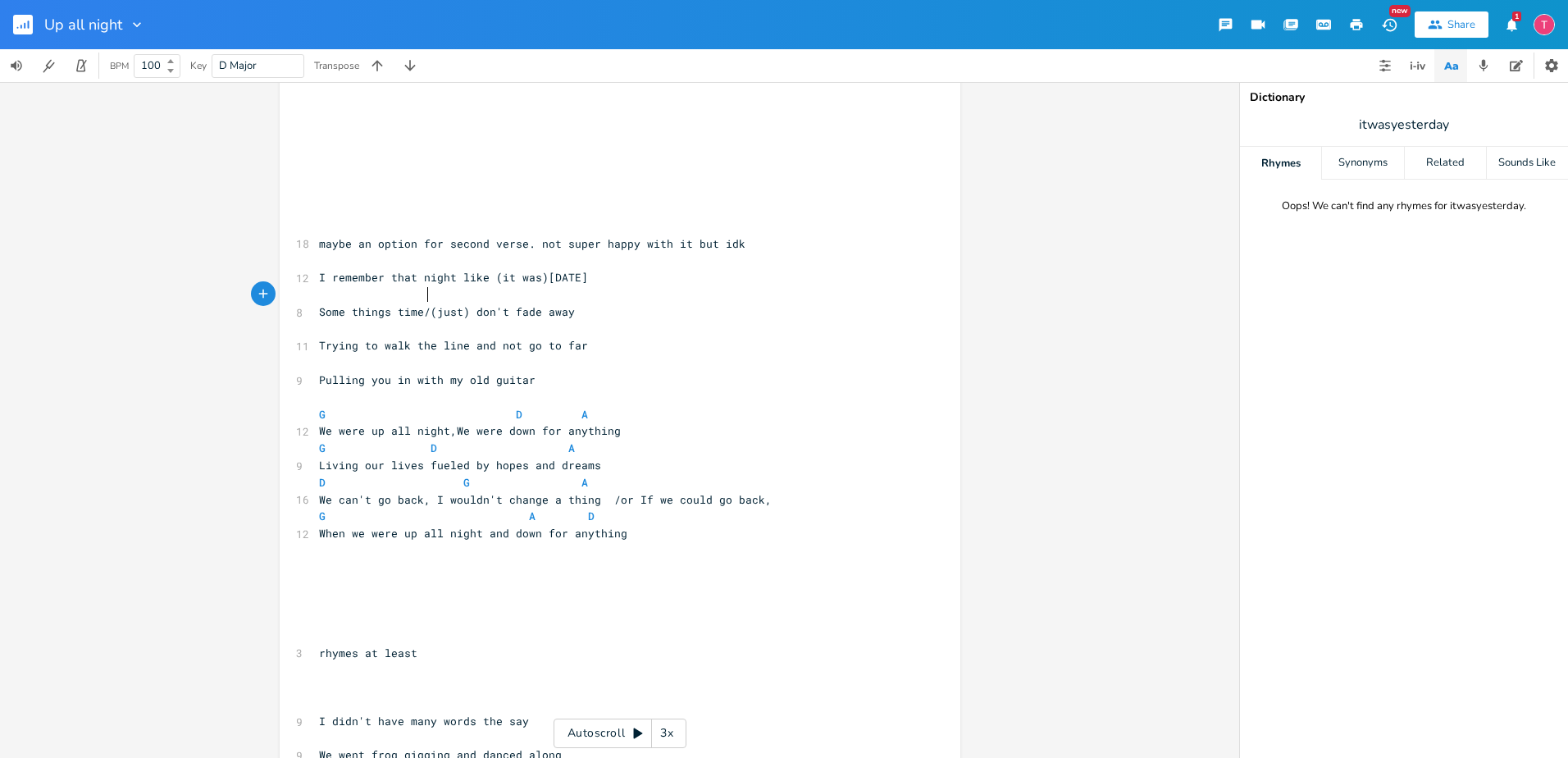
scroll to position [1216, 0]
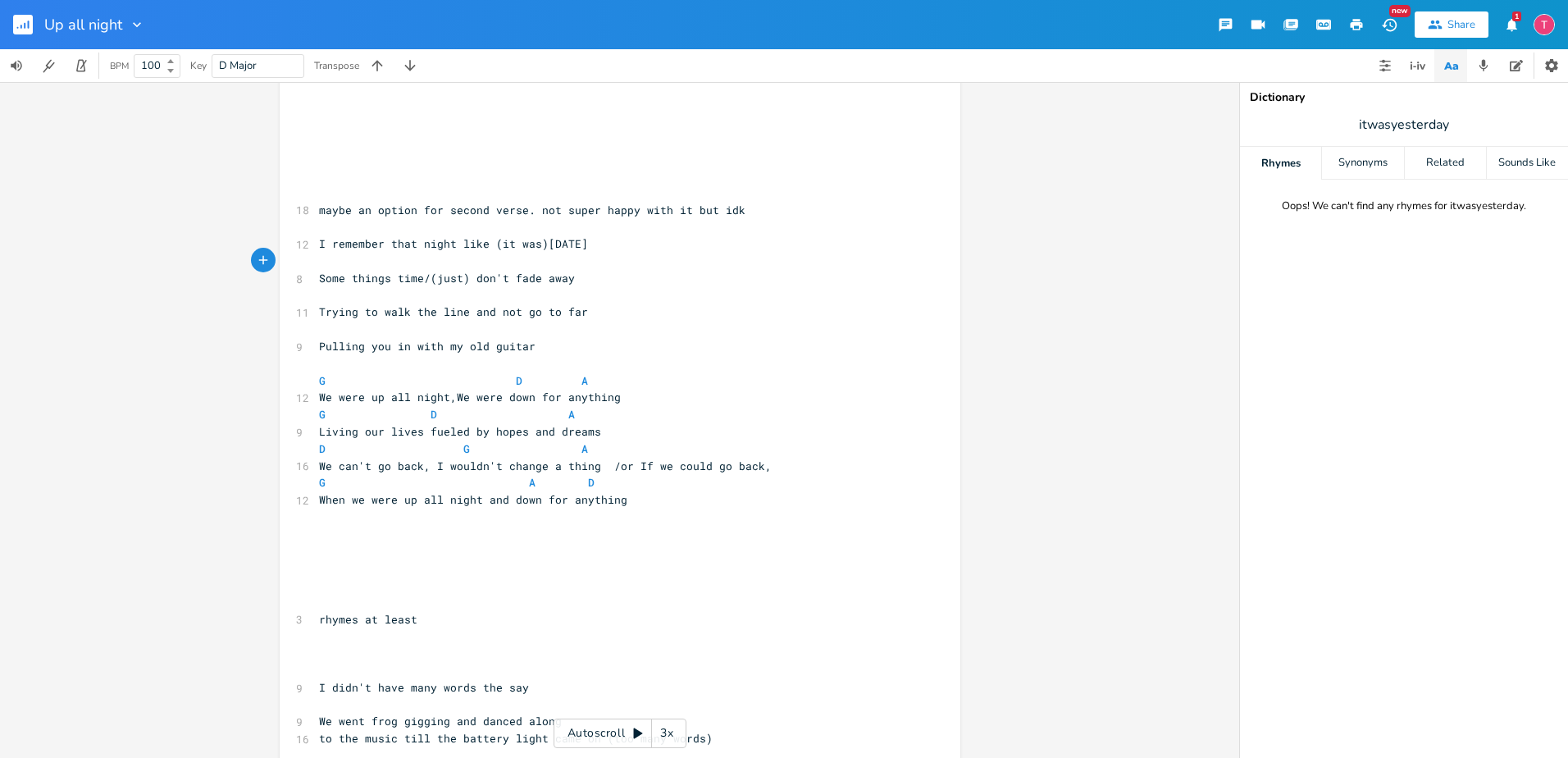
click at [785, 543] on pre "​" at bounding box center [611, 551] width 592 height 17
click at [691, 526] on pre "​" at bounding box center [611, 535] width 592 height 17
drag, startPoint x: 595, startPoint y: 224, endPoint x: 537, endPoint y: 220, distance: 58.1
click at [537, 235] on pre "I remember that night like (it was)[DATE]" at bounding box center [611, 244] width 592 height 17
type textarea "[DATE]"
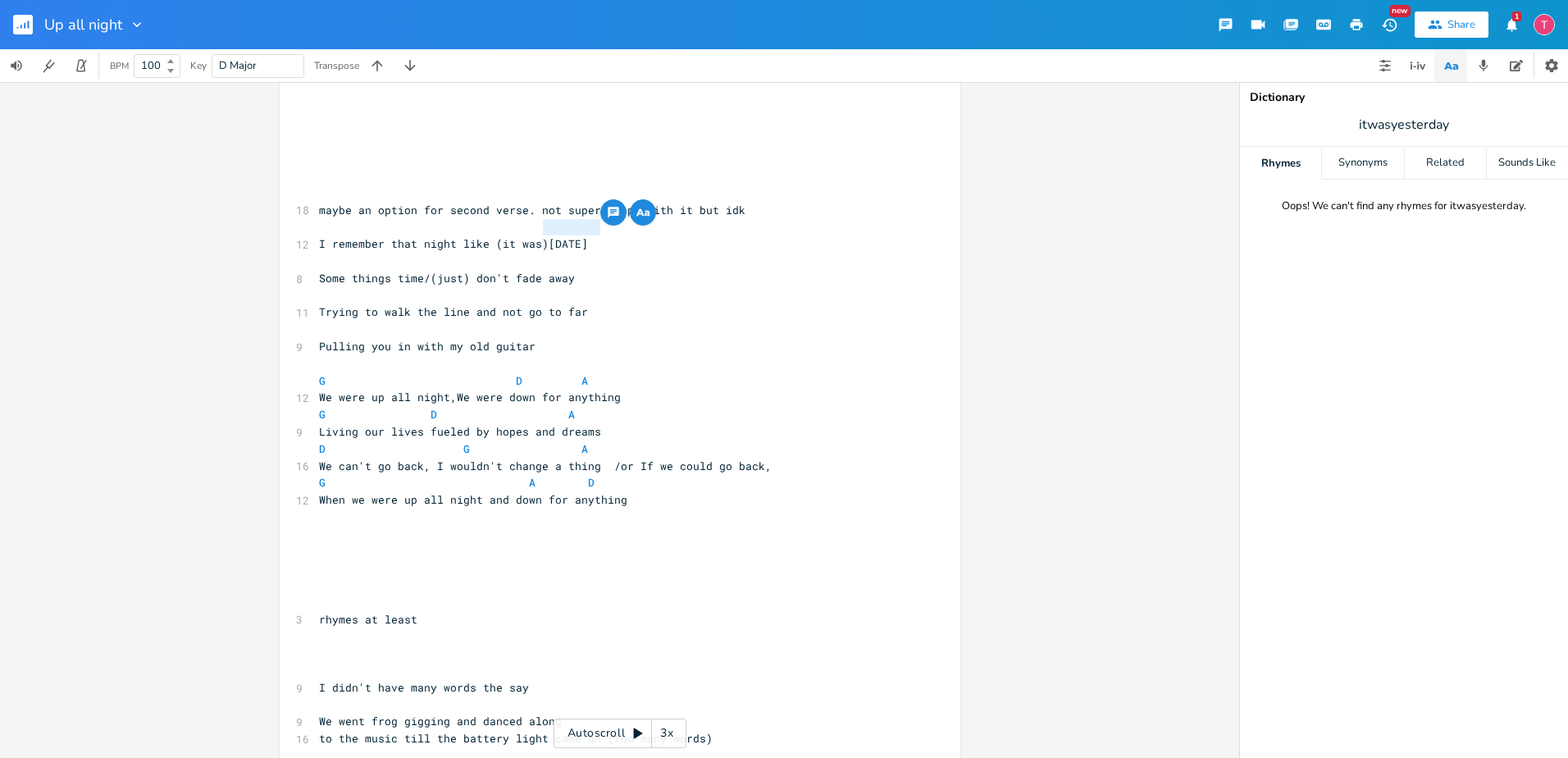
click at [1300, 164] on div "Rhymes" at bounding box center [1281, 163] width 82 height 33
click at [843, 304] on pre "Trying to walk the line and not go to far" at bounding box center [611, 313] width 592 height 17
type textarea "[DATE]"
drag, startPoint x: 617, startPoint y: 228, endPoint x: 537, endPoint y: 225, distance: 80.1
click at [537, 235] on pre "I remember that night like (it was)[DATE]" at bounding box center [611, 244] width 592 height 17
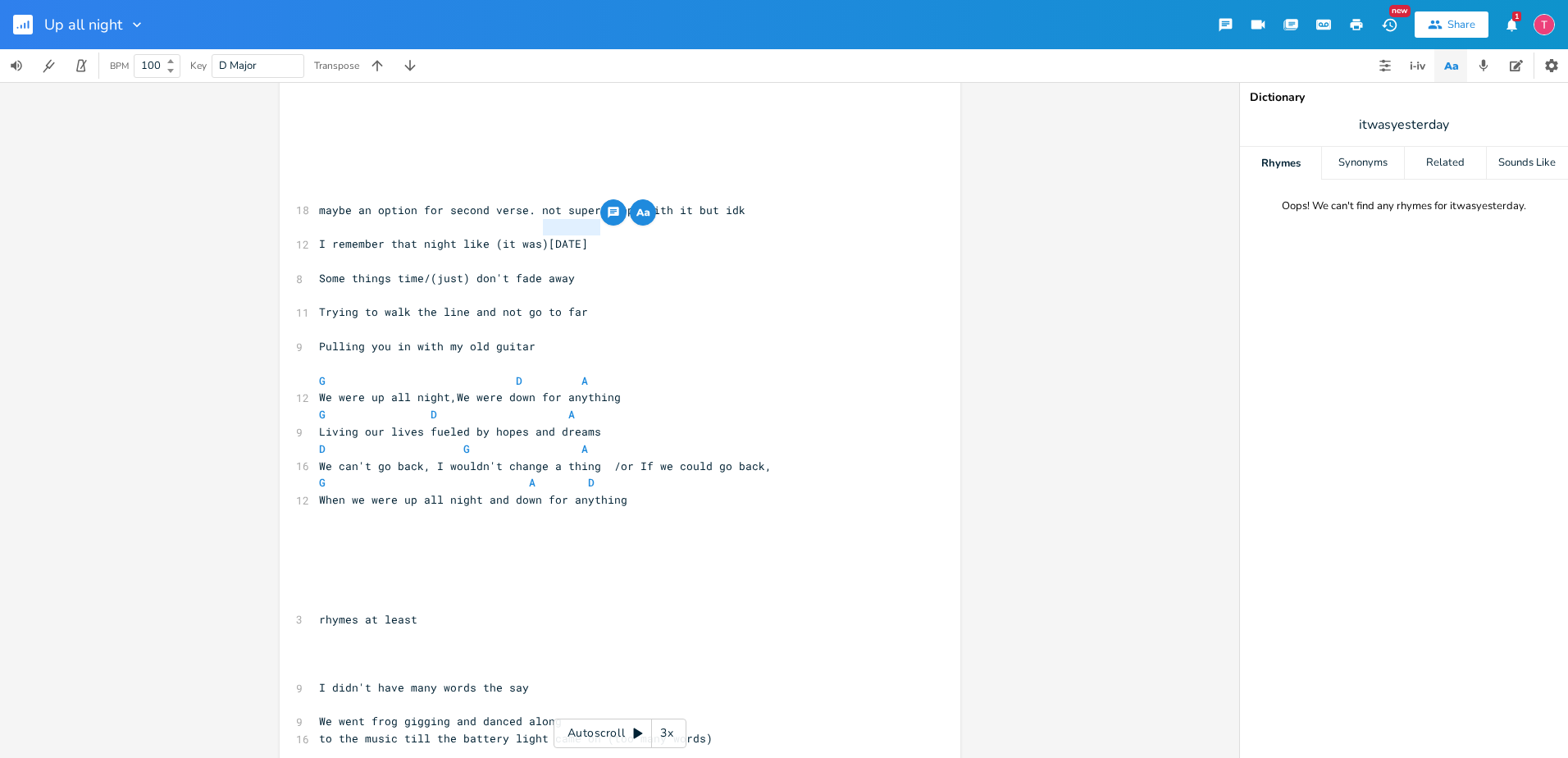
click at [644, 212] on icon "button" at bounding box center [646, 213] width 5 height 6
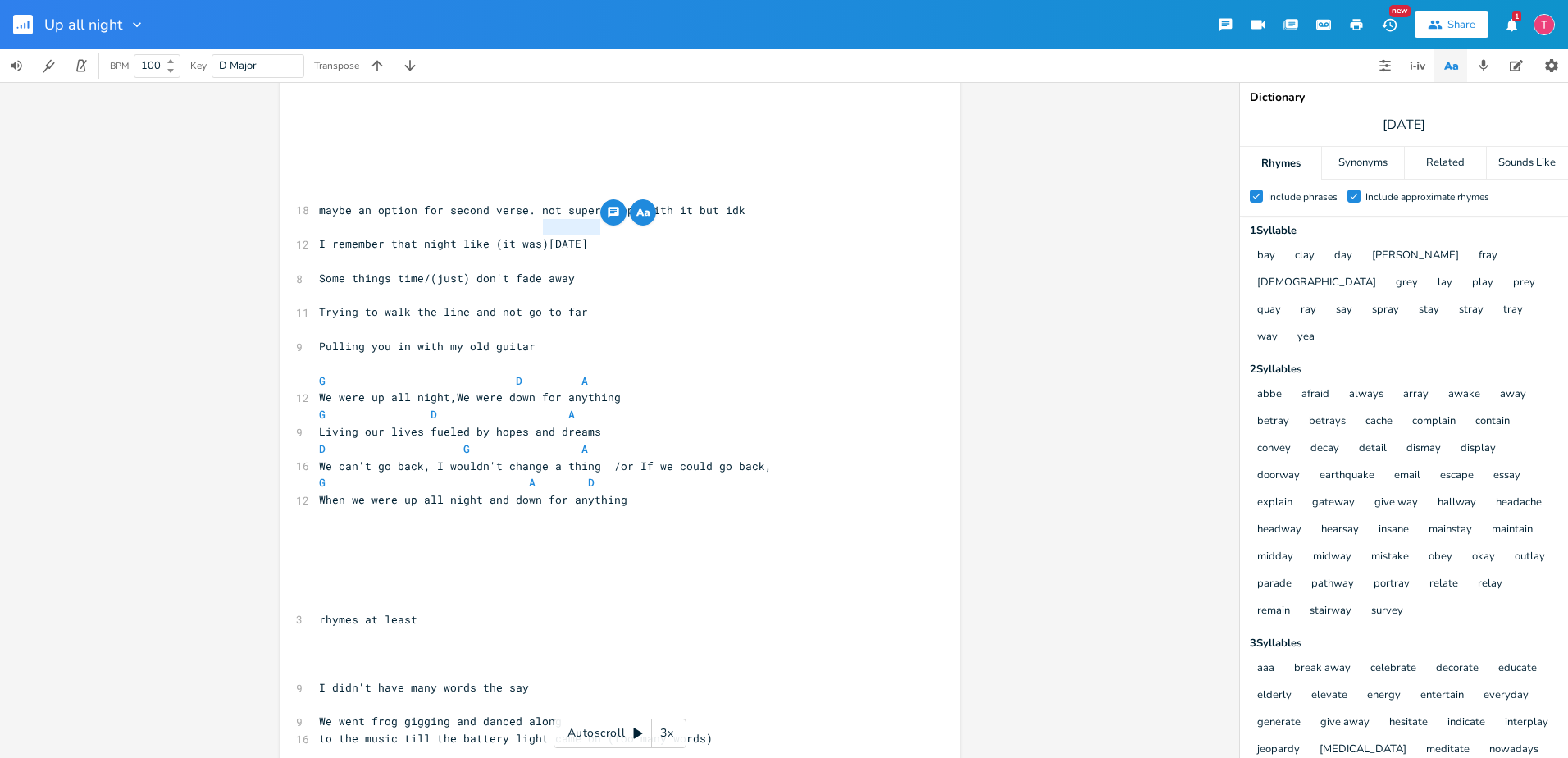
click at [595, 270] on pre "Some things time/(just) don't fade away" at bounding box center [611, 279] width 592 height 17
click at [578, 304] on pre "Trying to walk the line and not go to far" at bounding box center [611, 313] width 592 height 17
click at [614, 338] on pre "Pulling you in with my old guitar" at bounding box center [611, 346] width 592 height 17
click at [706, 509] on pre "​" at bounding box center [611, 517] width 592 height 17
click at [711, 559] on pre "​" at bounding box center [611, 568] width 592 height 17
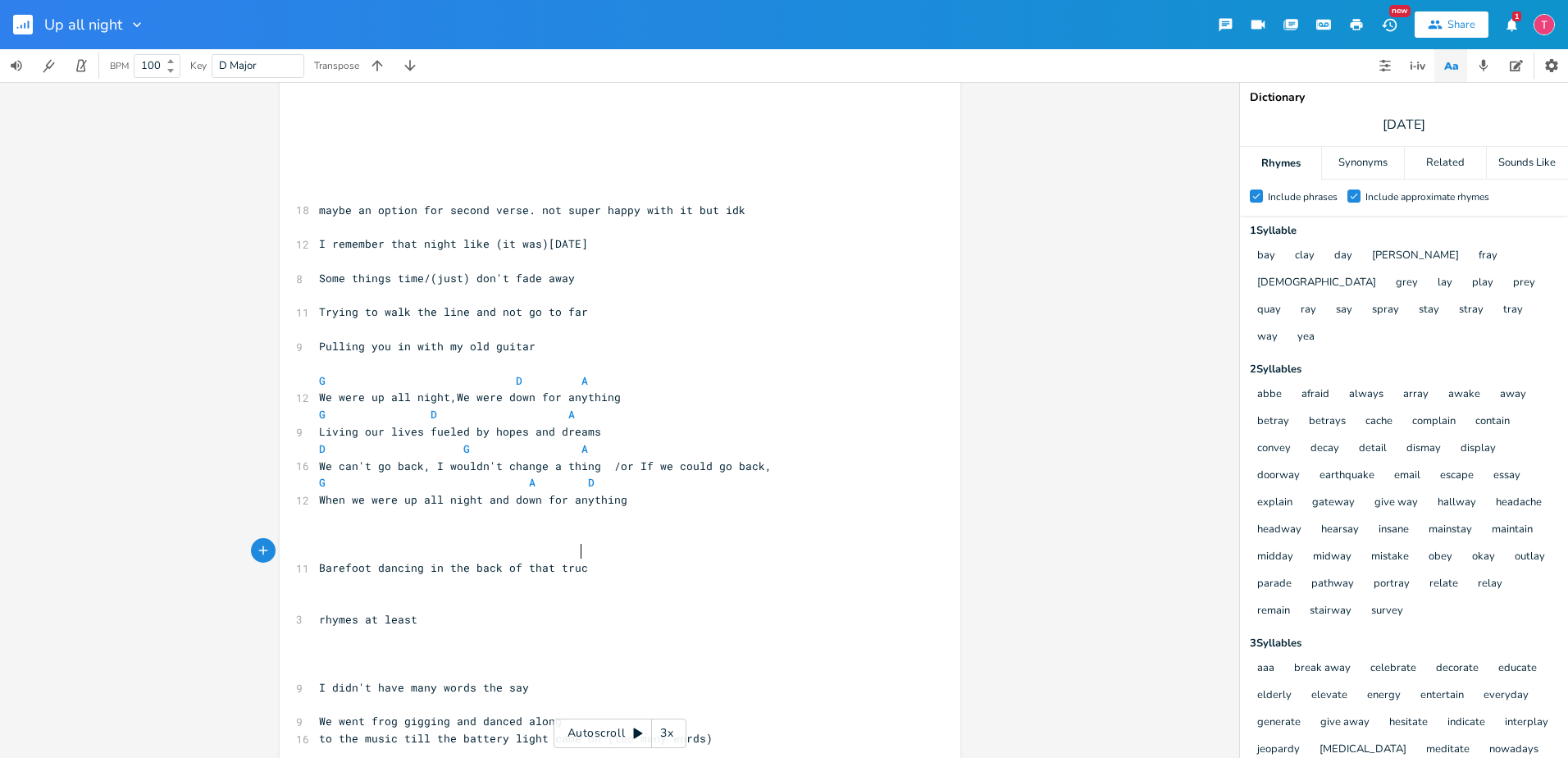
type textarea "Barefoot dancing in the back of that truck"
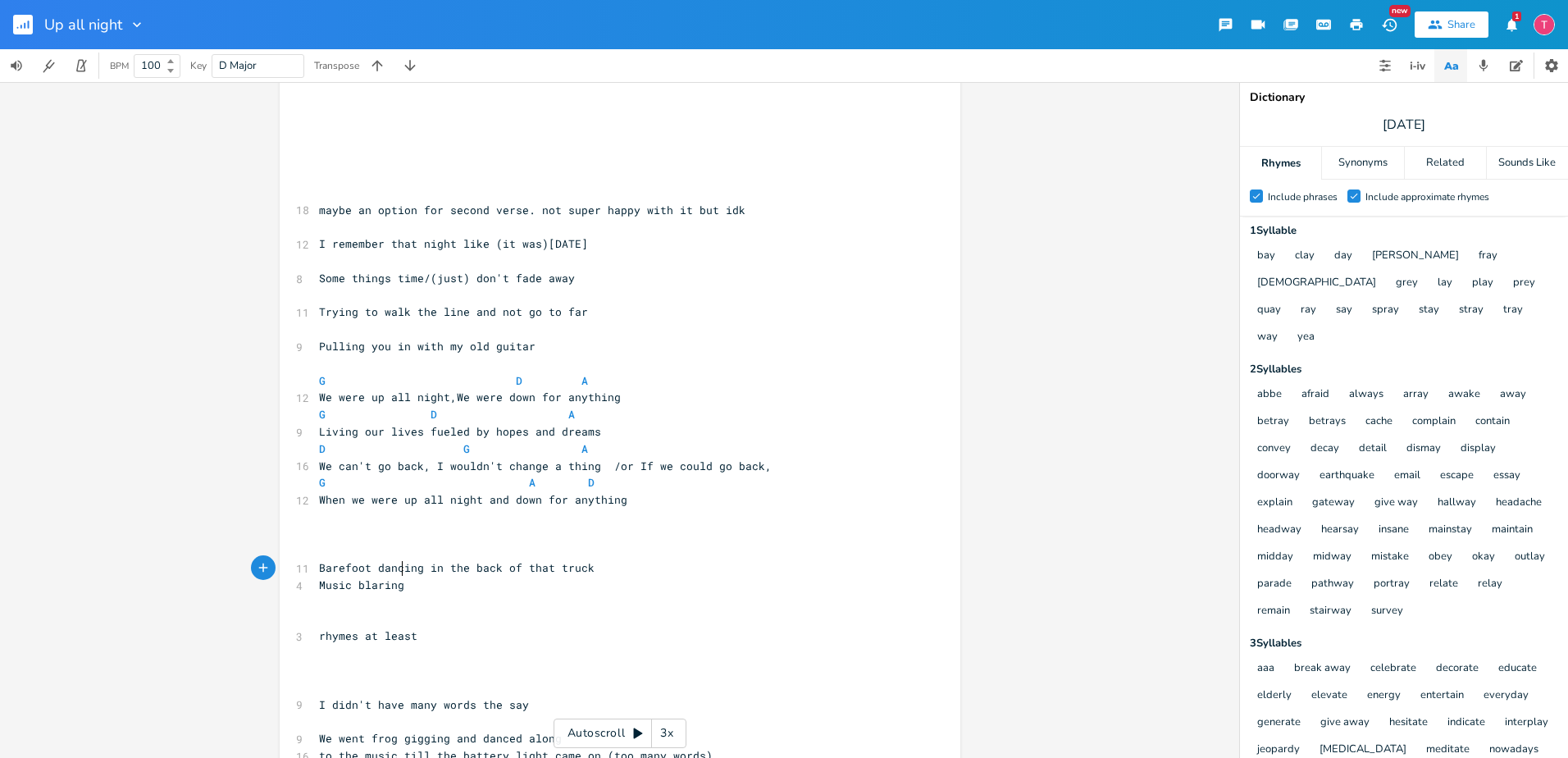
scroll to position [0, 65]
type textarea "Music blaring"
type textarea ","
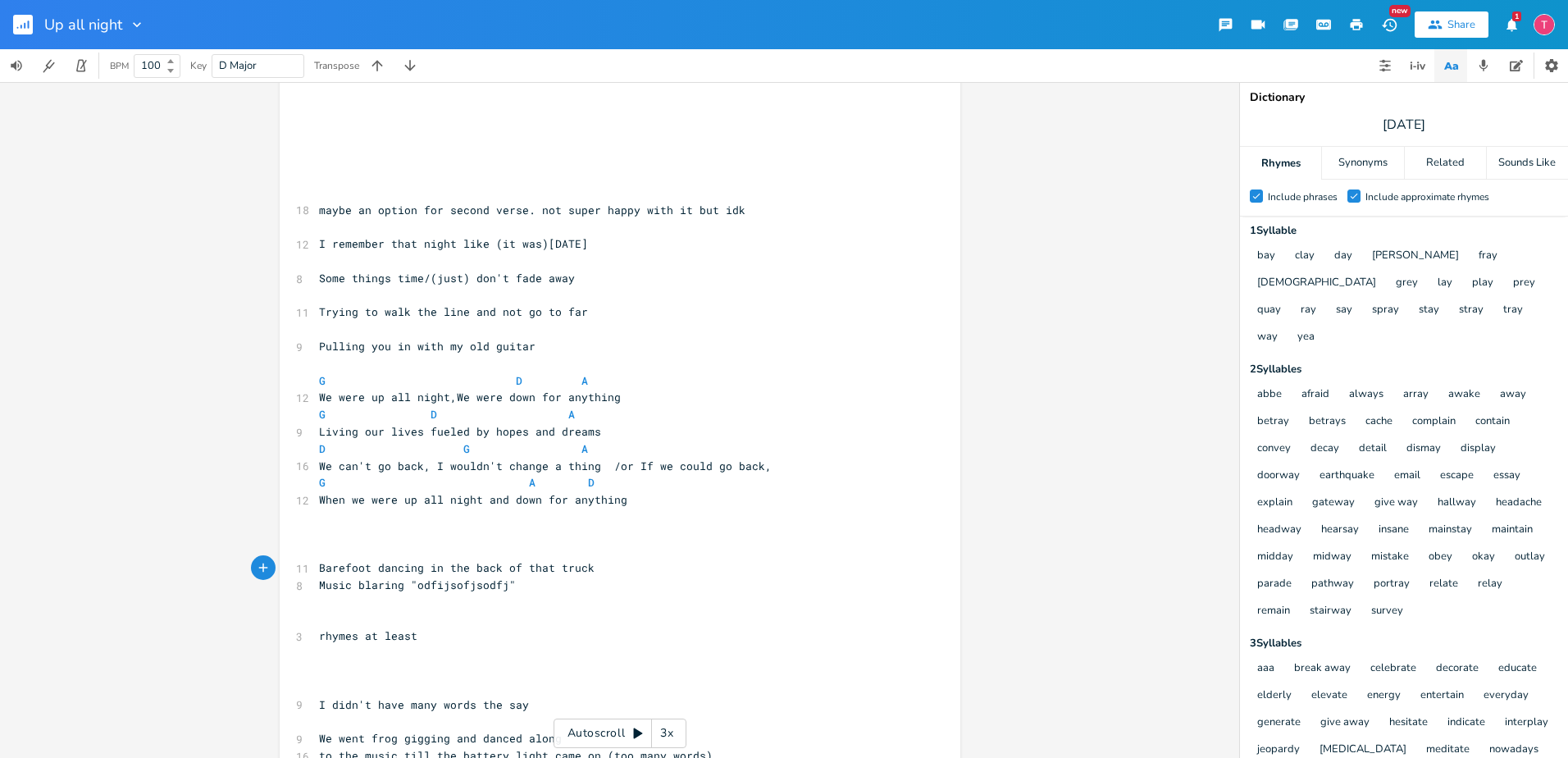
type textarea ""odfijsofjsodfj"."
type textarea "dfijsofjsodfj"
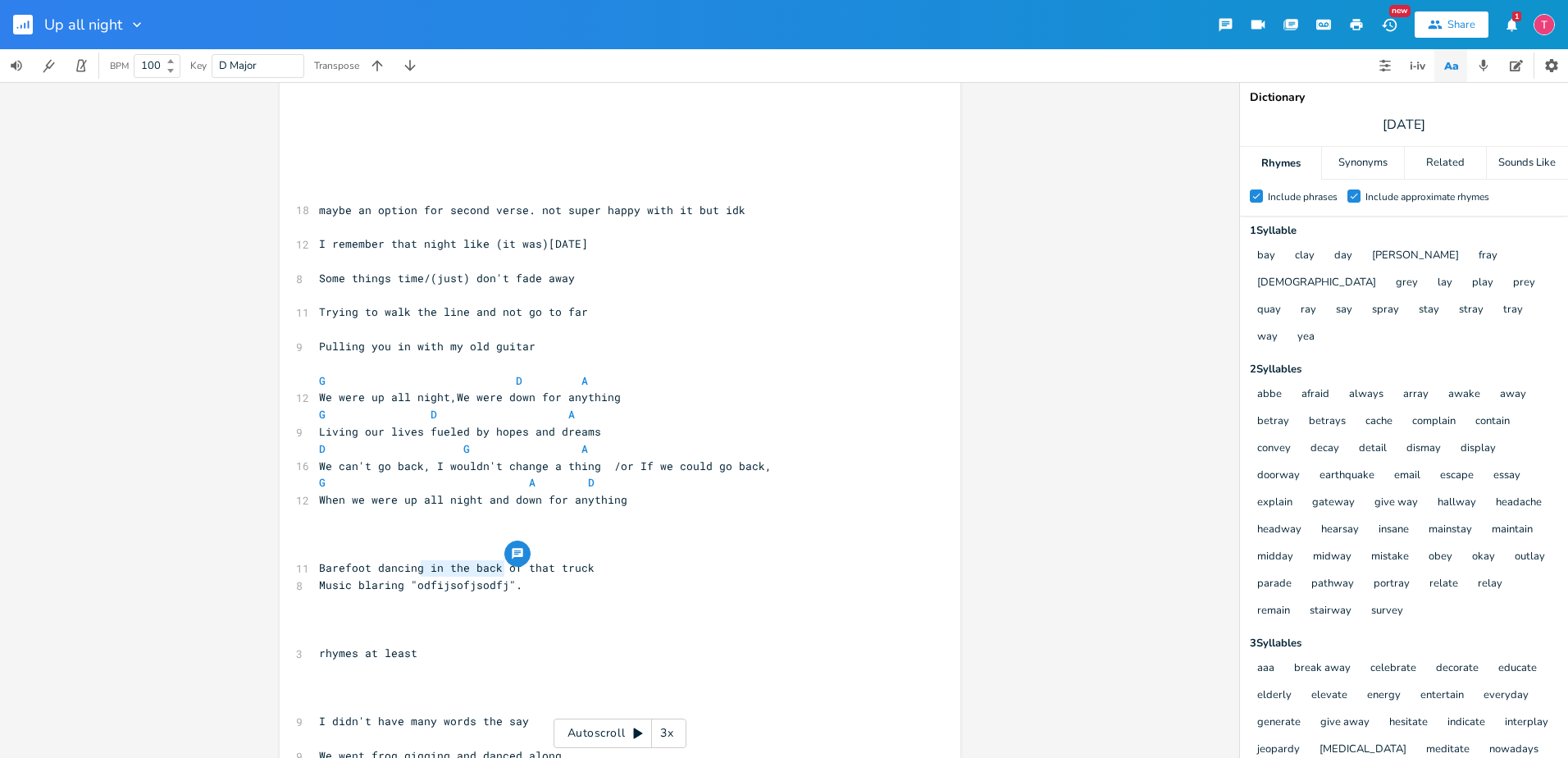
drag, startPoint x: 497, startPoint y: 569, endPoint x: 415, endPoint y: 565, distance: 82.1
click at [415, 577] on span "Music blaring "odfijsofjsodfj"." at bounding box center [421, 584] width 204 height 15
type textarea "Thunderstruck(LOL)"
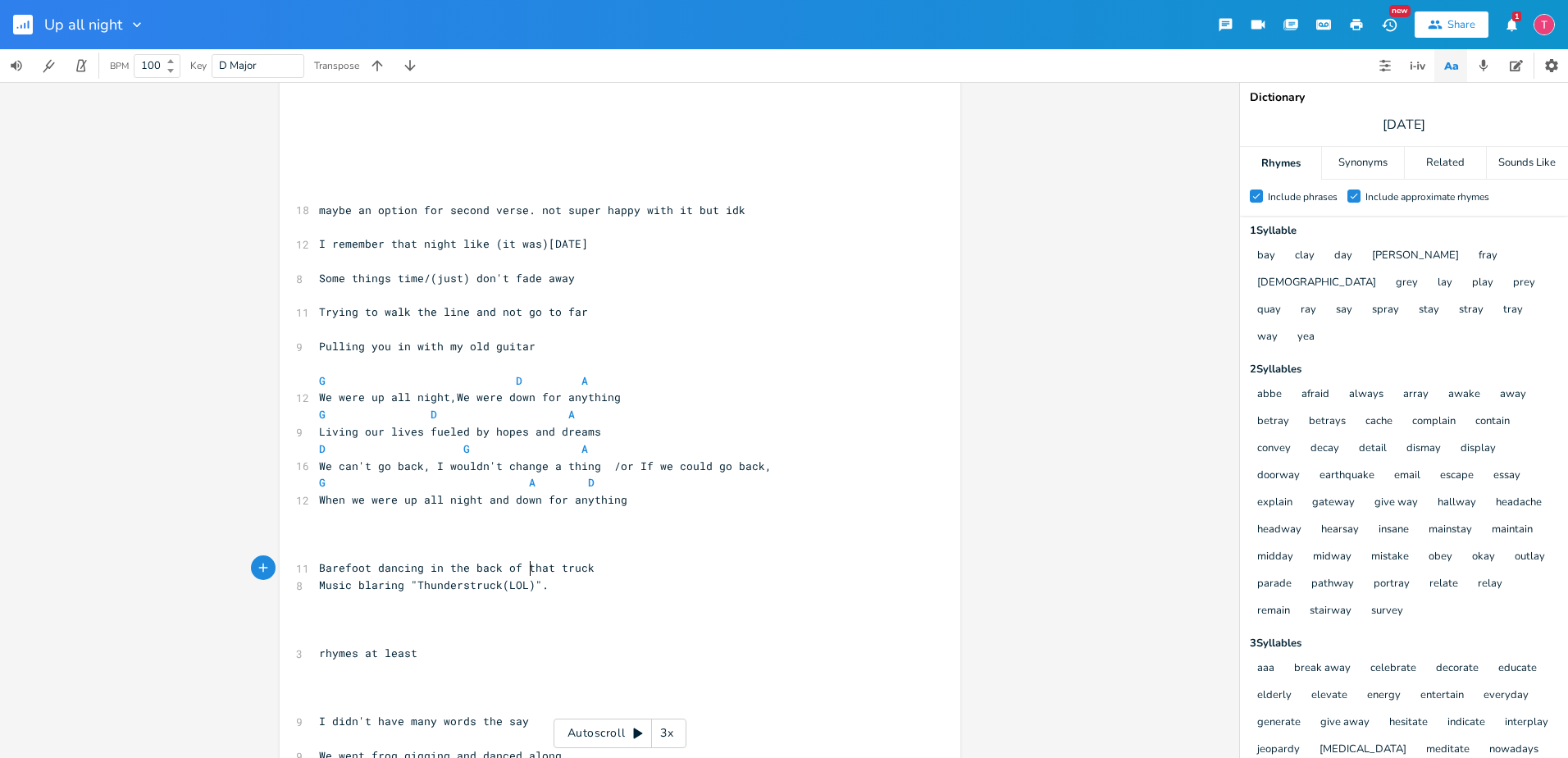
click at [623, 610] on pre "​" at bounding box center [611, 619] width 592 height 17
click at [175, 56] on b at bounding box center [168, 61] width 15 height 10
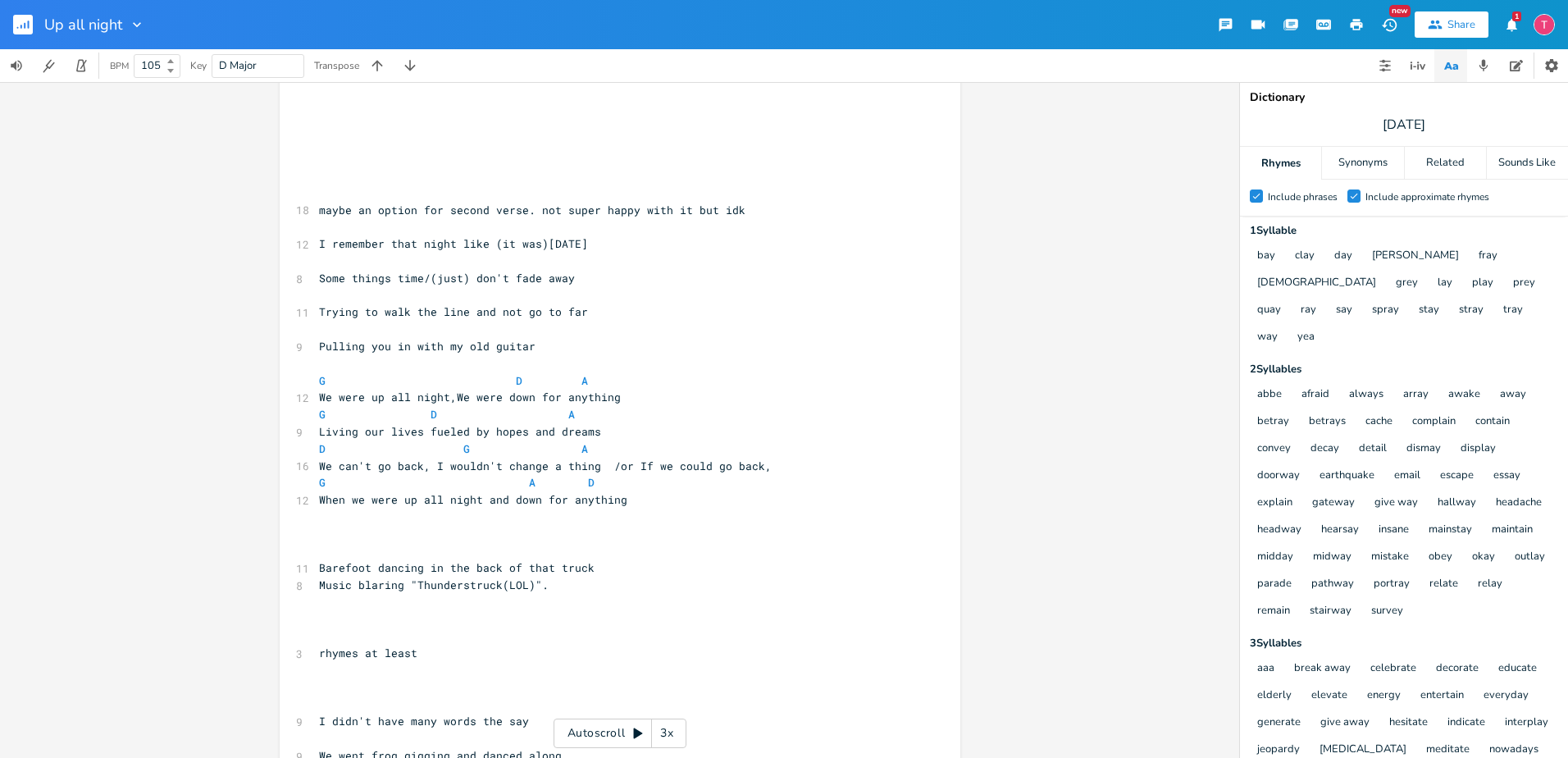
click at [175, 56] on b at bounding box center [168, 61] width 15 height 10
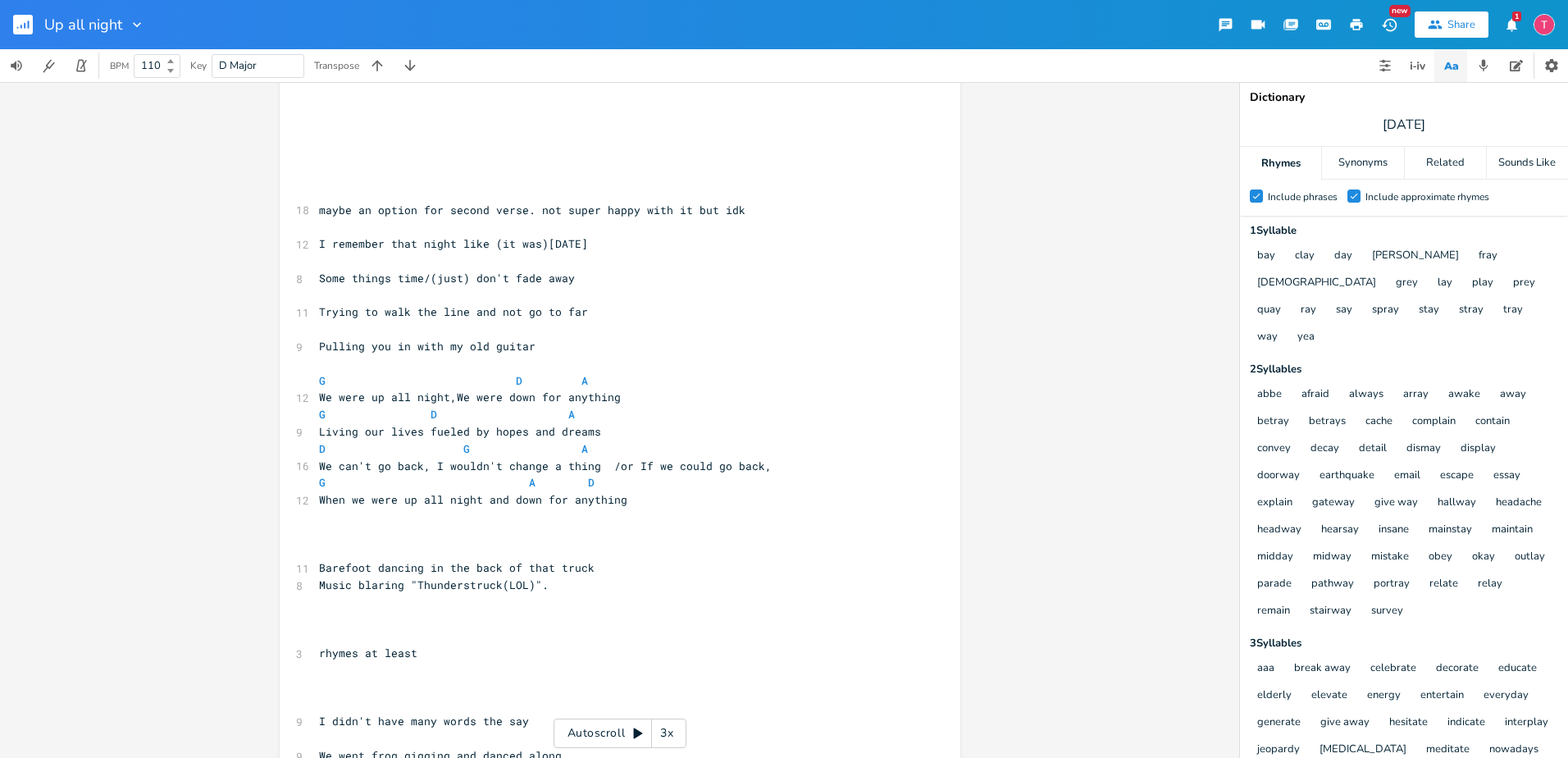
click at [175, 56] on b at bounding box center [168, 61] width 15 height 10
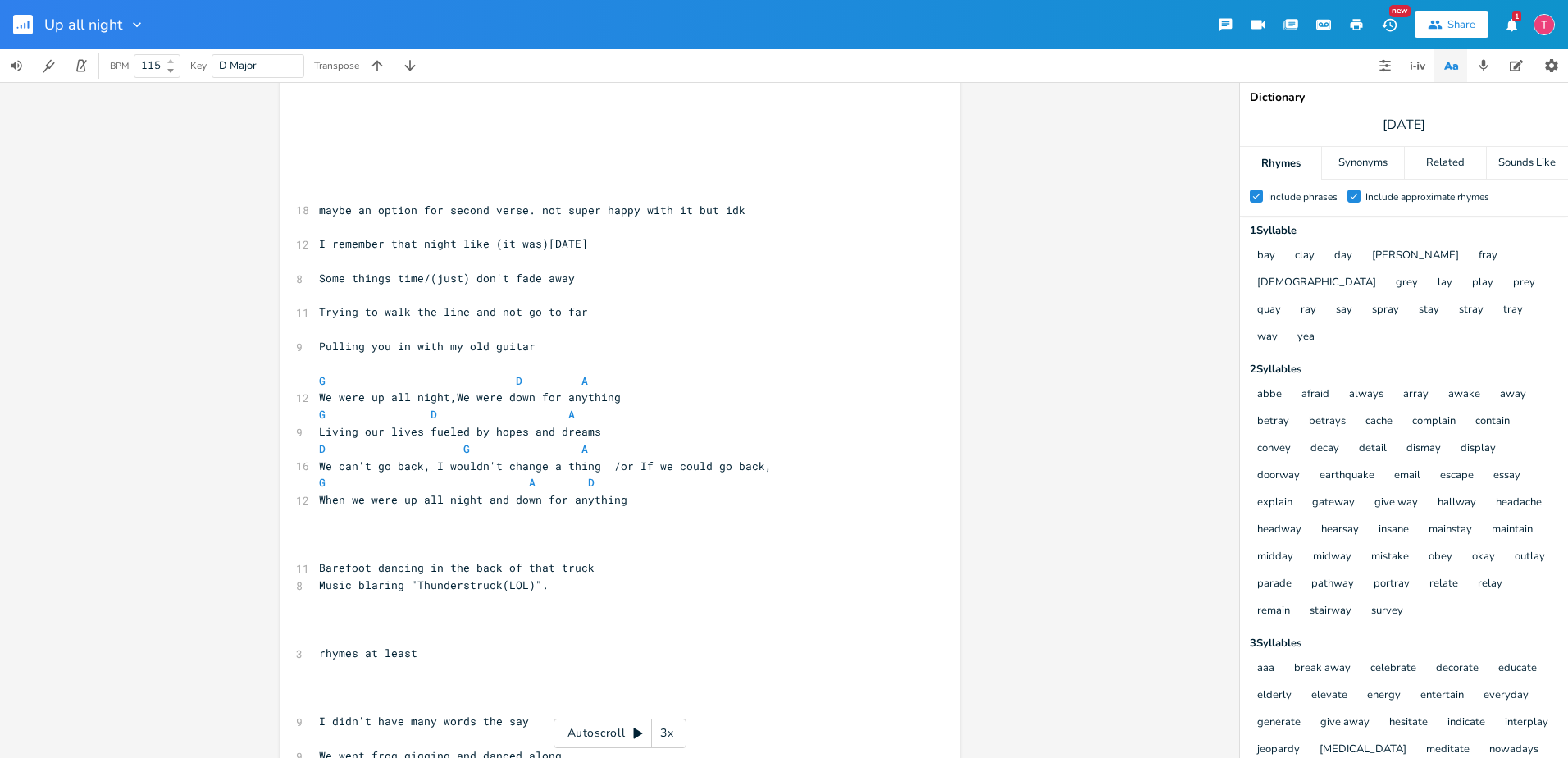
click at [175, 56] on b at bounding box center [168, 61] width 15 height 10
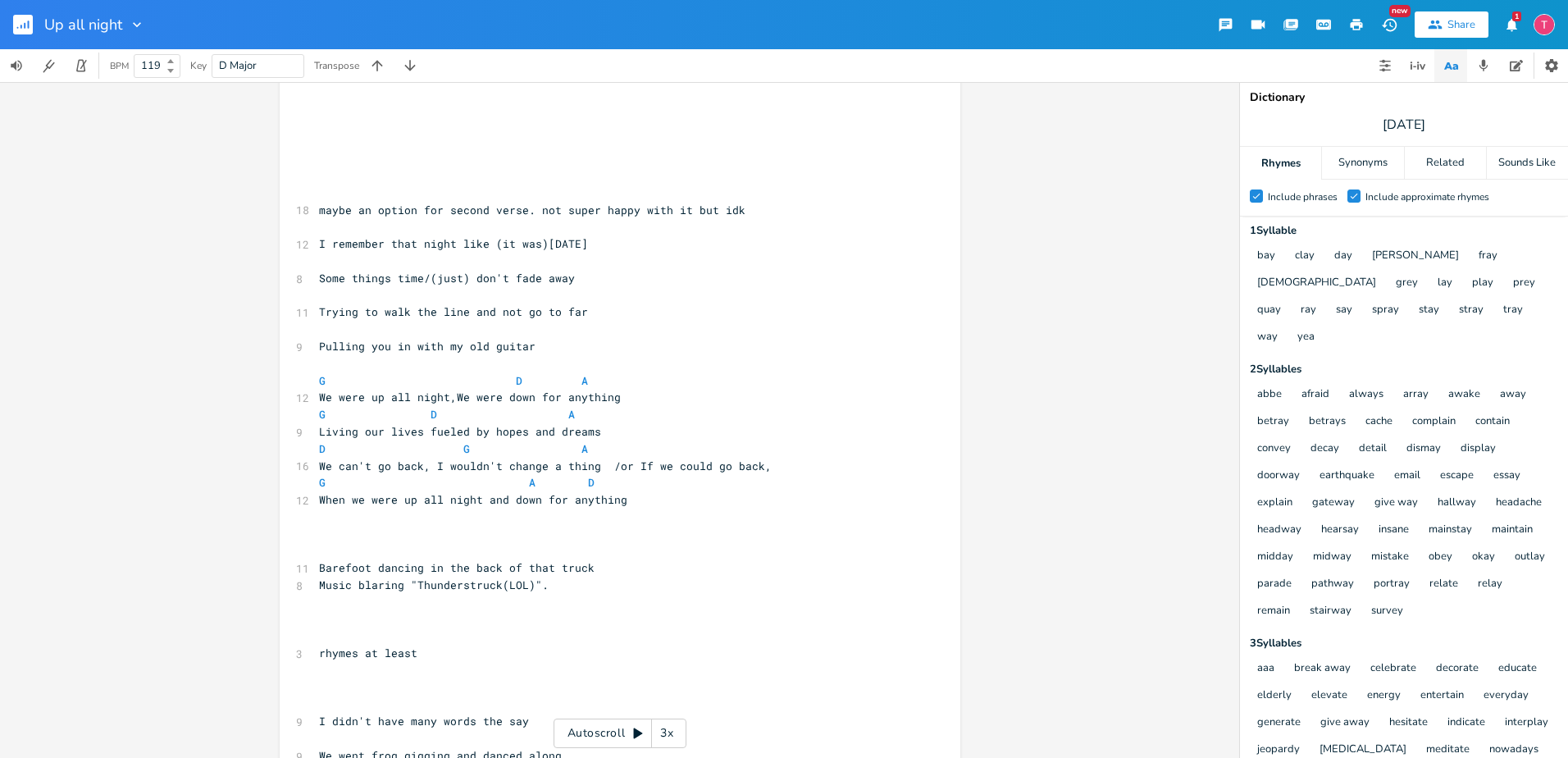
type input "120"
click at [175, 56] on b at bounding box center [168, 61] width 15 height 10
click at [748, 373] on pre "G D A" at bounding box center [611, 381] width 592 height 17
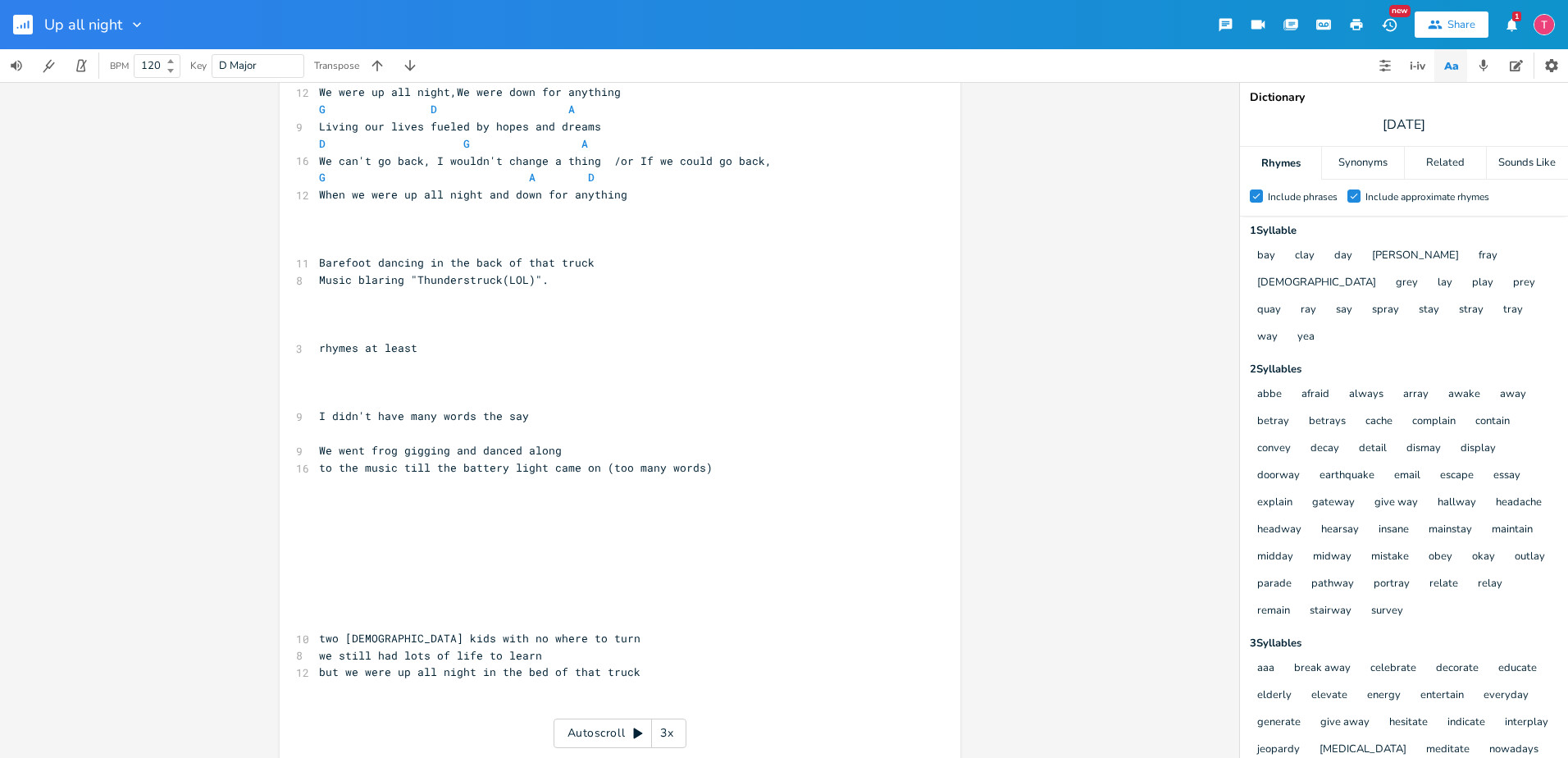
scroll to position [1531, 0]
